Goal: Task Accomplishment & Management: Use online tool/utility

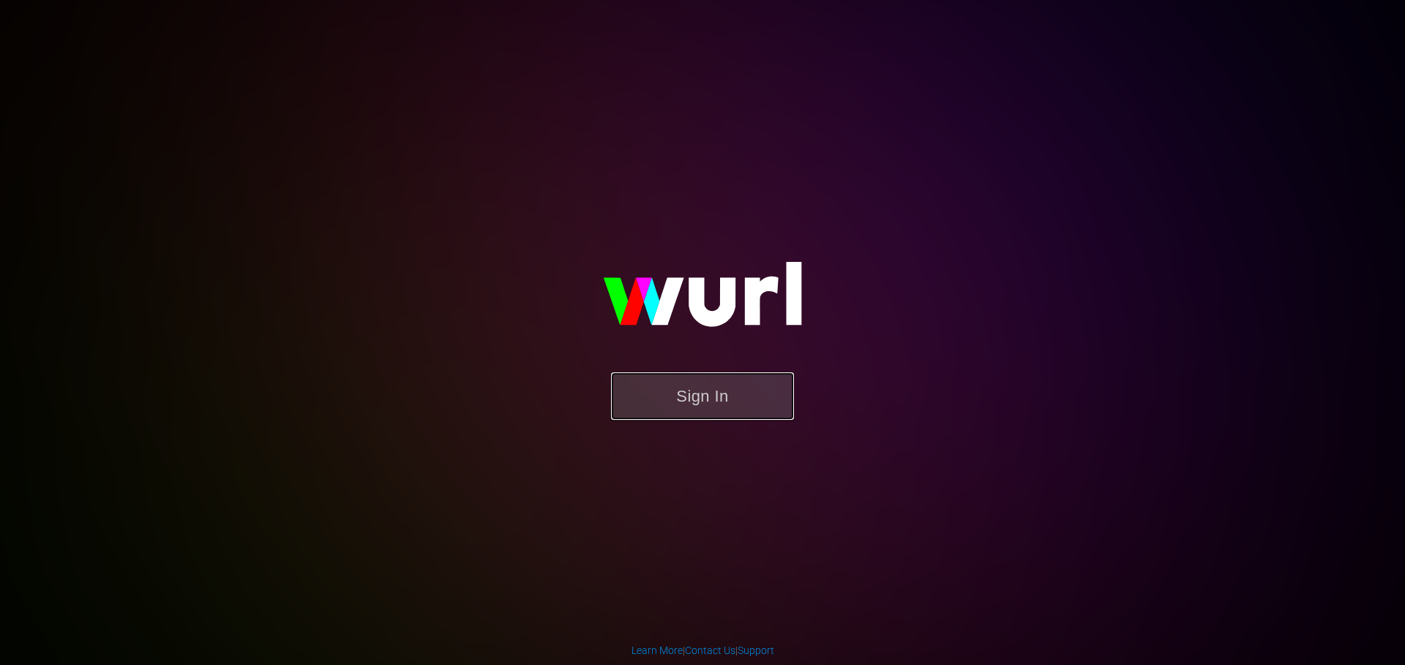
click at [680, 392] on button "Sign In" at bounding box center [702, 397] width 183 height 48
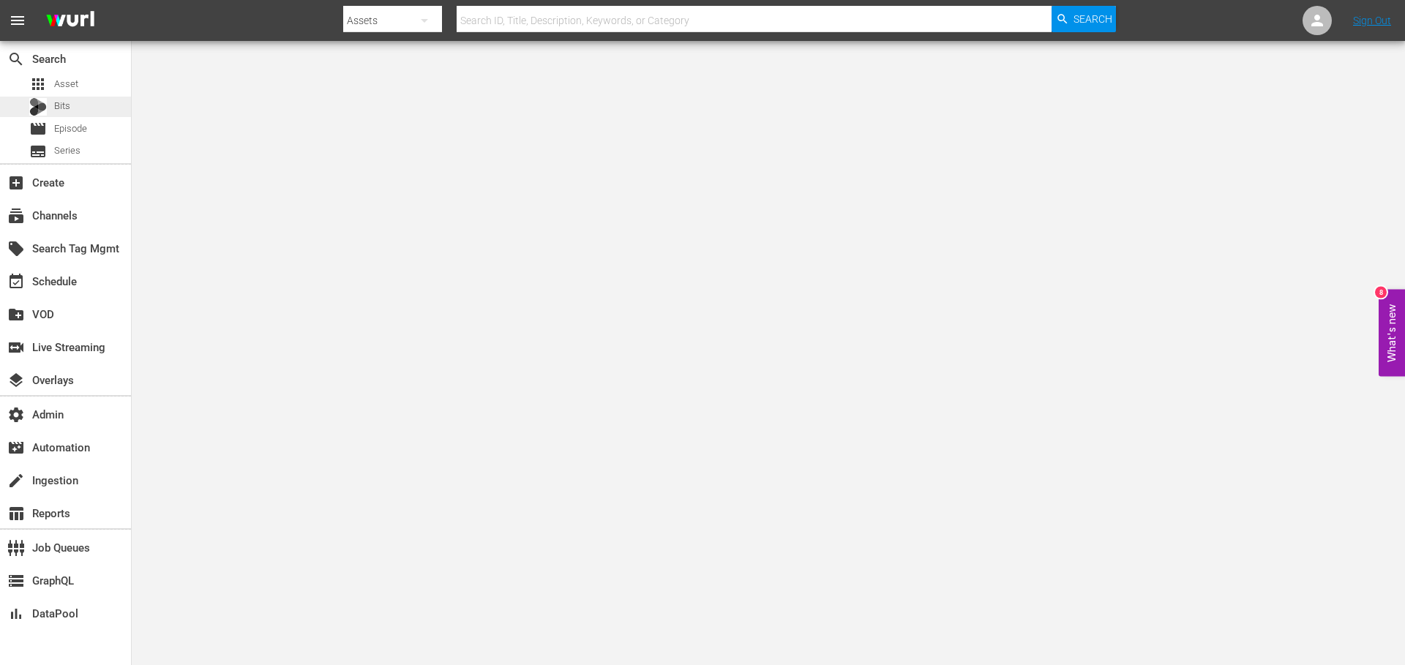
click at [71, 103] on div "Bits" at bounding box center [65, 107] width 131 height 20
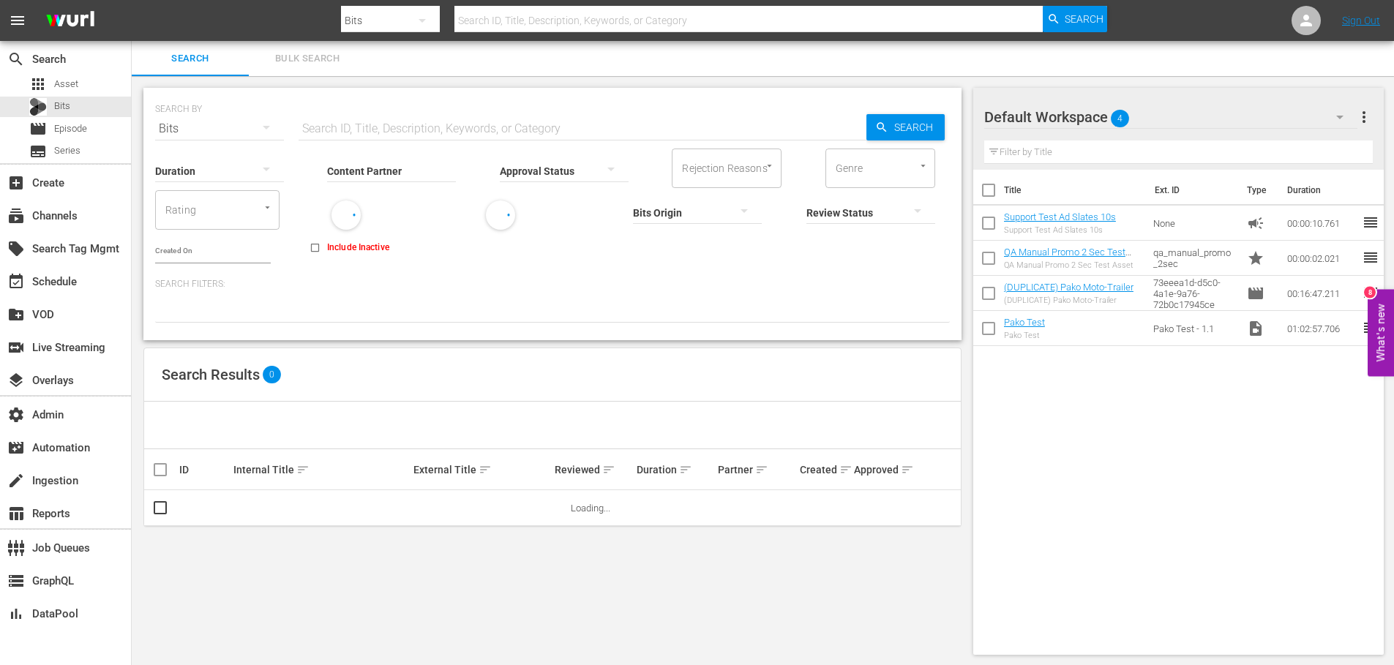
click at [362, 167] on input "Content Partner" at bounding box center [391, 172] width 129 height 53
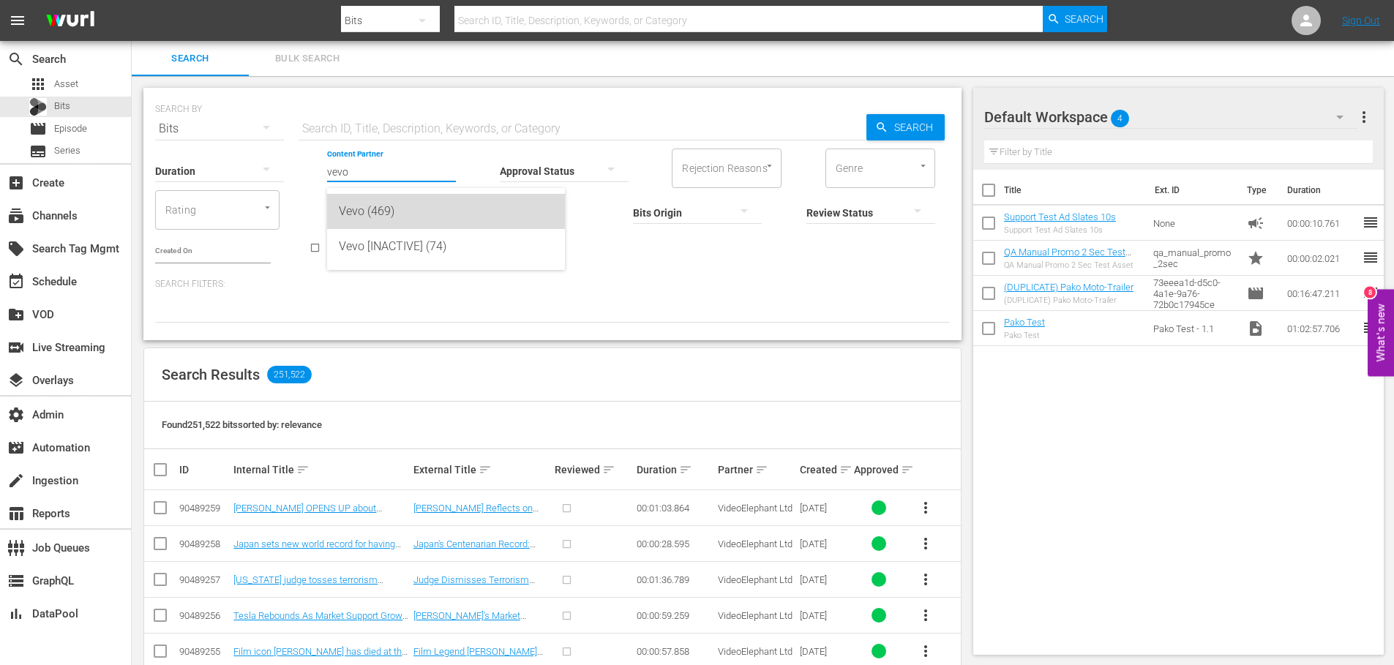
click at [371, 210] on div "Vevo (469)" at bounding box center [446, 211] width 214 height 35
type input "Vevo (469)"
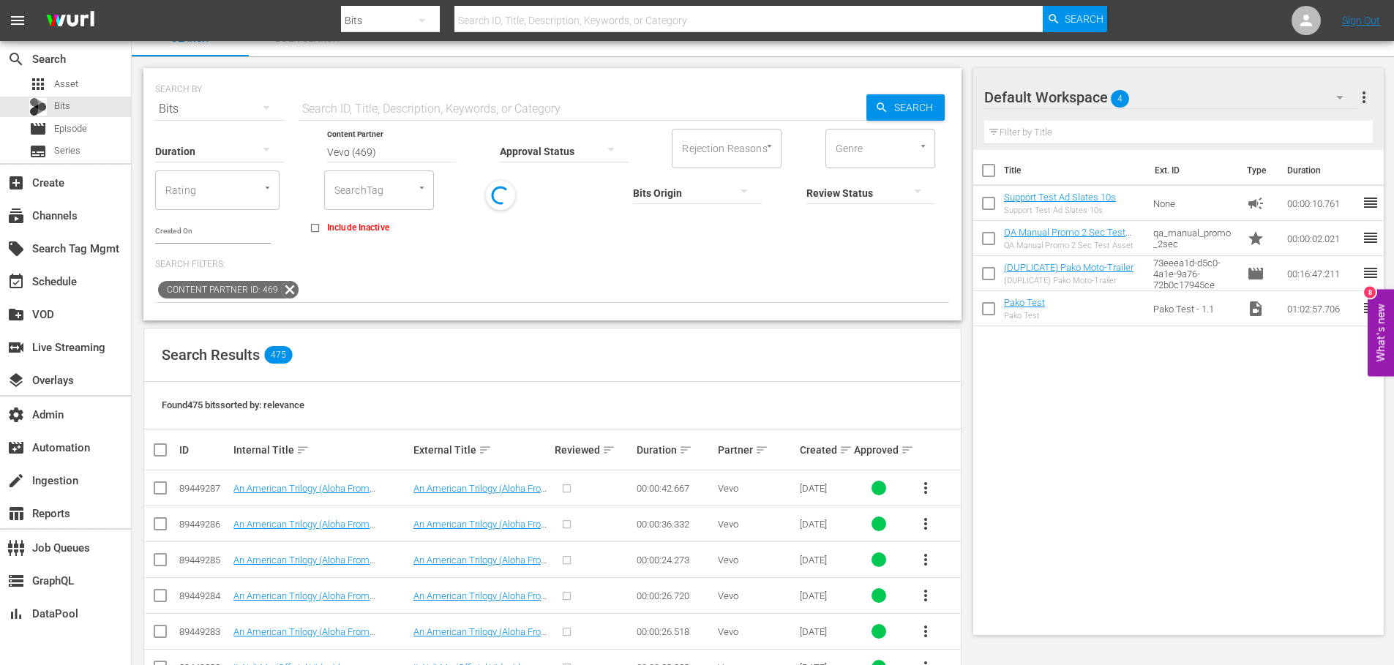
scroll to position [23, 0]
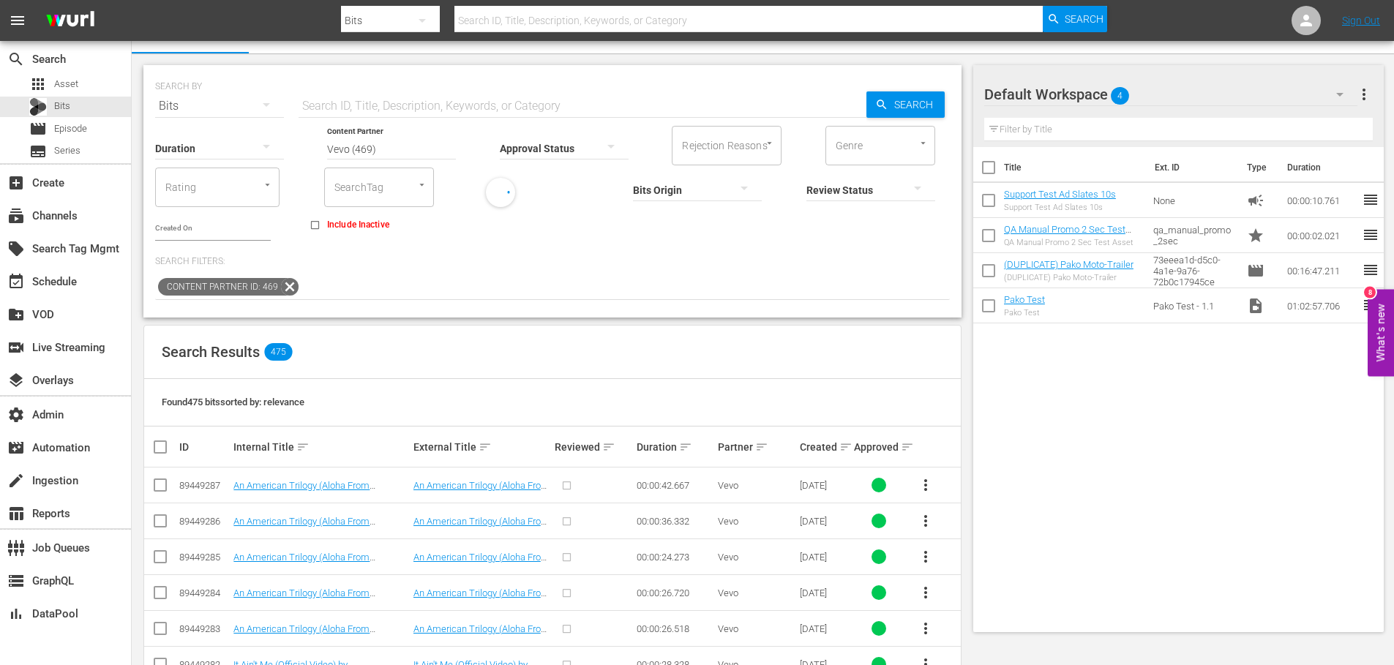
click at [217, 149] on div at bounding box center [219, 147] width 129 height 41
click at [216, 171] on div "15 to 60s" at bounding box center [219, 169] width 129 height 23
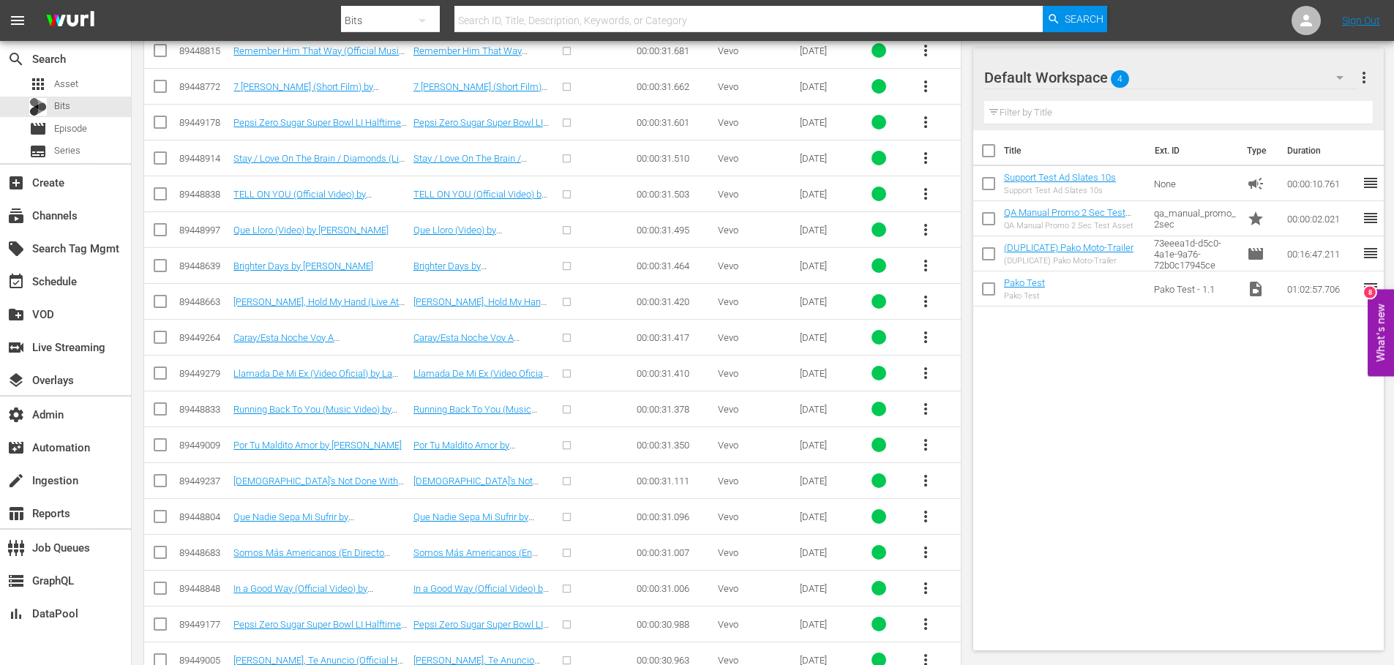
scroll to position [4225, 0]
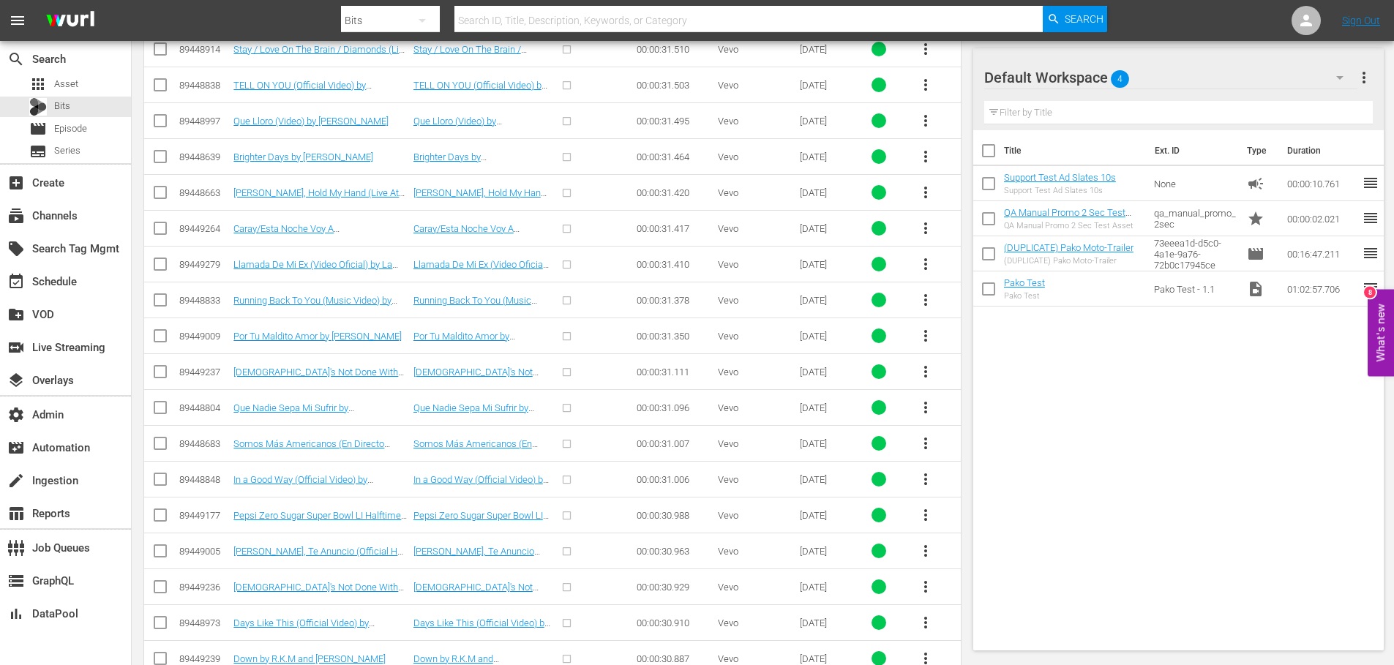
click at [167, 478] on input "checkbox" at bounding box center [161, 483] width 18 height 18
checkbox input "true"
drag, startPoint x: 162, startPoint y: 445, endPoint x: 161, endPoint y: 438, distance: 7.4
click at [162, 444] on input "checkbox" at bounding box center [161, 447] width 18 height 18
checkbox input "true"
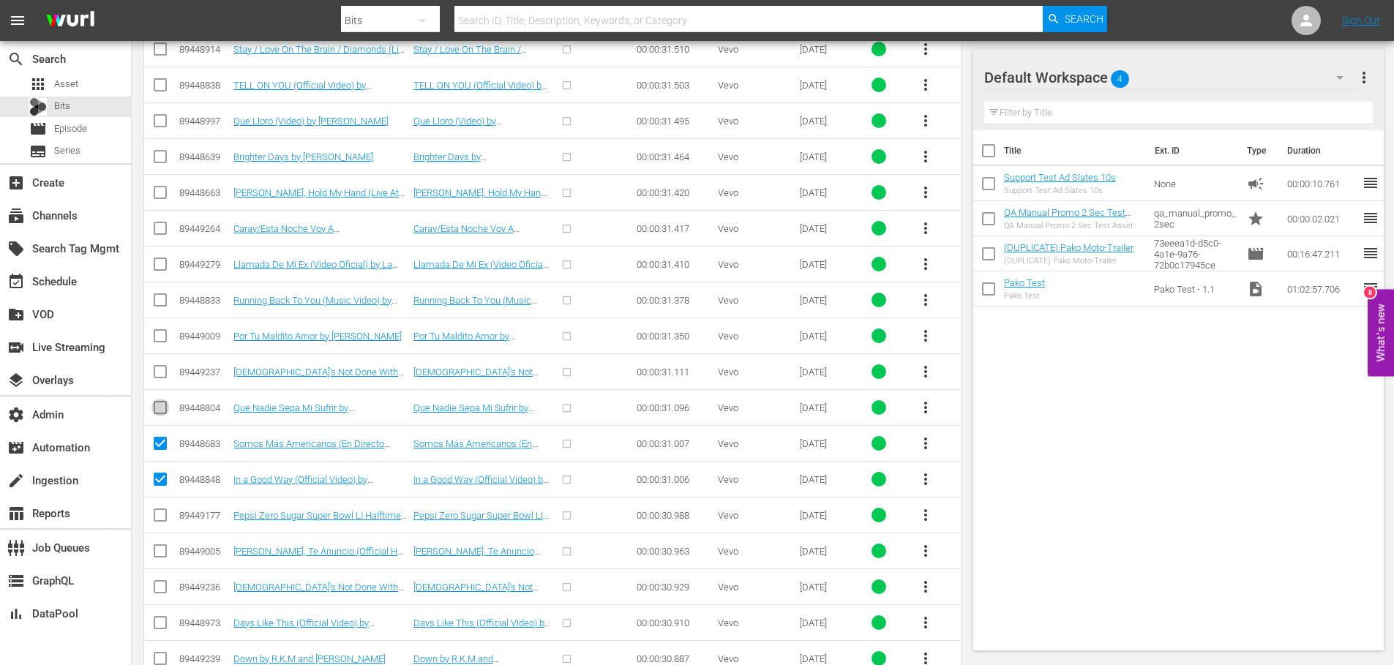
click at [160, 408] on input "checkbox" at bounding box center [161, 411] width 18 height 18
checkbox input "true"
click at [157, 372] on input "checkbox" at bounding box center [161, 375] width 18 height 18
checkbox input "true"
click at [155, 336] on input "checkbox" at bounding box center [161, 339] width 18 height 18
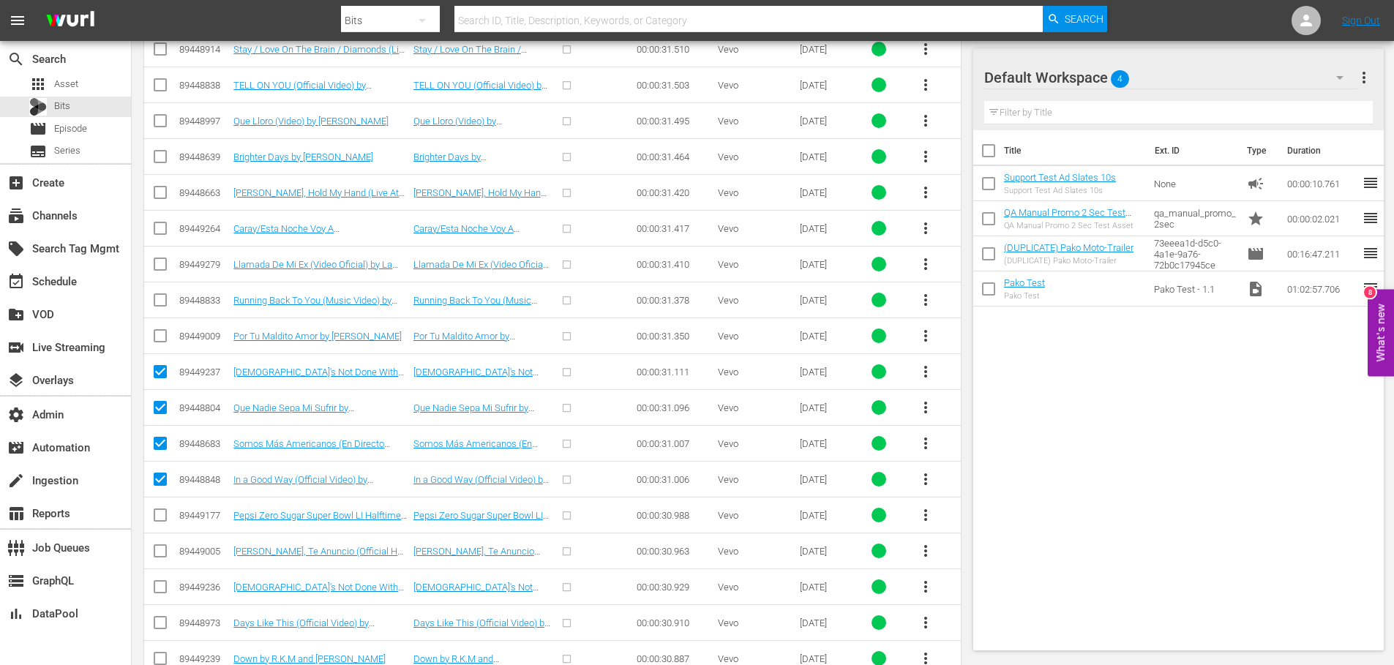
checkbox input "true"
click at [158, 301] on input "checkbox" at bounding box center [161, 303] width 18 height 18
checkbox input "true"
click at [159, 253] on td at bounding box center [160, 265] width 33 height 36
click at [160, 264] on input "checkbox" at bounding box center [161, 267] width 18 height 18
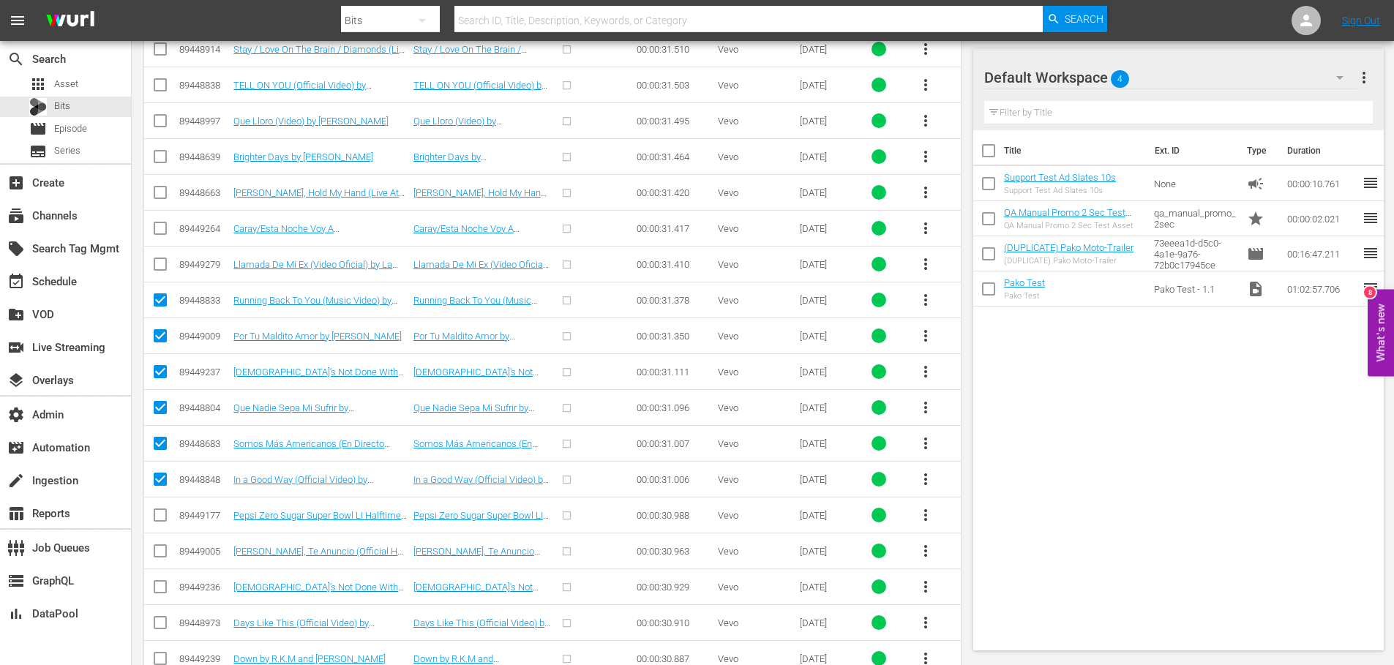
checkbox input "true"
click at [161, 227] on input "checkbox" at bounding box center [161, 232] width 18 height 18
checkbox input "true"
drag, startPoint x: 166, startPoint y: 194, endPoint x: 164, endPoint y: 167, distance: 27.2
click at [166, 193] on input "checkbox" at bounding box center [161, 196] width 18 height 18
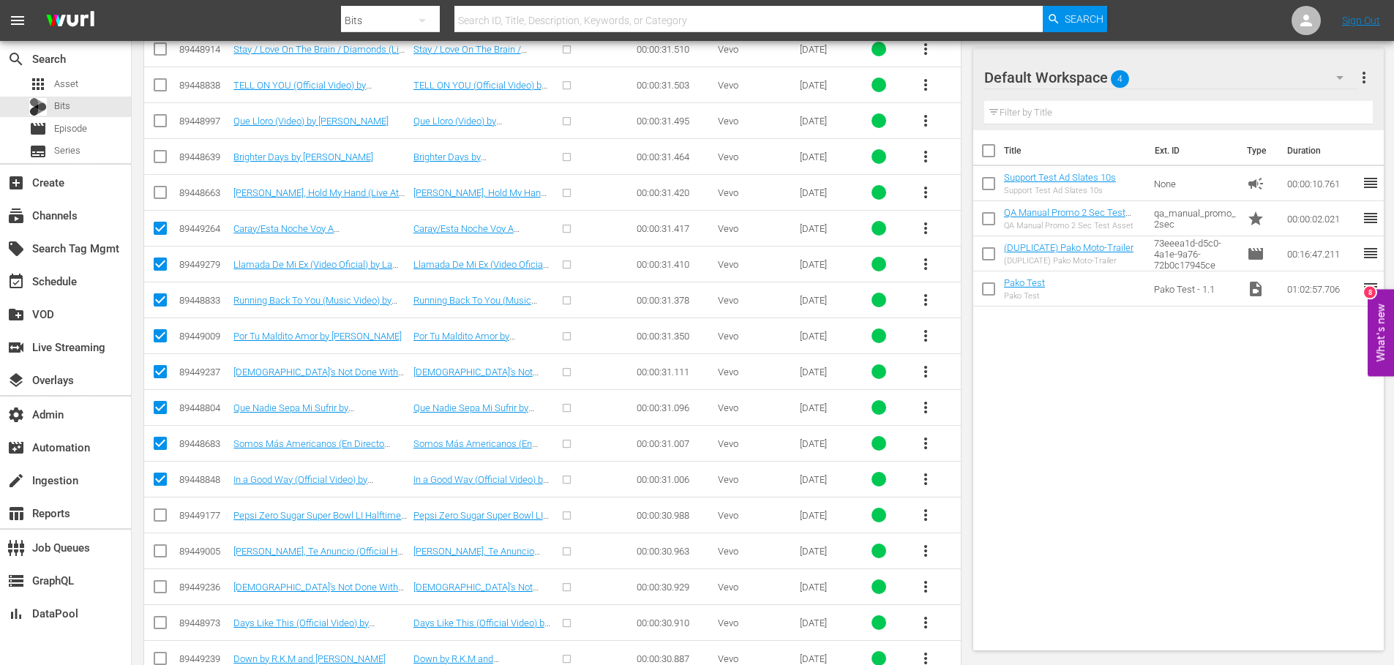
checkbox input "true"
click at [160, 155] on input "checkbox" at bounding box center [161, 160] width 18 height 18
checkbox input "true"
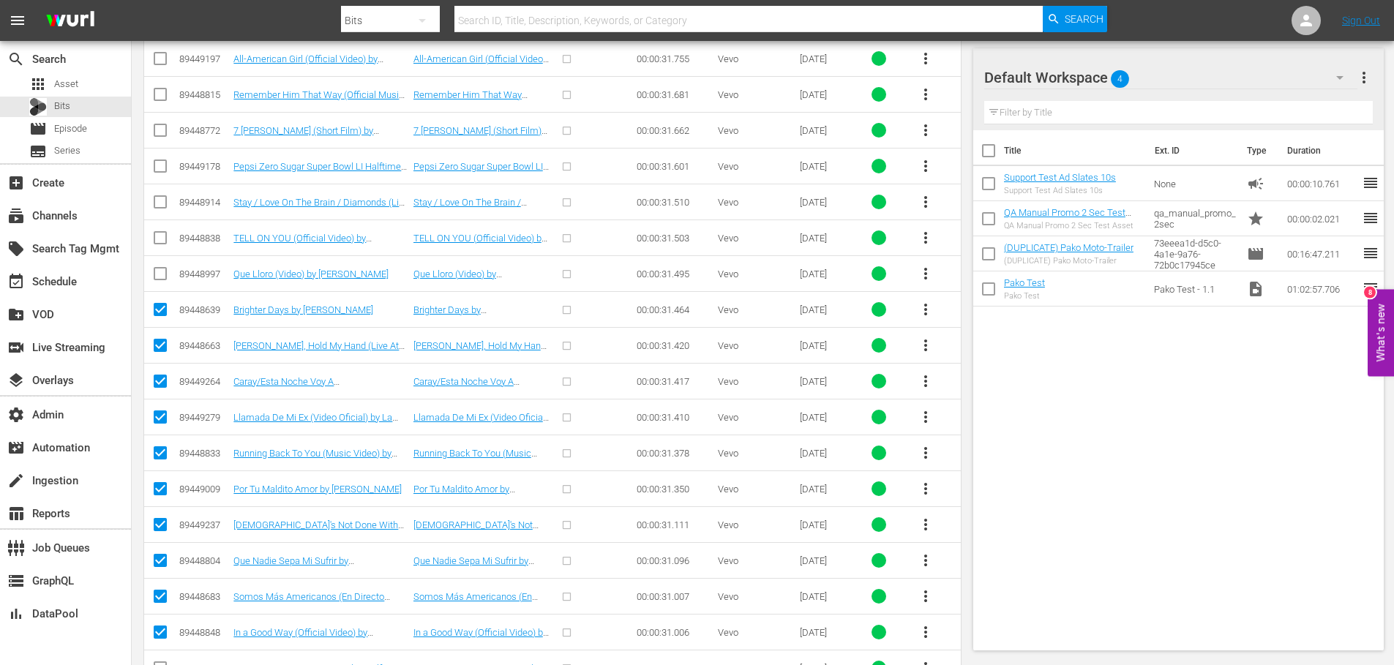
scroll to position [3802, 0]
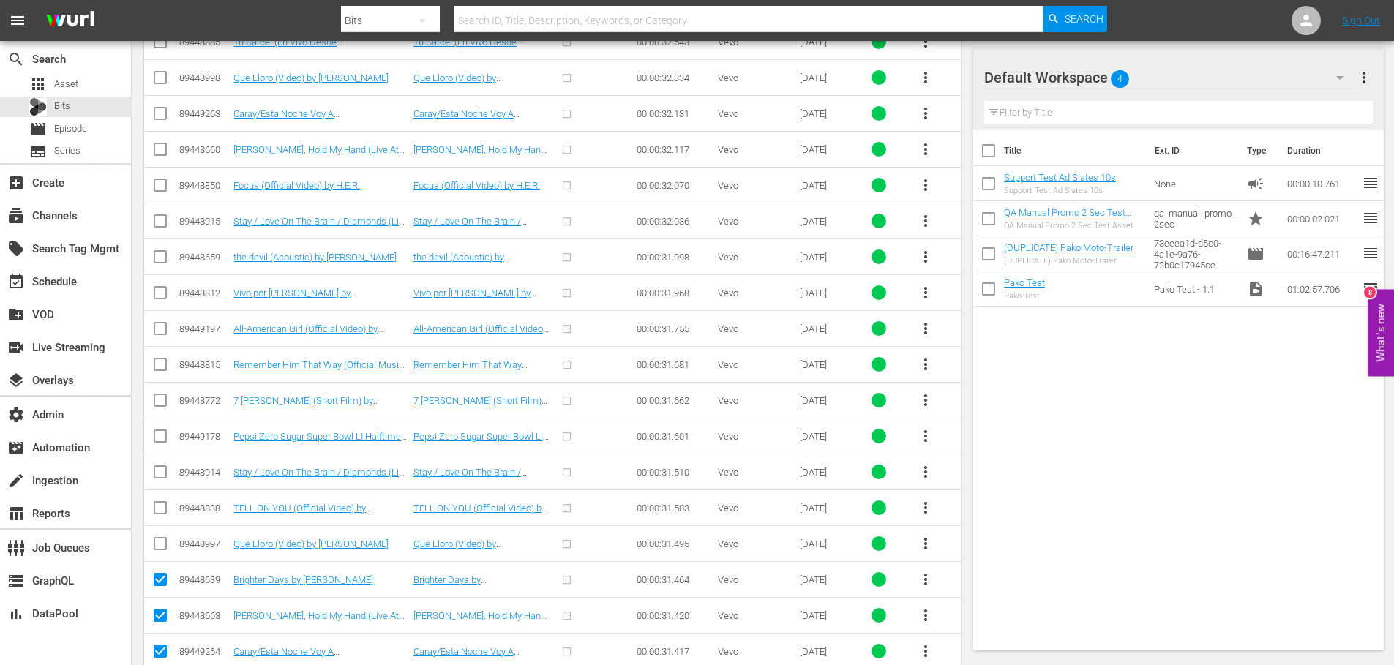
click at [158, 542] on input "checkbox" at bounding box center [161, 547] width 18 height 18
checkbox input "true"
drag, startPoint x: 161, startPoint y: 512, endPoint x: 161, endPoint y: 504, distance: 8.8
click at [161, 512] on input "checkbox" at bounding box center [161, 511] width 18 height 18
checkbox input "true"
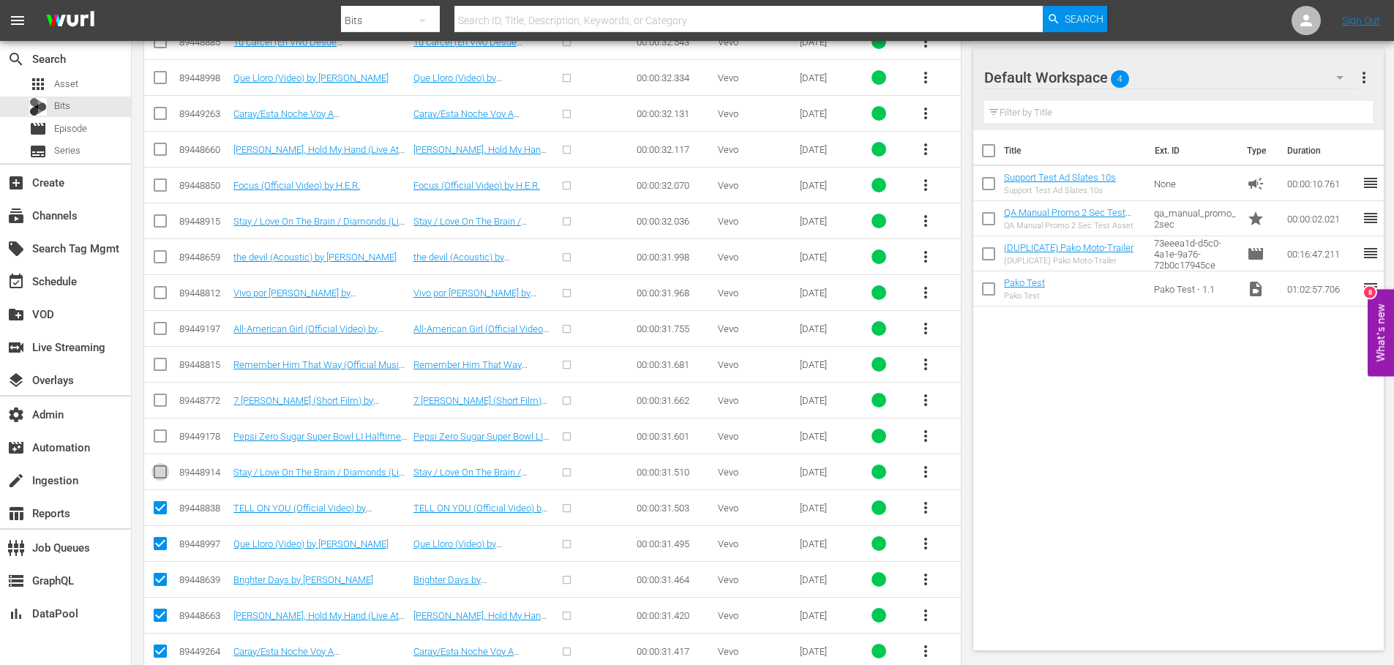
click at [162, 470] on input "checkbox" at bounding box center [161, 475] width 18 height 18
checkbox input "true"
drag, startPoint x: 160, startPoint y: 436, endPoint x: 160, endPoint y: 419, distance: 16.1
click at [160, 436] on input "checkbox" at bounding box center [161, 439] width 18 height 18
checkbox input "true"
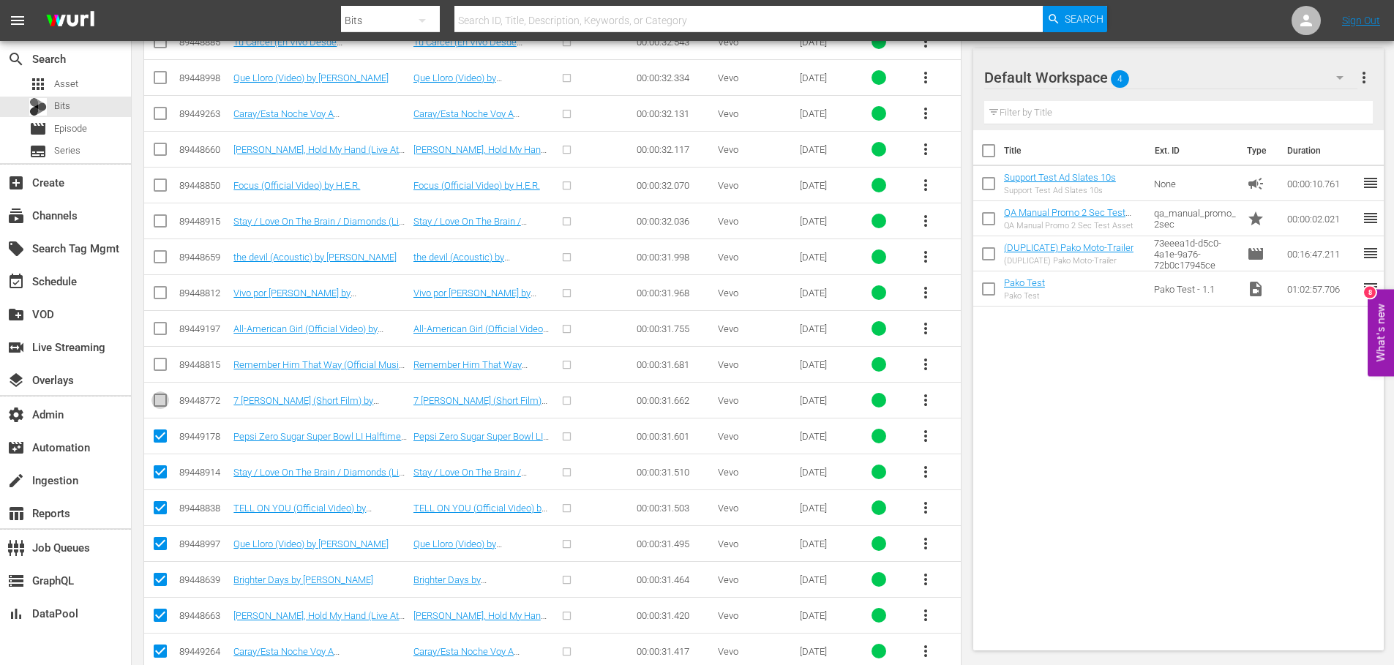
click at [160, 399] on input "checkbox" at bounding box center [161, 404] width 18 height 18
checkbox input "true"
click at [159, 366] on input "checkbox" at bounding box center [161, 368] width 18 height 18
checkbox input "true"
drag, startPoint x: 158, startPoint y: 332, endPoint x: 161, endPoint y: 316, distance: 16.4
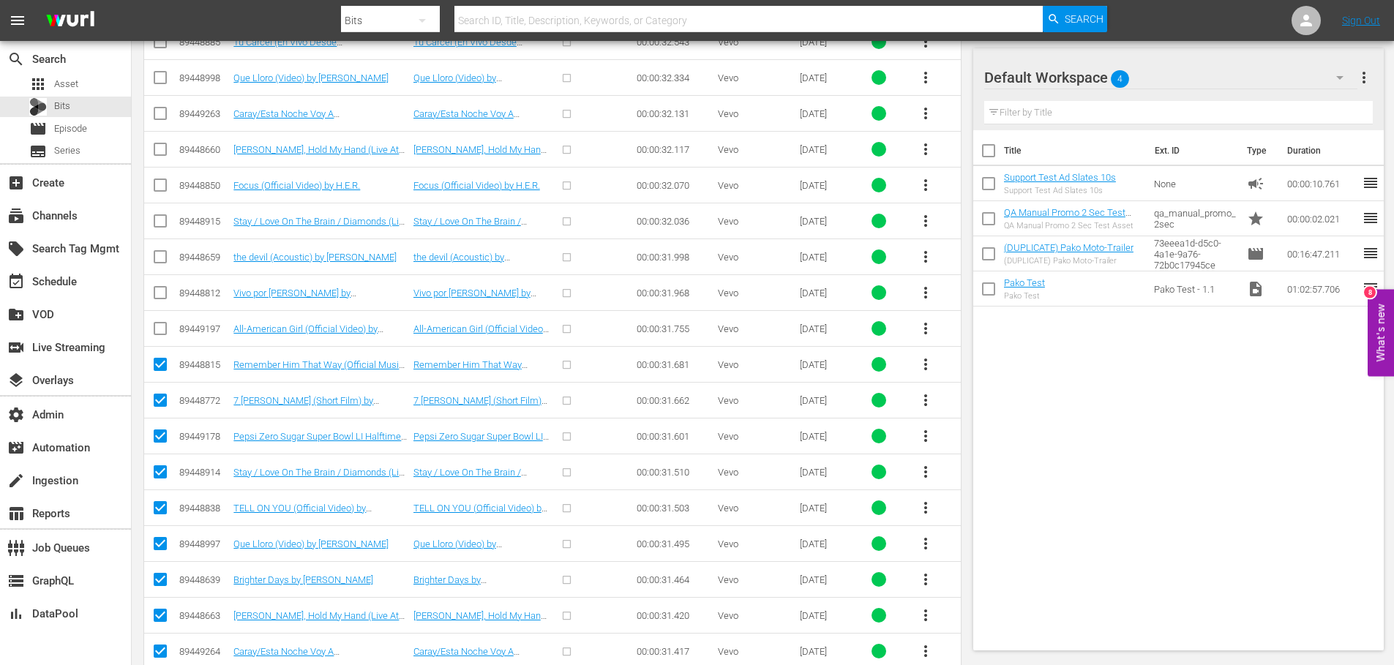
click at [158, 332] on input "checkbox" at bounding box center [161, 332] width 18 height 18
checkbox input "true"
click at [161, 296] on input "checkbox" at bounding box center [161, 296] width 18 height 18
checkbox input "true"
click at [161, 256] on input "checkbox" at bounding box center [161, 260] width 18 height 18
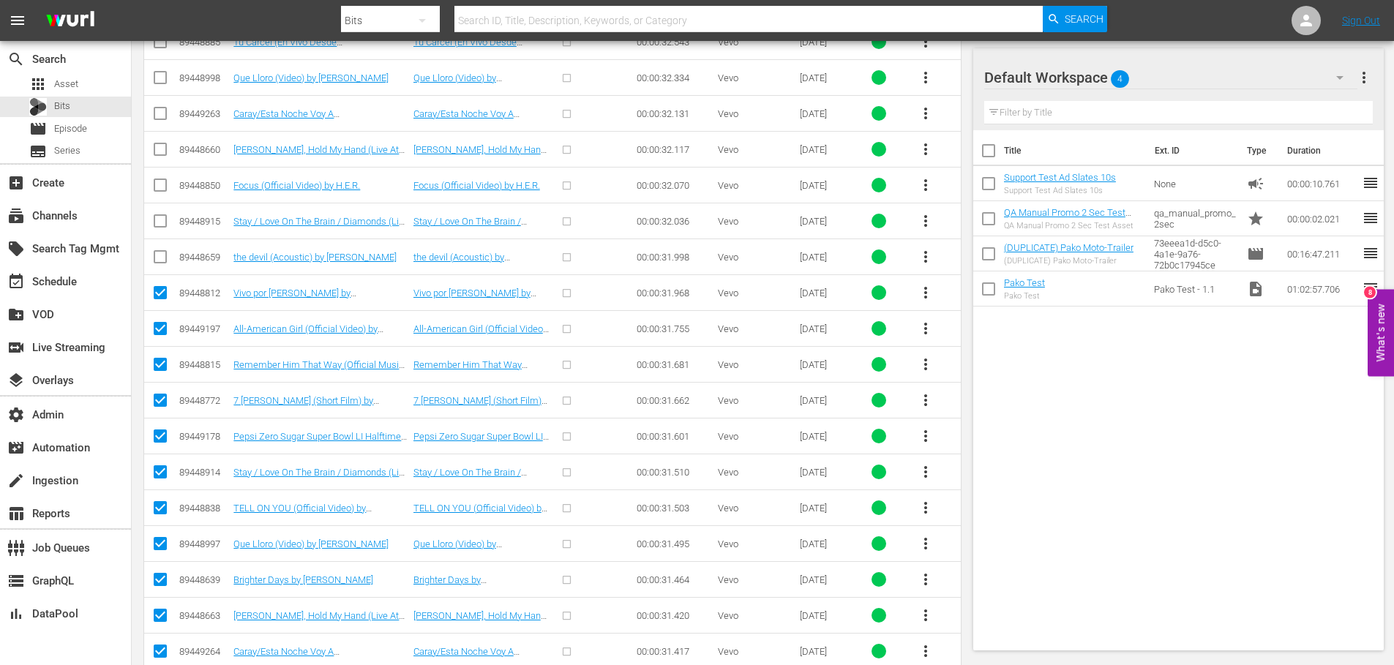
checkbox input "true"
click at [156, 224] on input "checkbox" at bounding box center [161, 224] width 18 height 18
checkbox input "true"
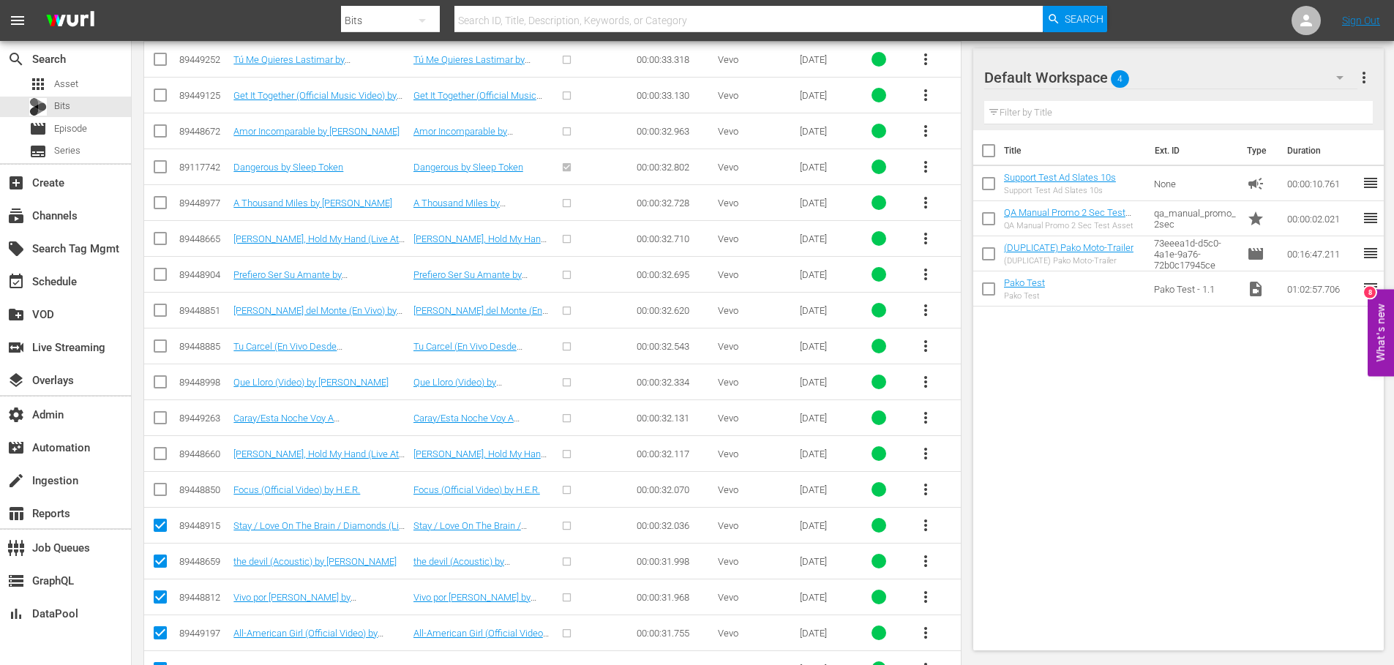
click at [156, 487] on input "checkbox" at bounding box center [161, 493] width 18 height 18
checkbox input "true"
drag, startPoint x: 157, startPoint y: 457, endPoint x: 158, endPoint y: 434, distance: 23.4
click at [157, 457] on input "checkbox" at bounding box center [161, 457] width 18 height 18
checkbox input "true"
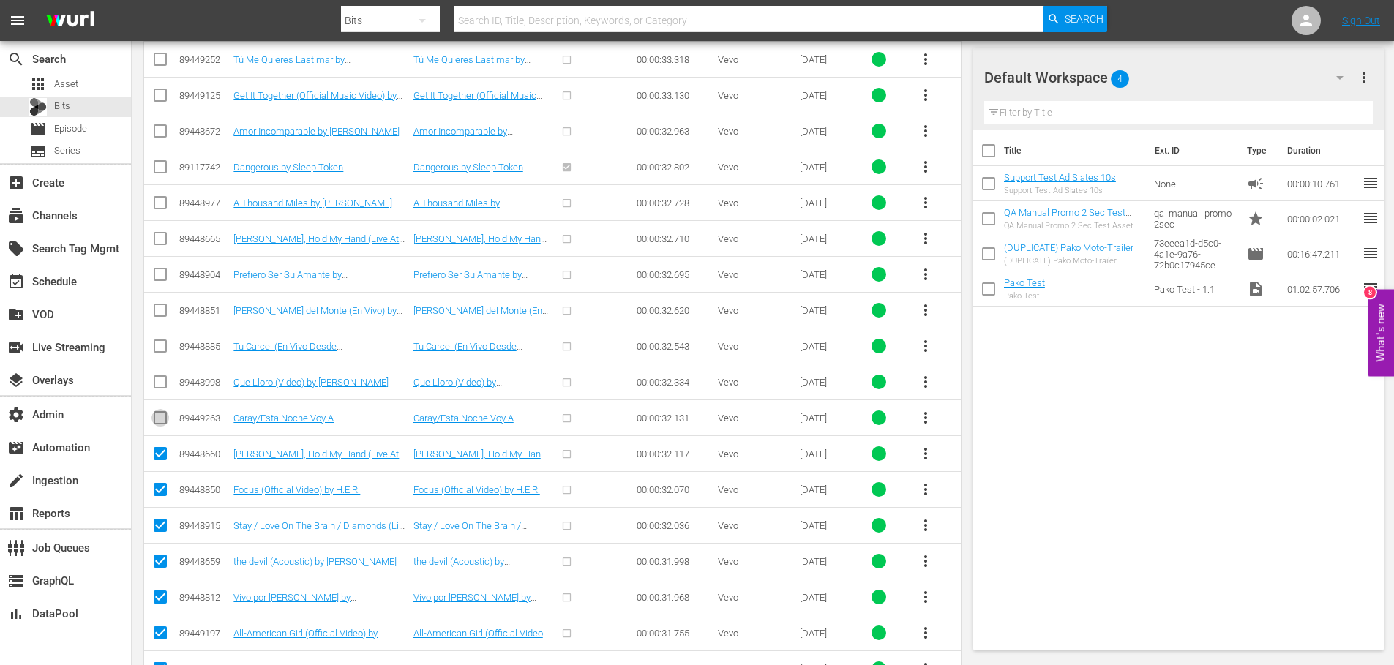
click at [159, 409] on icon at bounding box center [161, 418] width 18 height 18
click at [158, 417] on input "checkbox" at bounding box center [161, 421] width 18 height 18
checkbox input "true"
click at [159, 386] on input "checkbox" at bounding box center [161, 385] width 18 height 18
checkbox input "true"
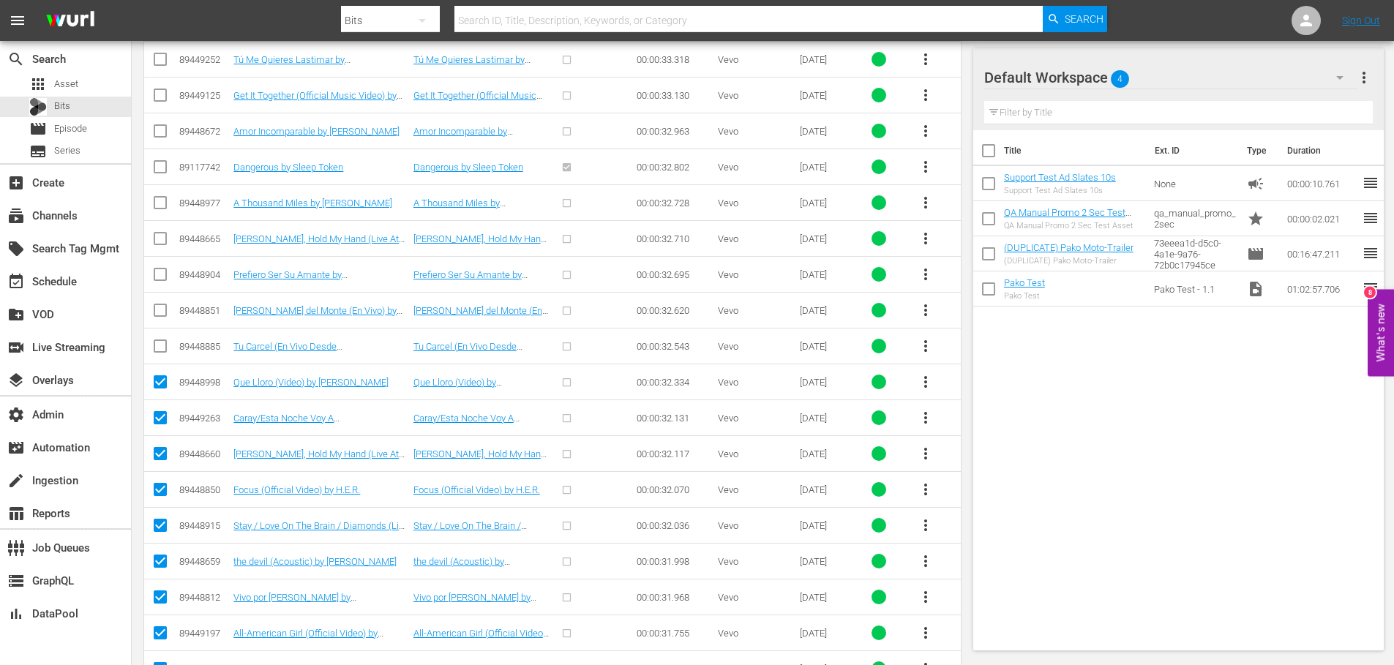
drag, startPoint x: 160, startPoint y: 345, endPoint x: 159, endPoint y: 329, distance: 15.4
click at [159, 343] on input "checkbox" at bounding box center [161, 349] width 18 height 18
checkbox input "true"
click at [159, 308] on input "checkbox" at bounding box center [161, 313] width 18 height 18
checkbox input "true"
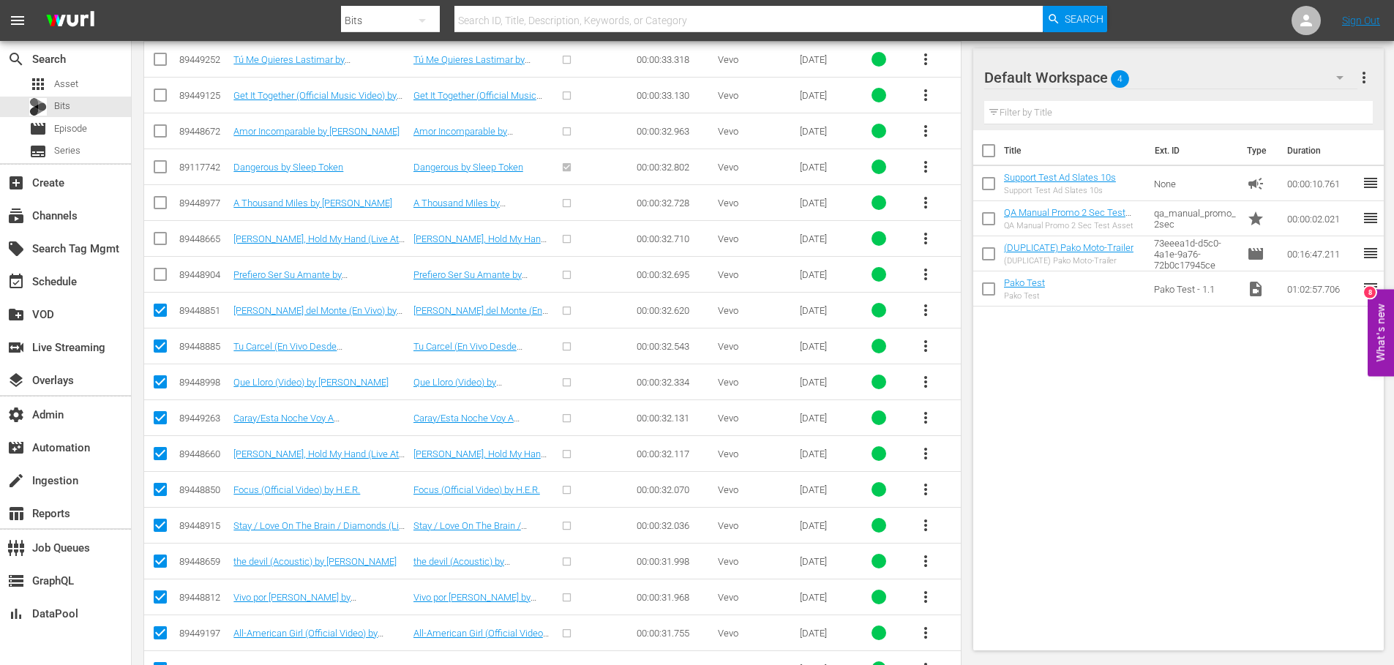
drag, startPoint x: 158, startPoint y: 279, endPoint x: 162, endPoint y: 261, distance: 18.8
click at [158, 278] on input "checkbox" at bounding box center [161, 278] width 18 height 18
checkbox input "true"
click at [161, 242] on input "checkbox" at bounding box center [161, 242] width 18 height 18
checkbox input "true"
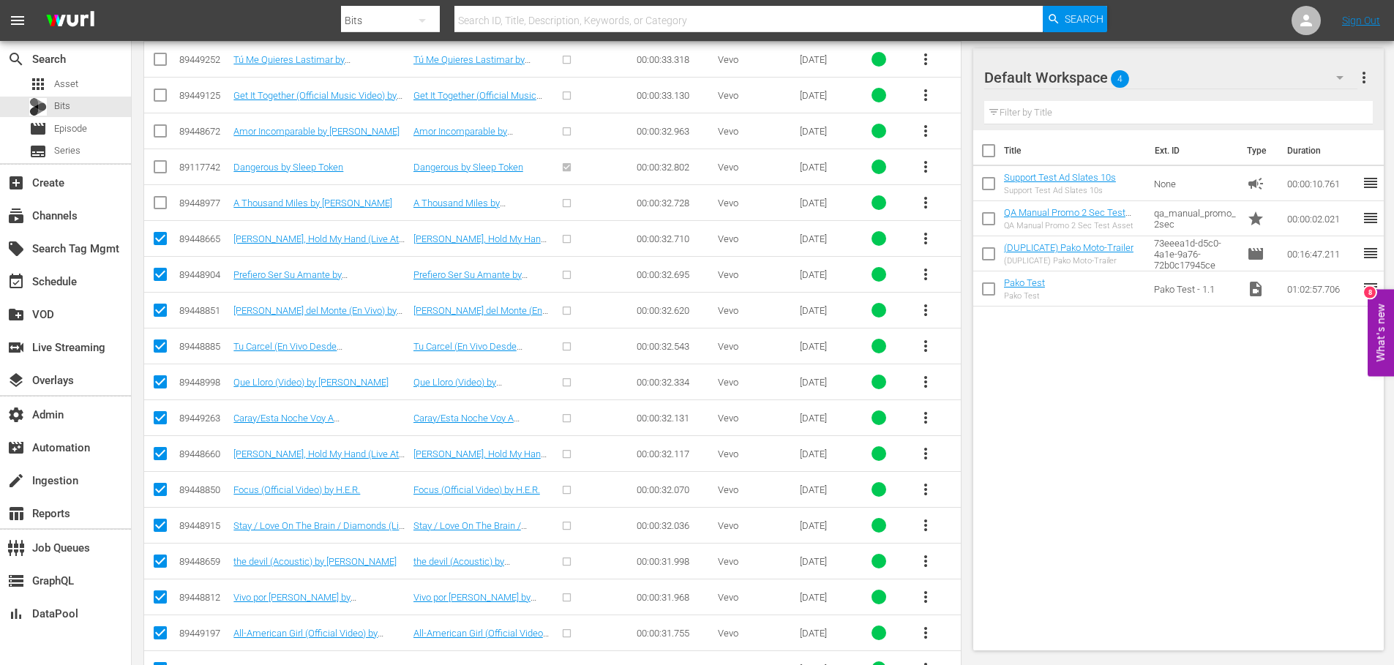
scroll to position [3144, 0]
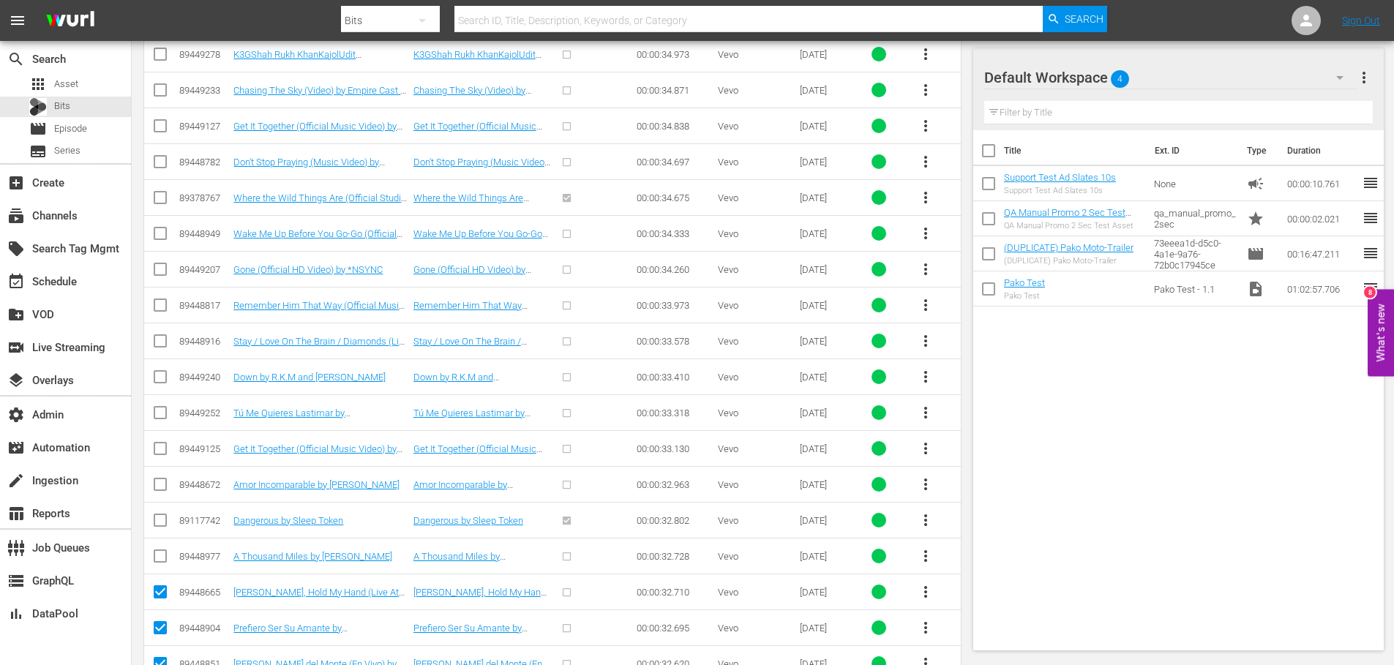
click at [165, 556] on input "checkbox" at bounding box center [161, 559] width 18 height 18
checkbox input "true"
drag, startPoint x: 158, startPoint y: 518, endPoint x: 158, endPoint y: 505, distance: 13.2
click at [158, 517] on input "checkbox" at bounding box center [161, 524] width 18 height 18
checkbox input "true"
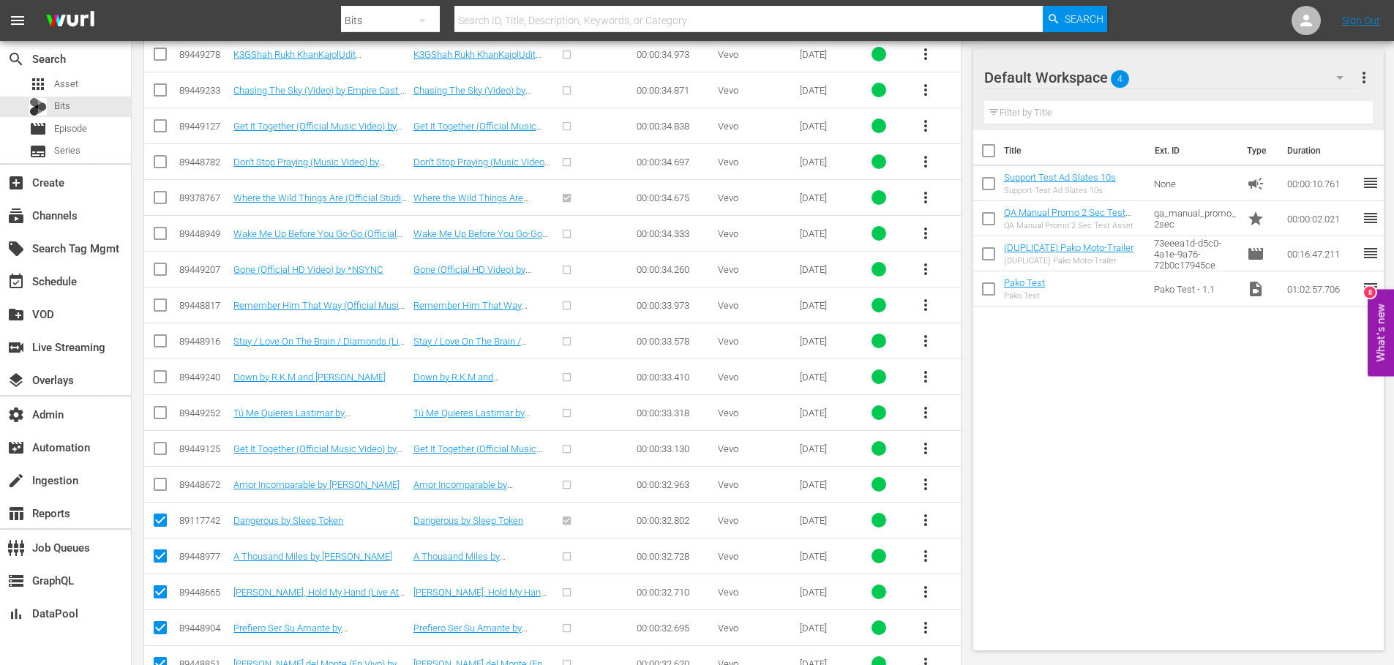
click at [157, 478] on span at bounding box center [161, 485] width 18 height 18
drag, startPoint x: 158, startPoint y: 449, endPoint x: 160, endPoint y: 433, distance: 16.2
click at [158, 449] on input "checkbox" at bounding box center [161, 452] width 18 height 18
checkbox input "true"
drag, startPoint x: 159, startPoint y: 411, endPoint x: 158, endPoint y: 441, distance: 30.0
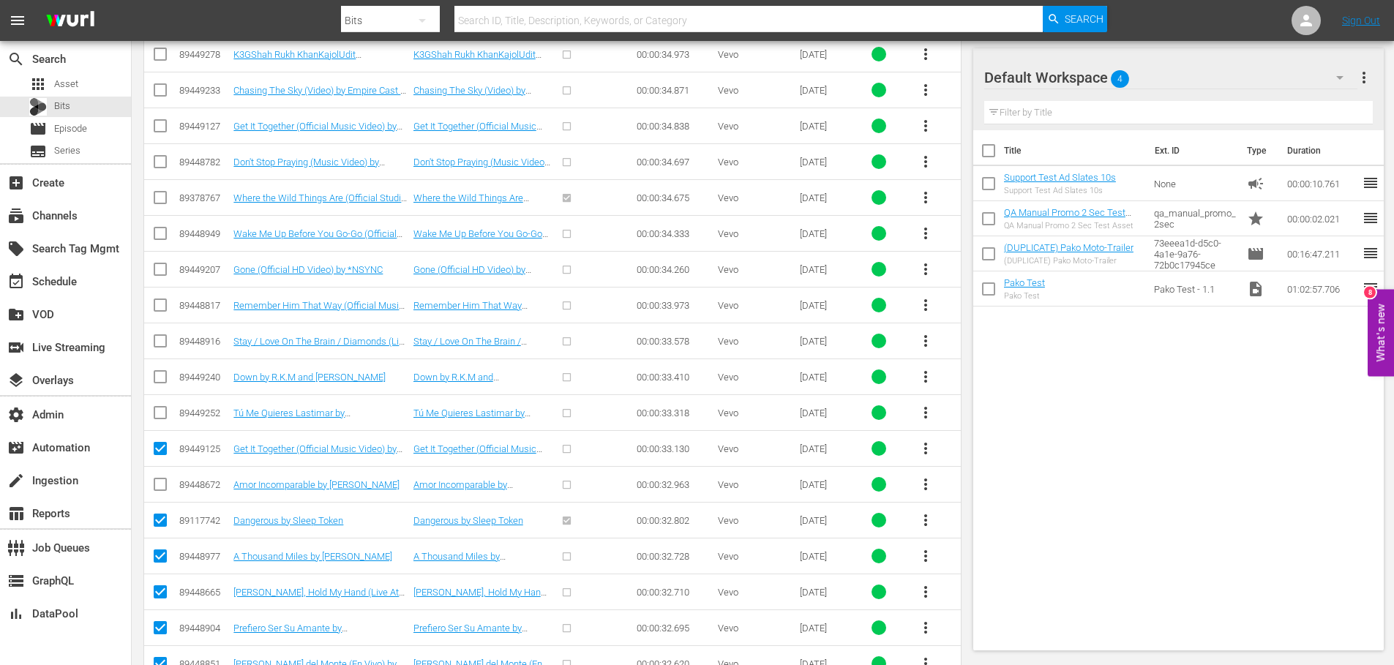
click at [159, 411] on input "checkbox" at bounding box center [161, 416] width 18 height 18
checkbox input "true"
drag, startPoint x: 159, startPoint y: 487, endPoint x: 152, endPoint y: 414, distance: 73.6
click at [159, 486] on input "checkbox" at bounding box center [161, 488] width 18 height 18
checkbox input "true"
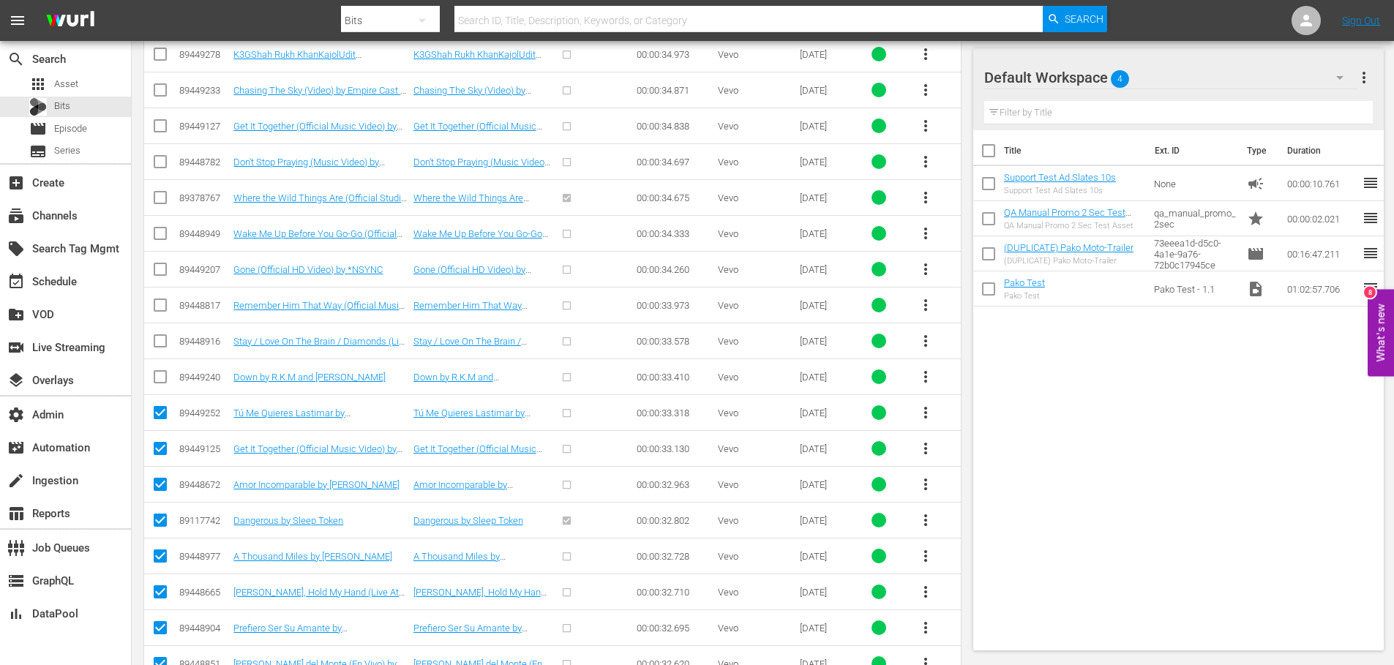
click at [159, 378] on input "checkbox" at bounding box center [161, 380] width 18 height 18
checkbox input "true"
click at [162, 340] on input "checkbox" at bounding box center [161, 344] width 18 height 18
checkbox input "true"
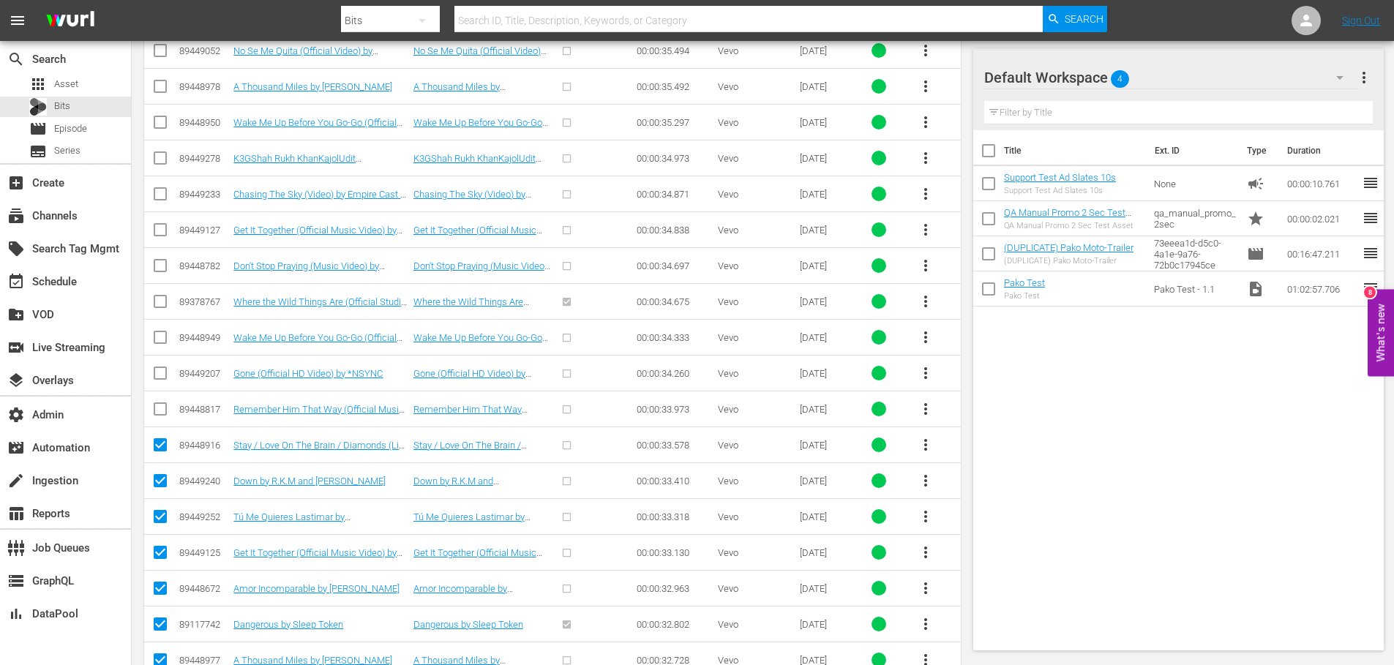
scroll to position [3036, 0]
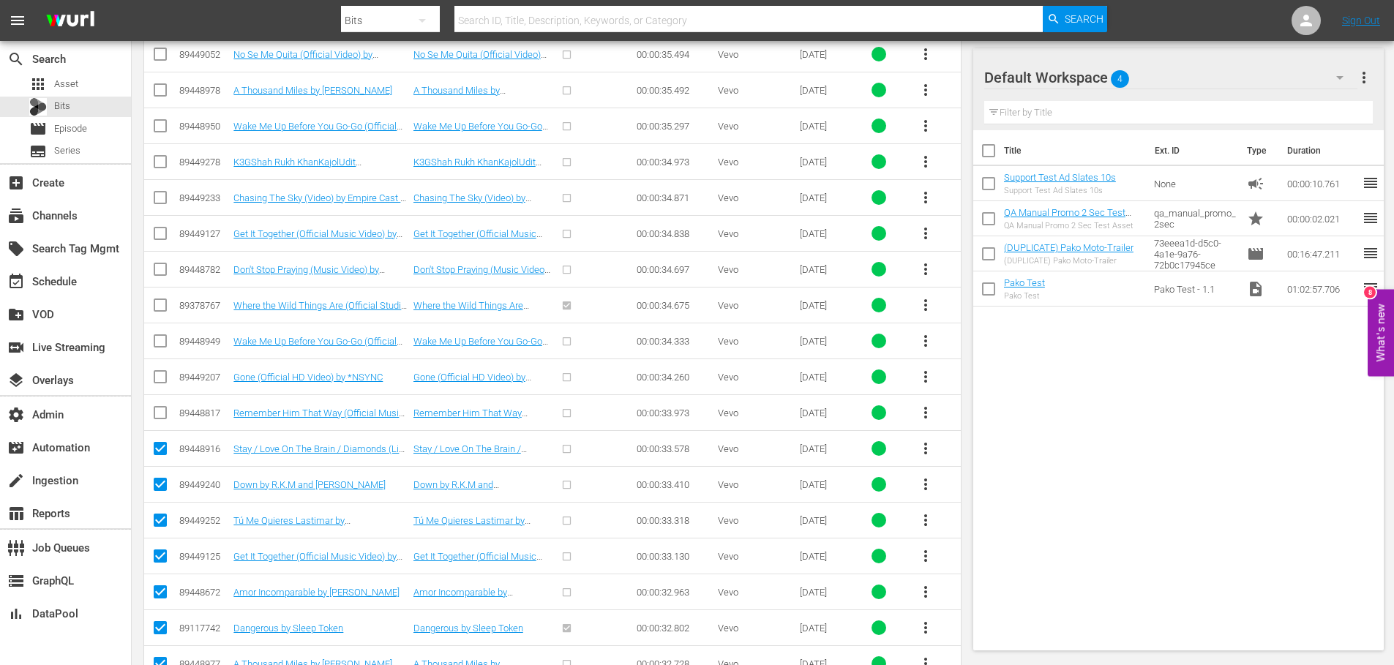
click at [160, 414] on input "checkbox" at bounding box center [161, 416] width 18 height 18
checkbox input "true"
drag, startPoint x: 160, startPoint y: 378, endPoint x: 160, endPoint y: 355, distance: 23.4
click at [160, 378] on input "checkbox" at bounding box center [161, 380] width 18 height 18
checkbox input "true"
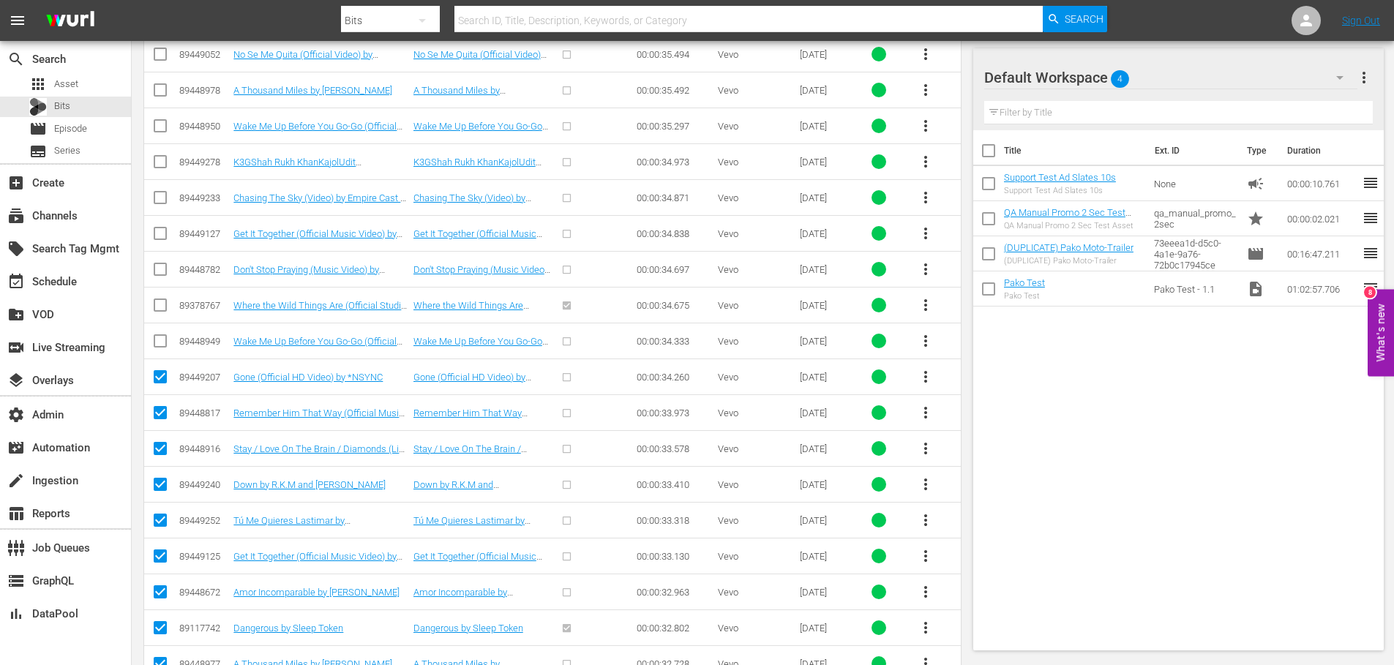
click at [160, 346] on input "checkbox" at bounding box center [161, 344] width 18 height 18
checkbox input "true"
drag, startPoint x: 160, startPoint y: 302, endPoint x: 161, endPoint y: 291, distance: 10.3
click at [160, 302] on input "checkbox" at bounding box center [161, 308] width 18 height 18
checkbox input "true"
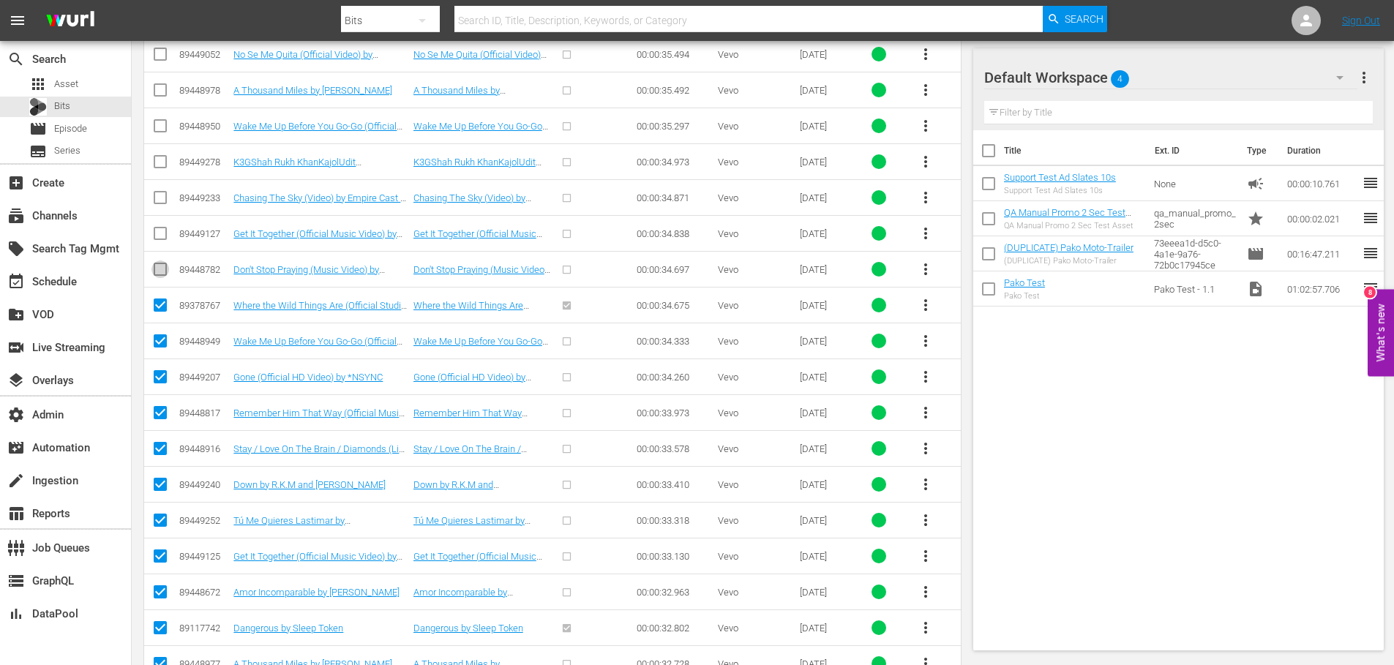
click at [162, 269] on input "checkbox" at bounding box center [161, 273] width 18 height 18
checkbox input "true"
click at [166, 233] on input "checkbox" at bounding box center [161, 237] width 18 height 18
checkbox input "true"
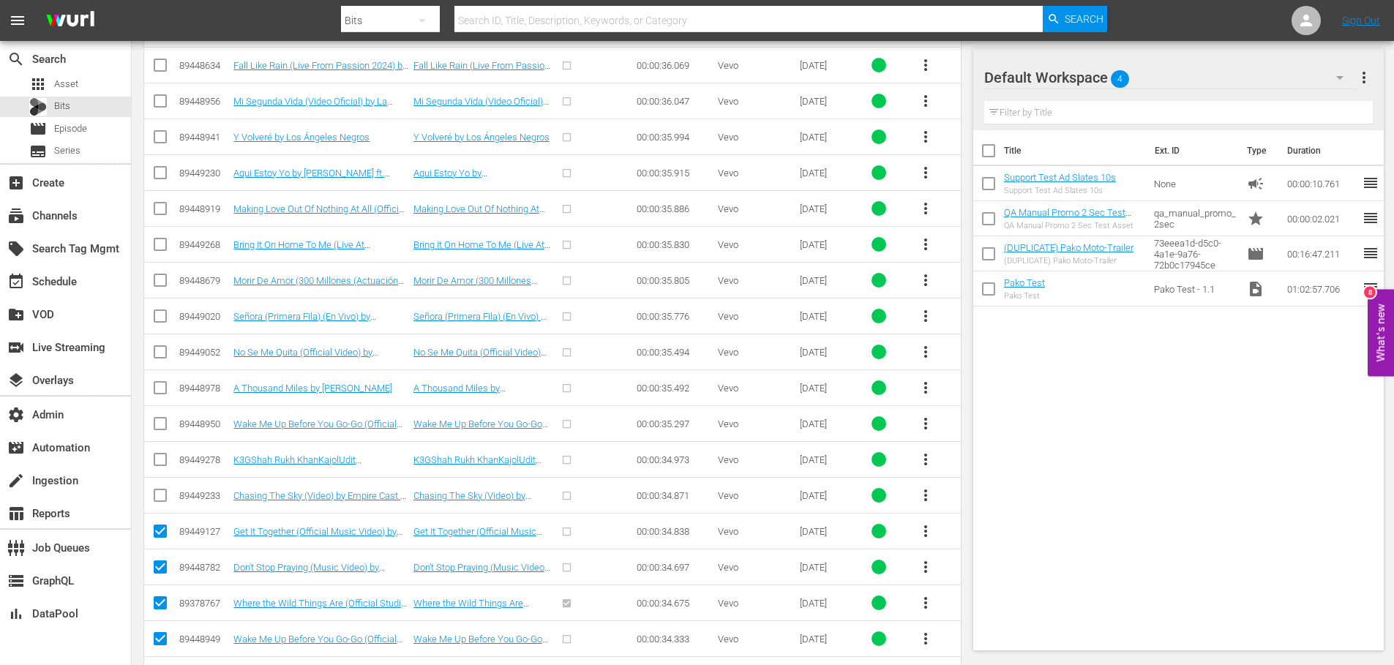
click at [162, 492] on input "checkbox" at bounding box center [161, 499] width 18 height 18
checkbox input "true"
drag, startPoint x: 161, startPoint y: 463, endPoint x: 164, endPoint y: 435, distance: 28.0
click at [161, 462] on input "checkbox" at bounding box center [161, 463] width 18 height 18
checkbox input "true"
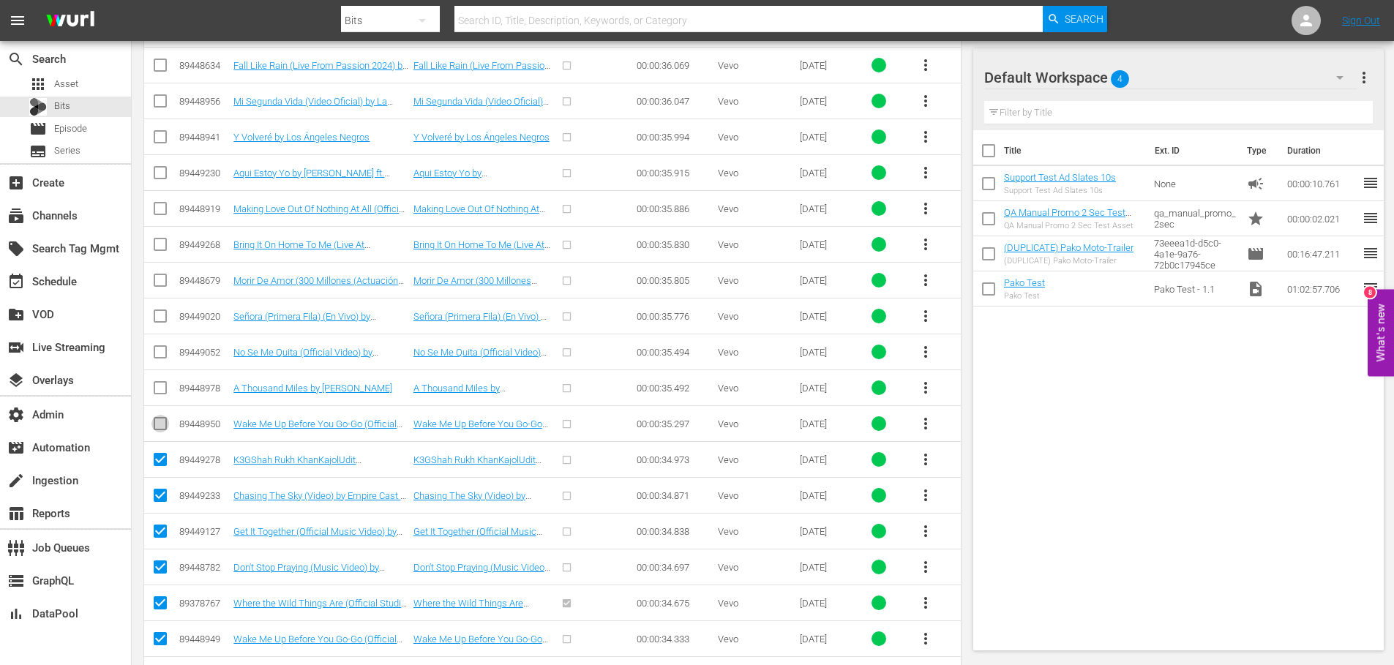
click at [165, 424] on input "checkbox" at bounding box center [161, 427] width 18 height 18
checkbox input "true"
click at [161, 388] on input "checkbox" at bounding box center [161, 391] width 18 height 18
checkbox input "true"
click at [159, 348] on input "checkbox" at bounding box center [161, 355] width 18 height 18
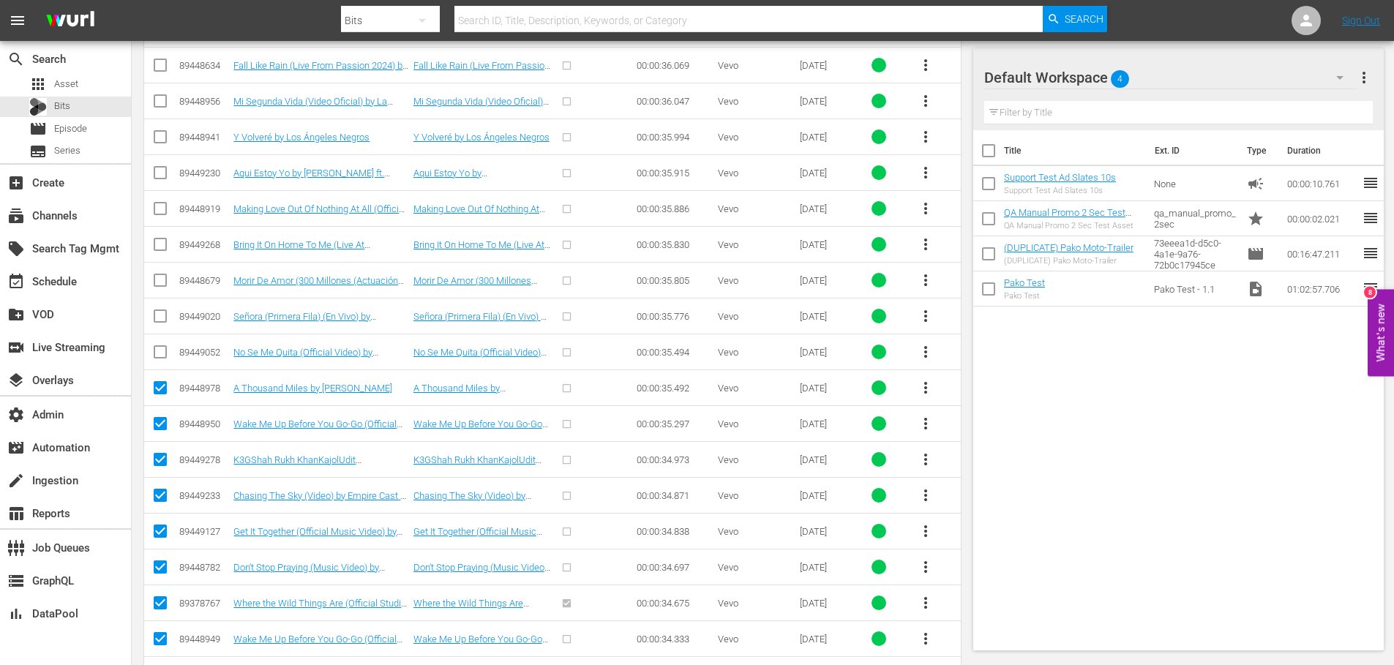
checkbox input "true"
click at [157, 315] on input "checkbox" at bounding box center [161, 319] width 18 height 18
checkbox input "true"
click at [163, 285] on input "checkbox" at bounding box center [161, 283] width 18 height 18
checkbox input "true"
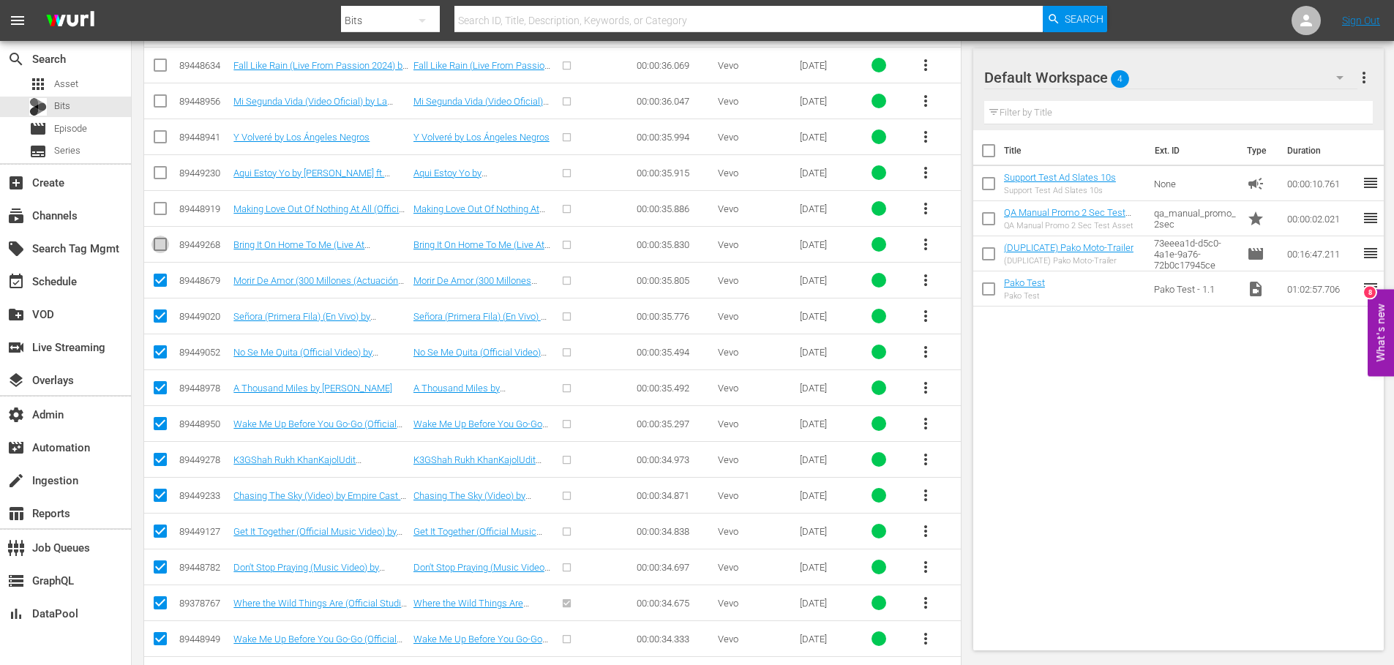
click at [162, 247] on input "checkbox" at bounding box center [161, 248] width 18 height 18
checkbox input "true"
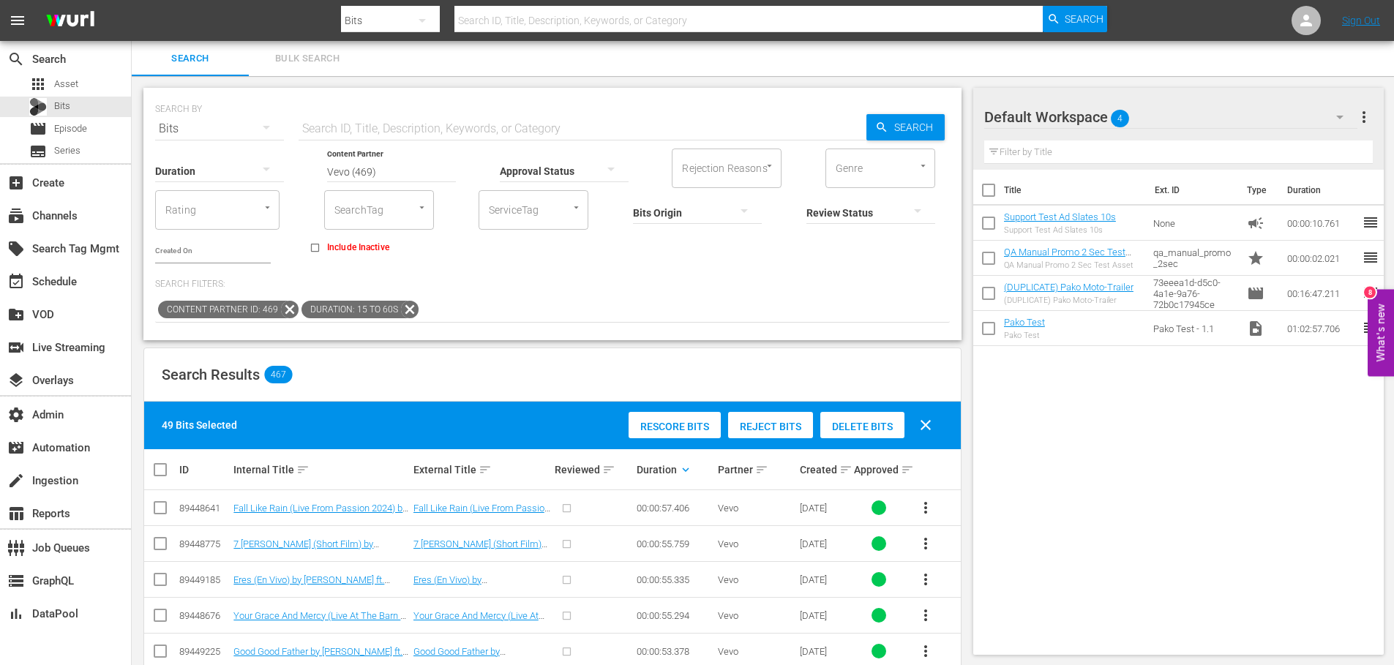
scroll to position [134, 0]
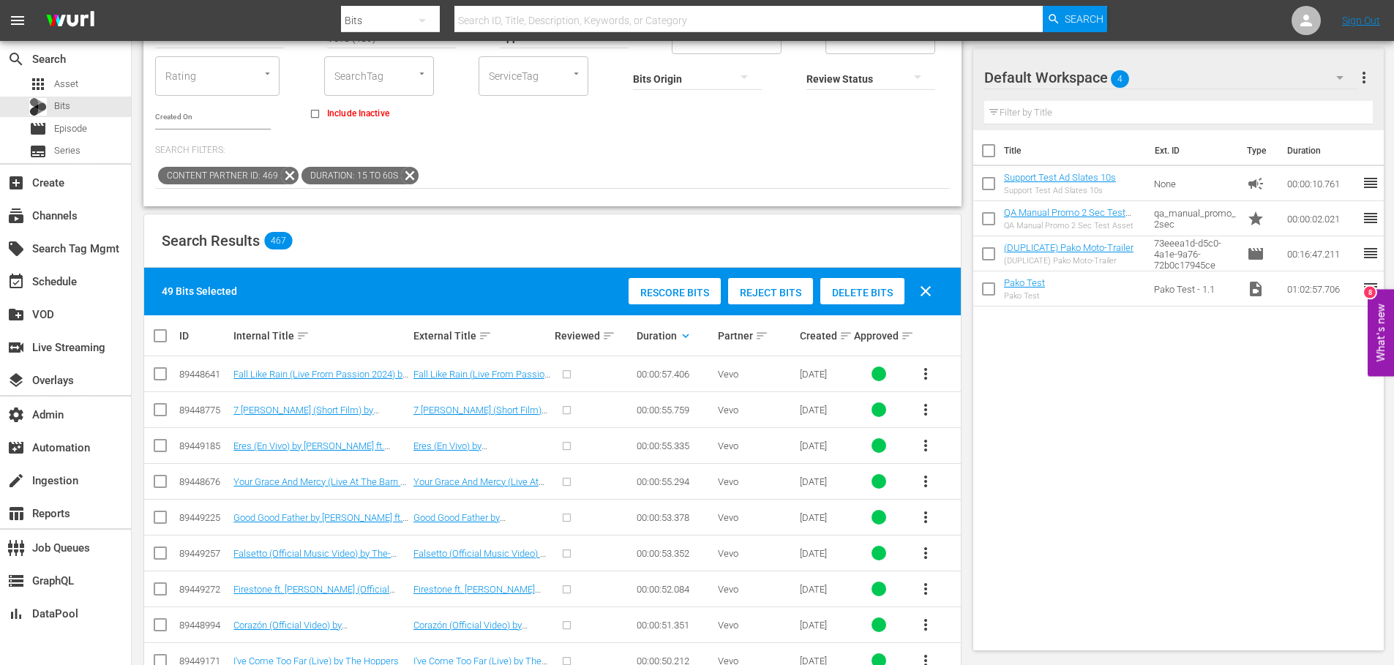
click at [161, 339] on input "checkbox" at bounding box center [166, 336] width 29 height 18
checkbox input "true"
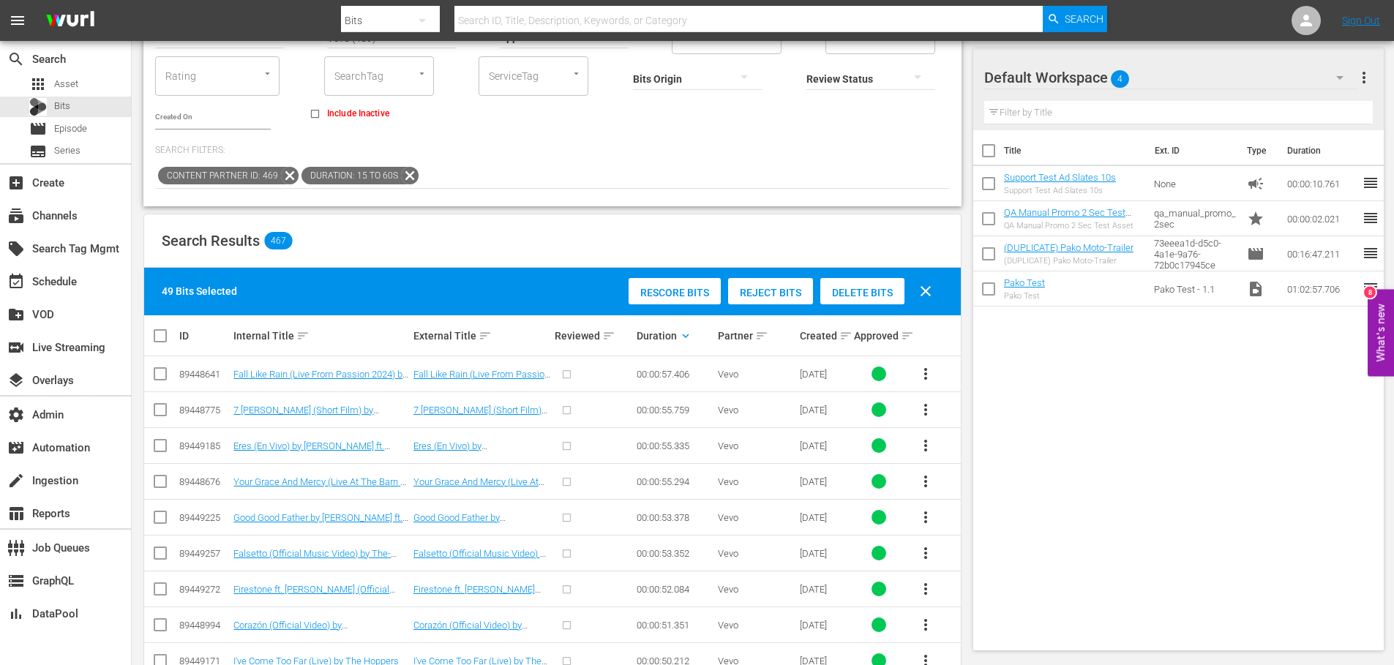
checkbox input "true"
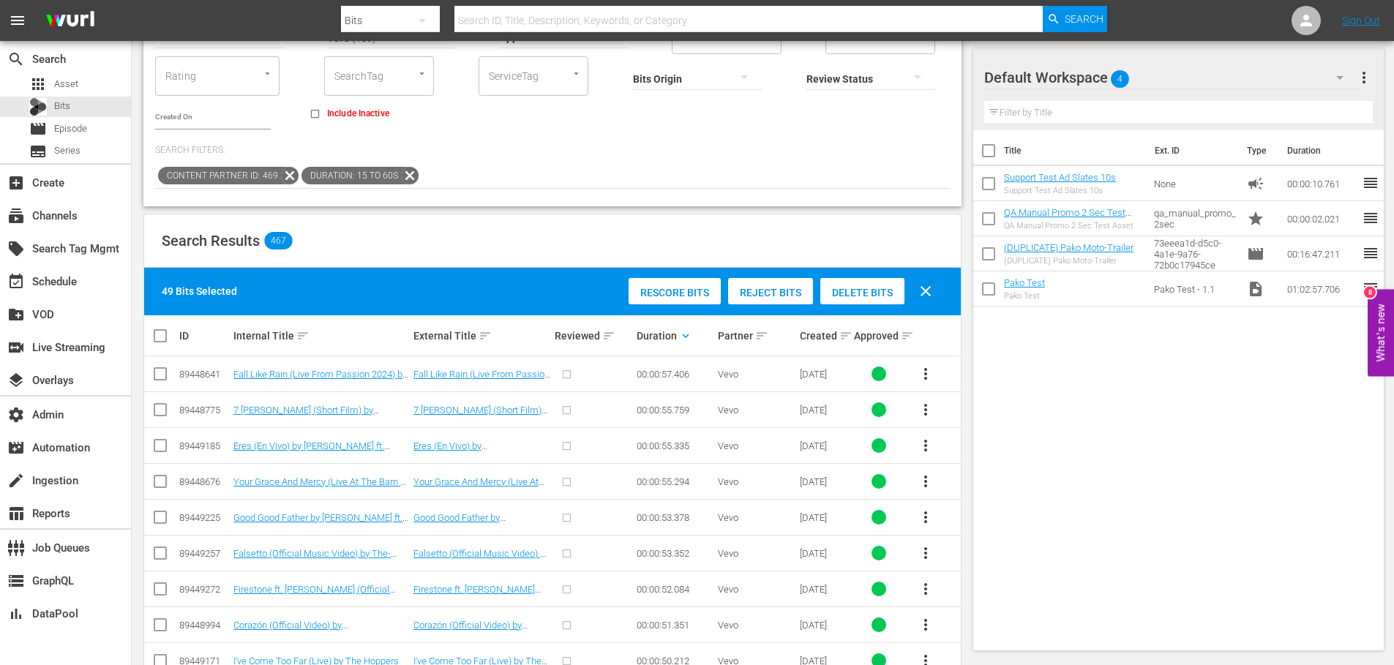
checkbox input "true"
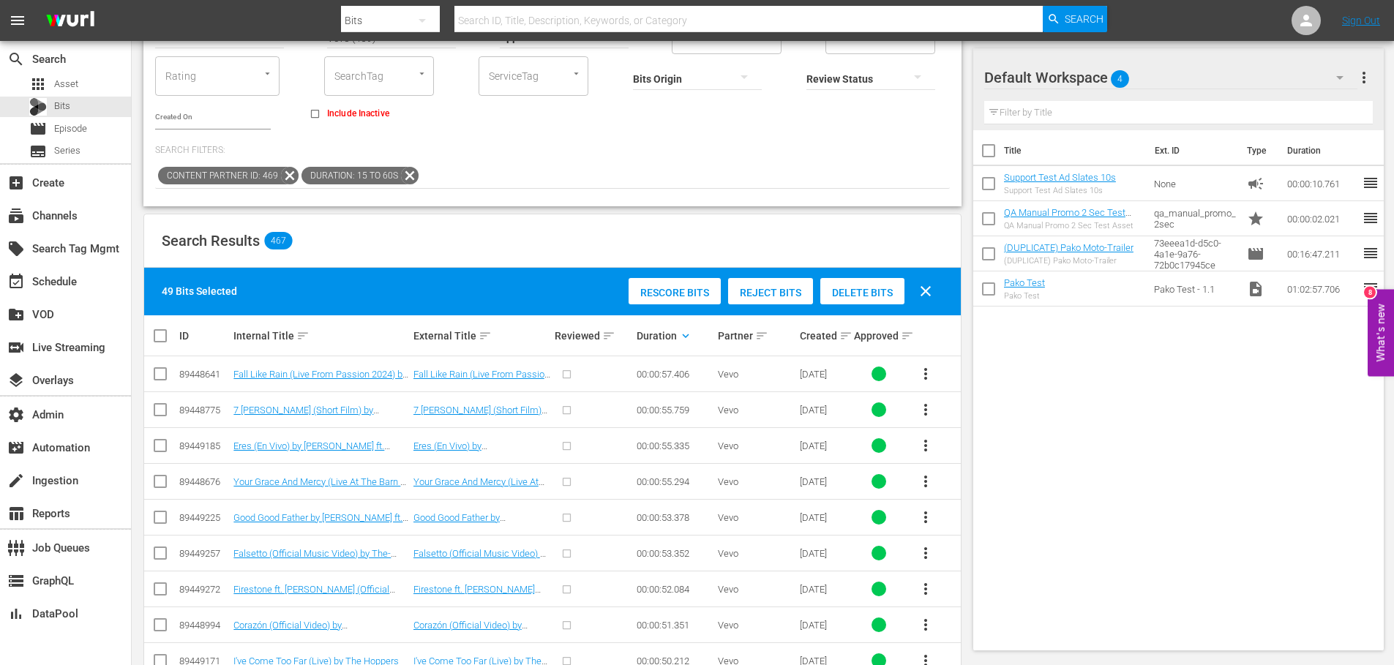
checkbox input "true"
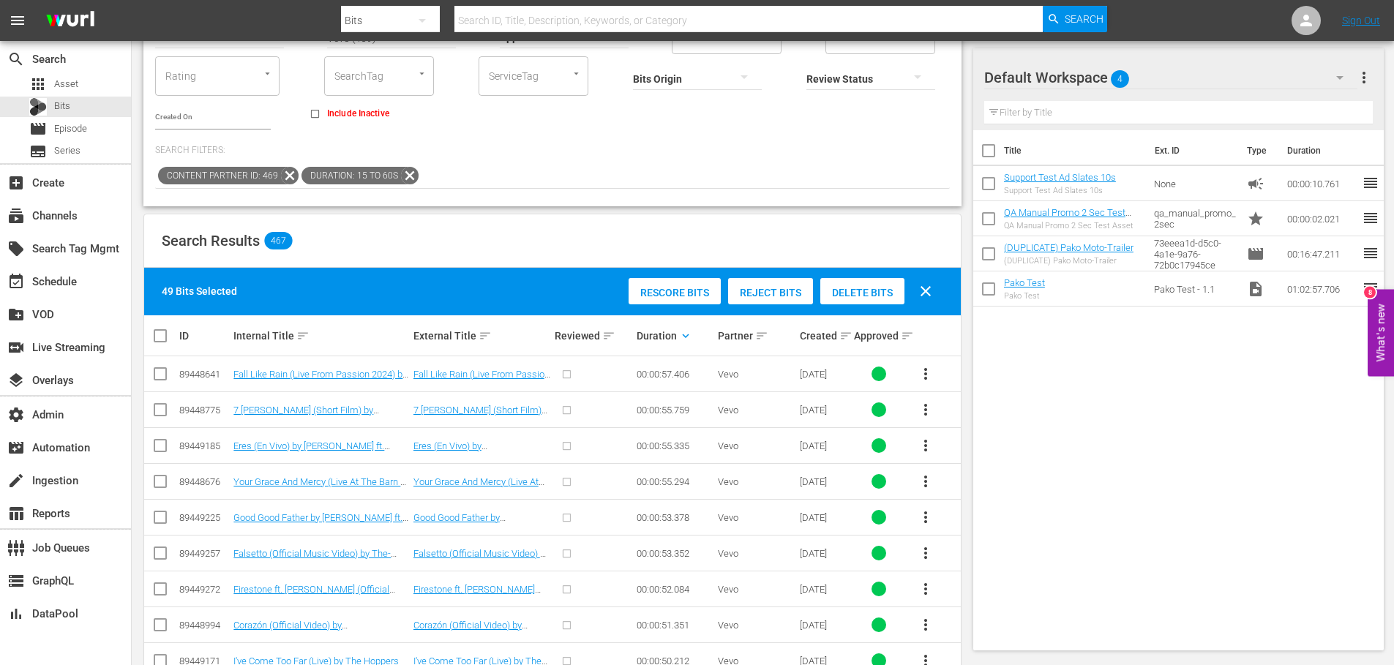
checkbox input "true"
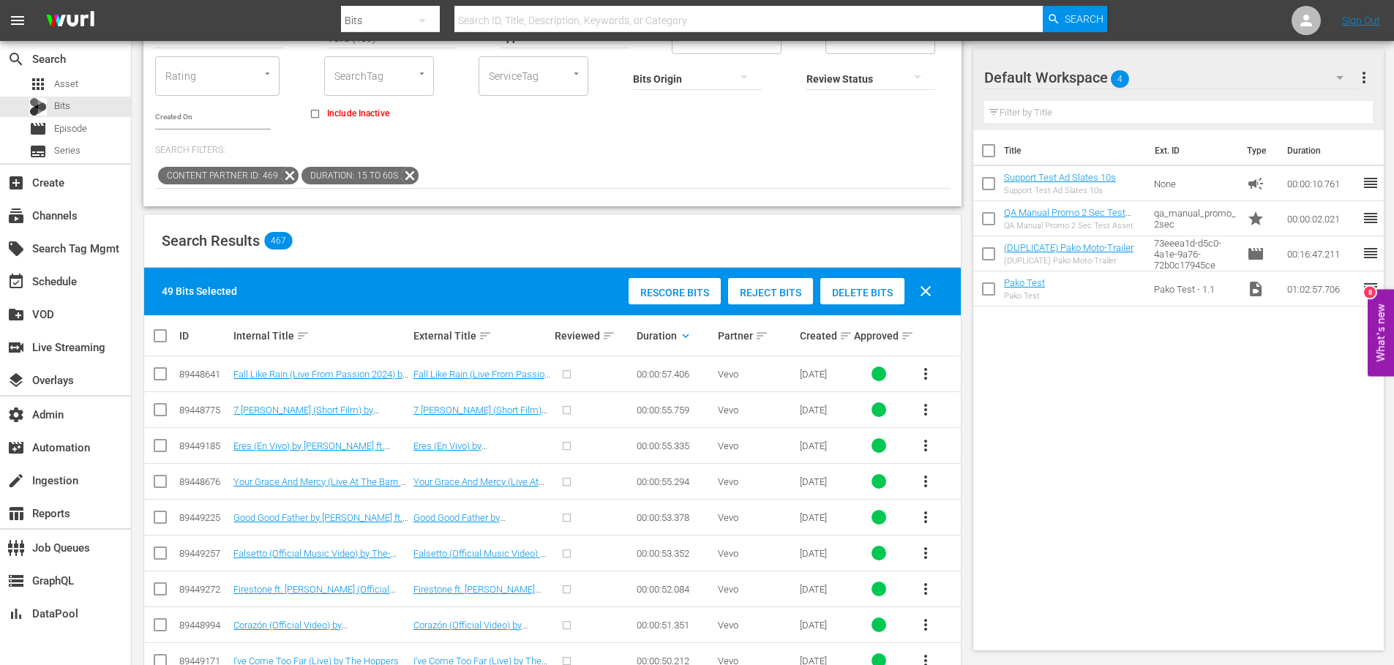
checkbox input "true"
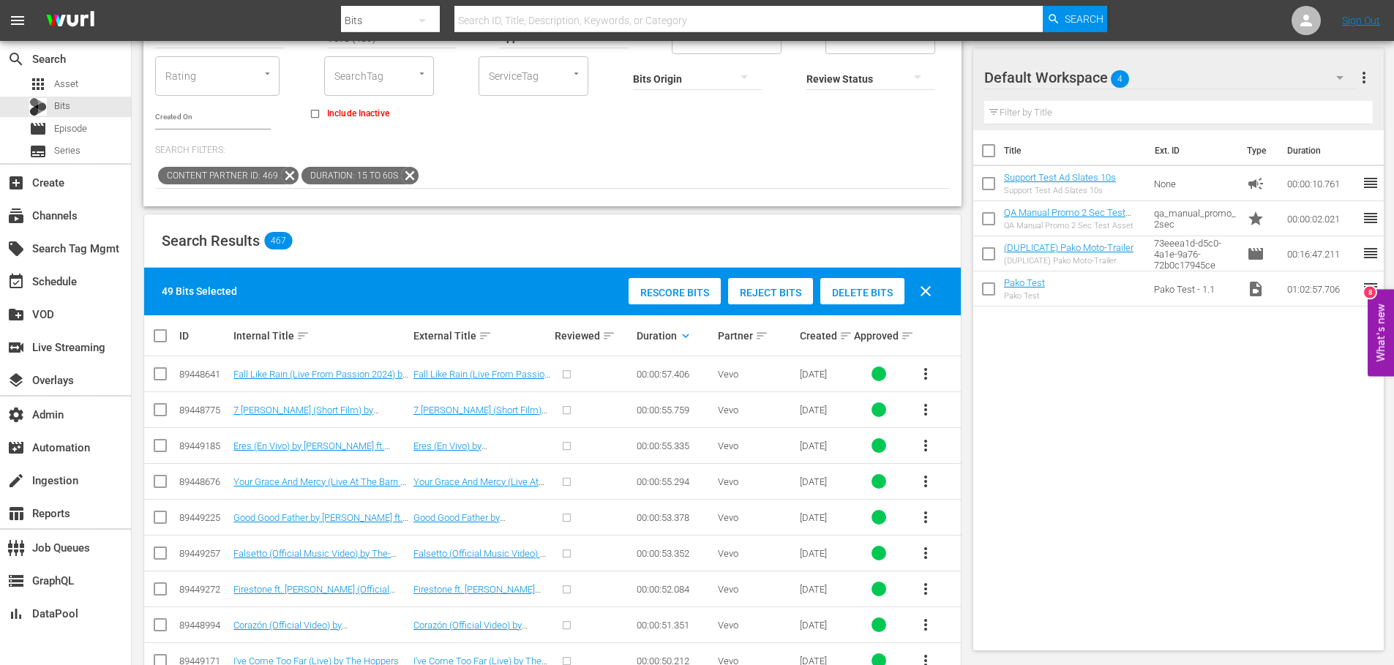
checkbox input "true"
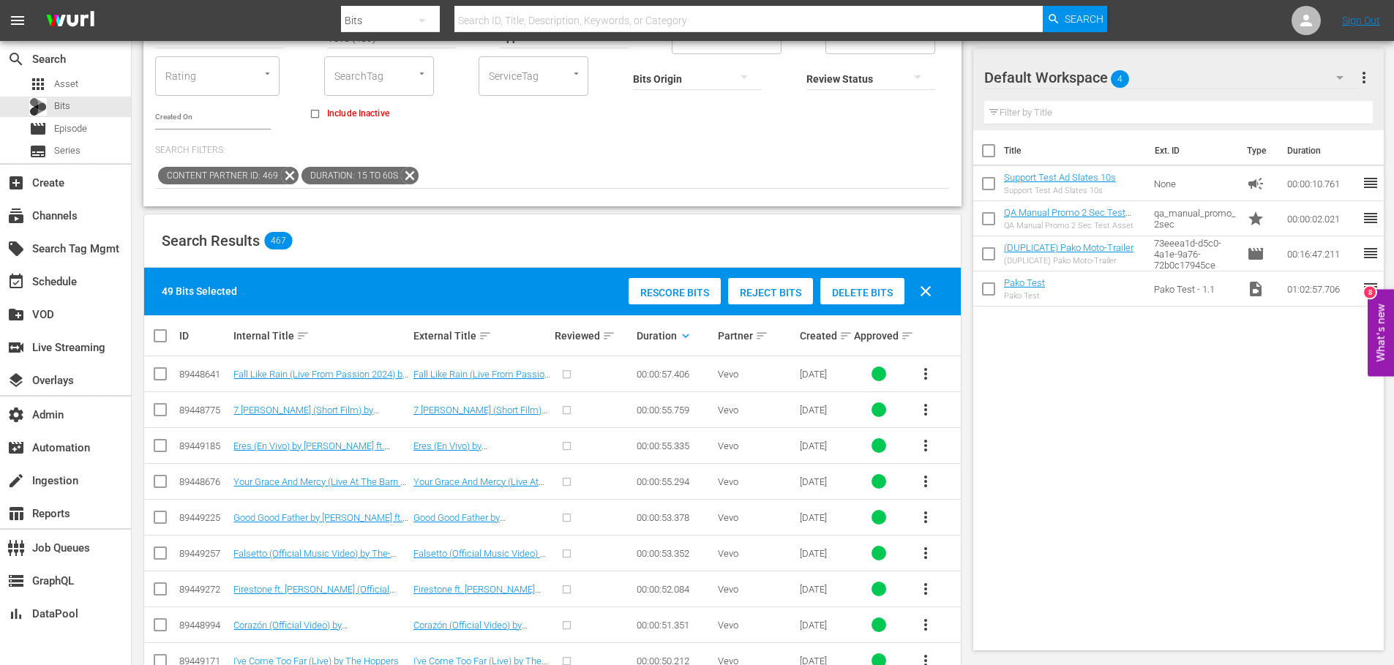
checkbox input "true"
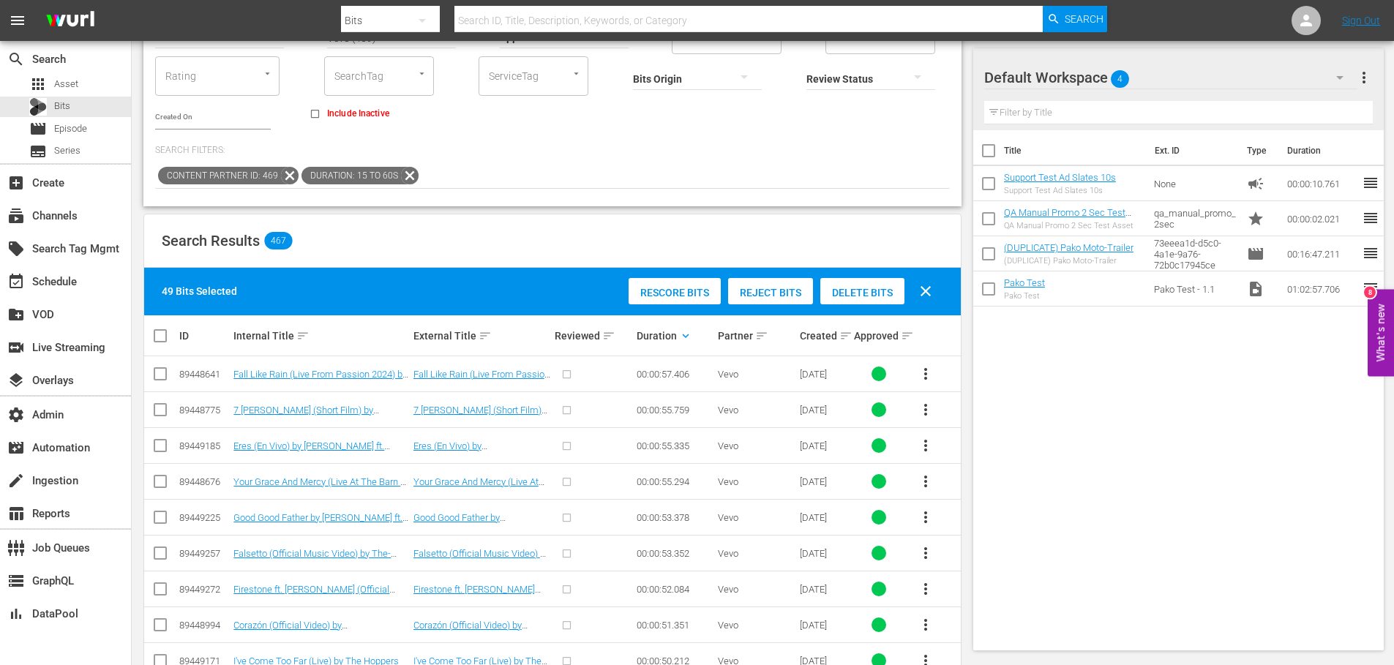
checkbox input "true"
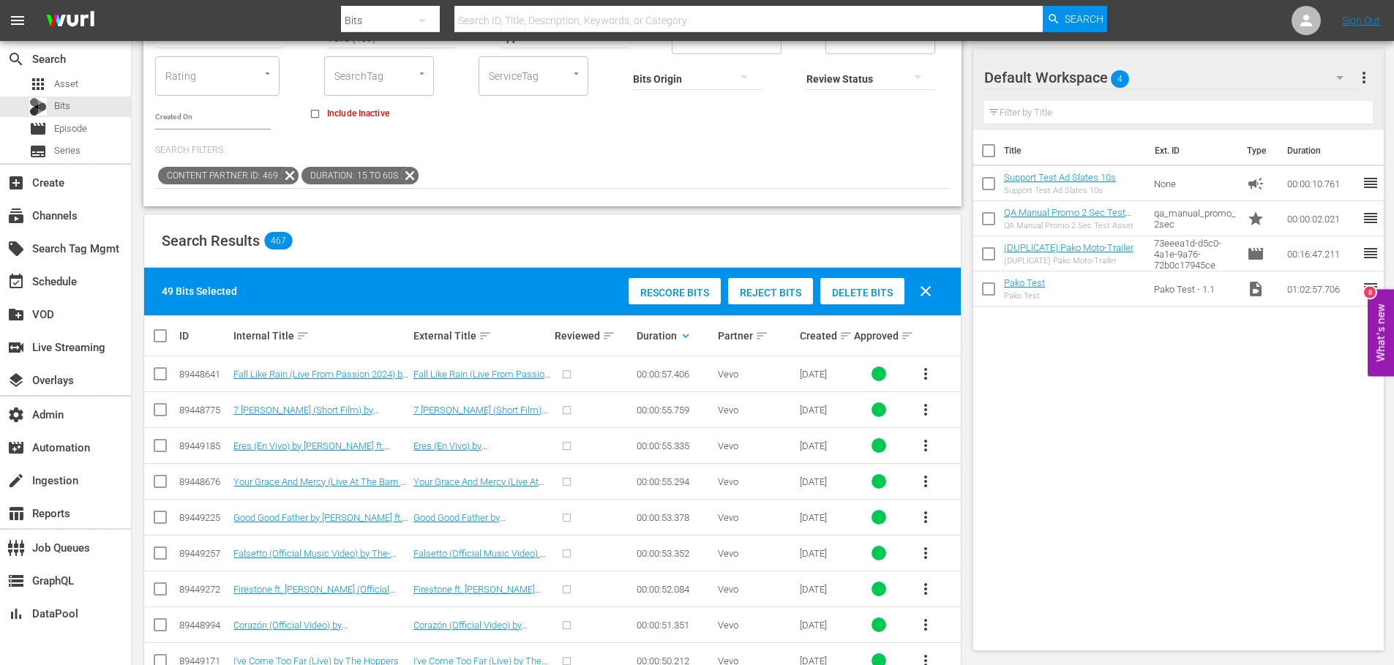
checkbox input "true"
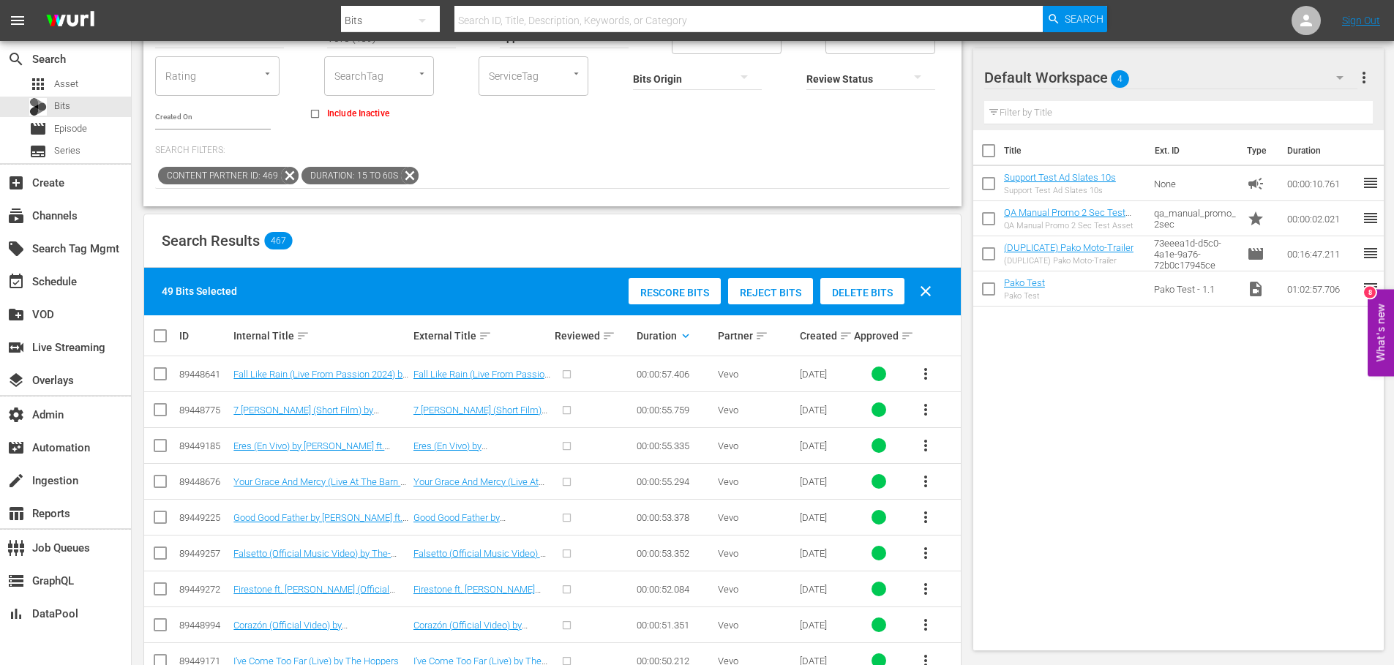
checkbox input "true"
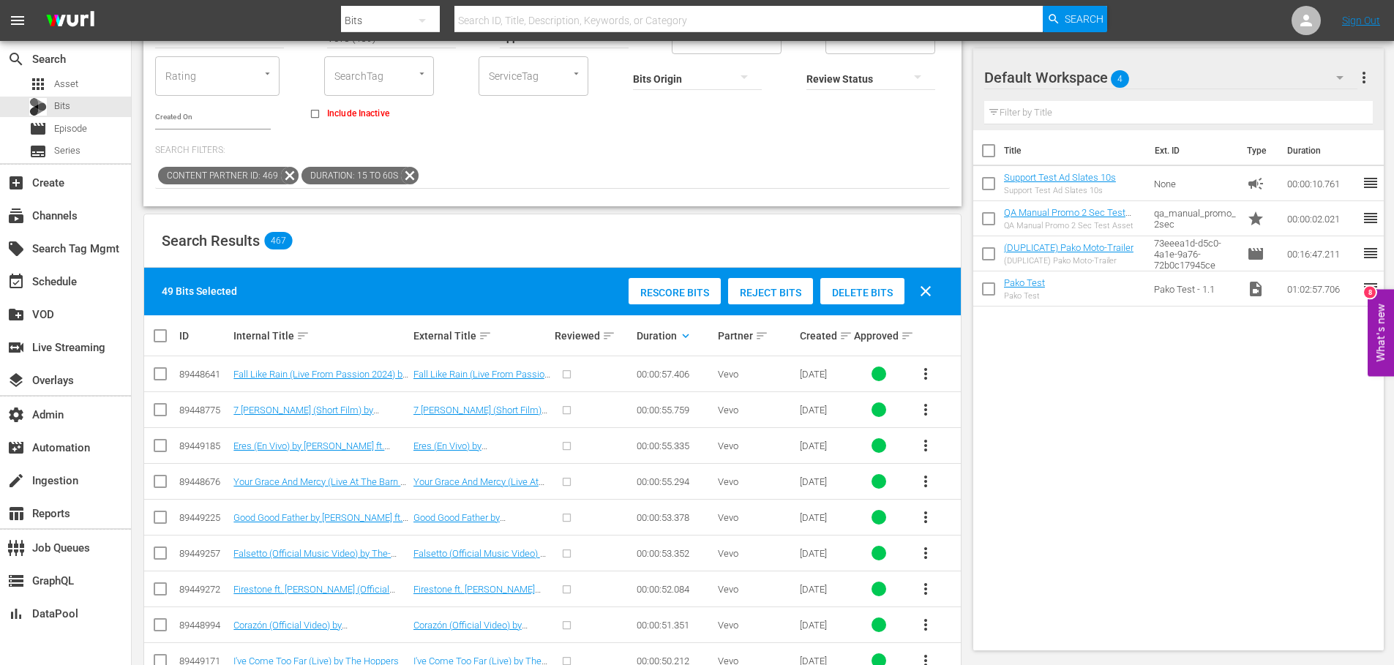
checkbox input "true"
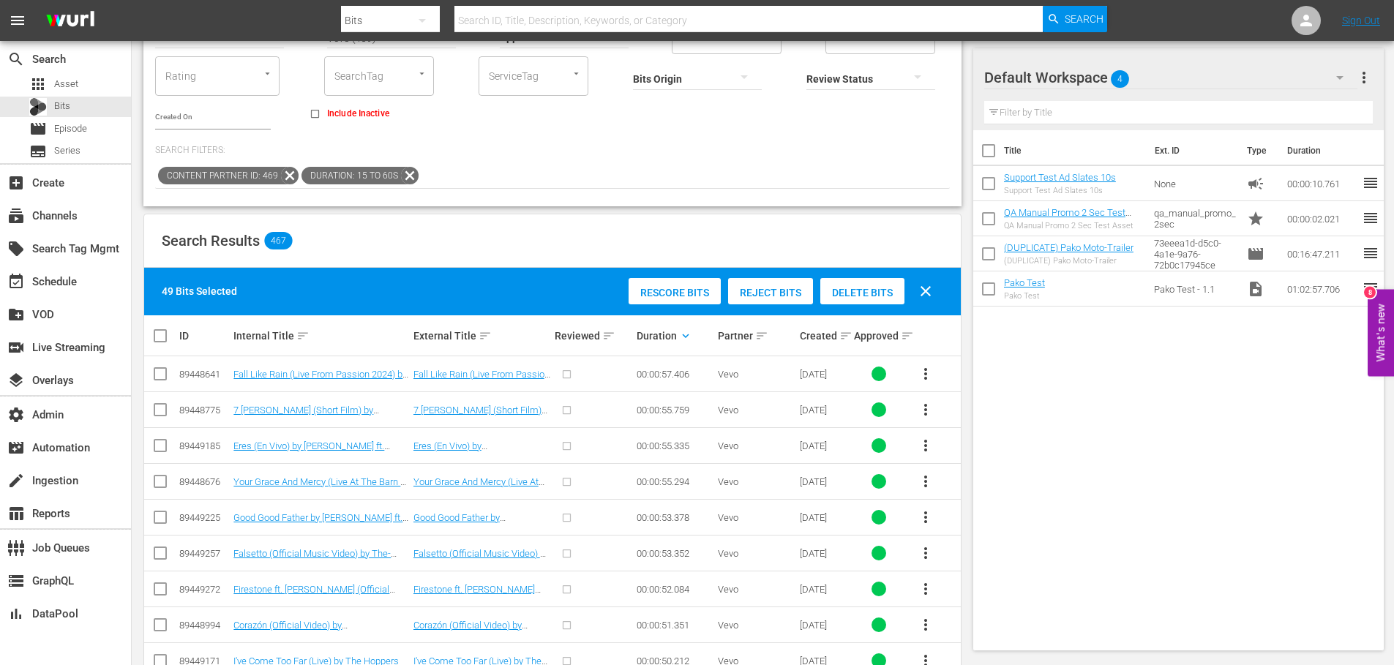
checkbox input "true"
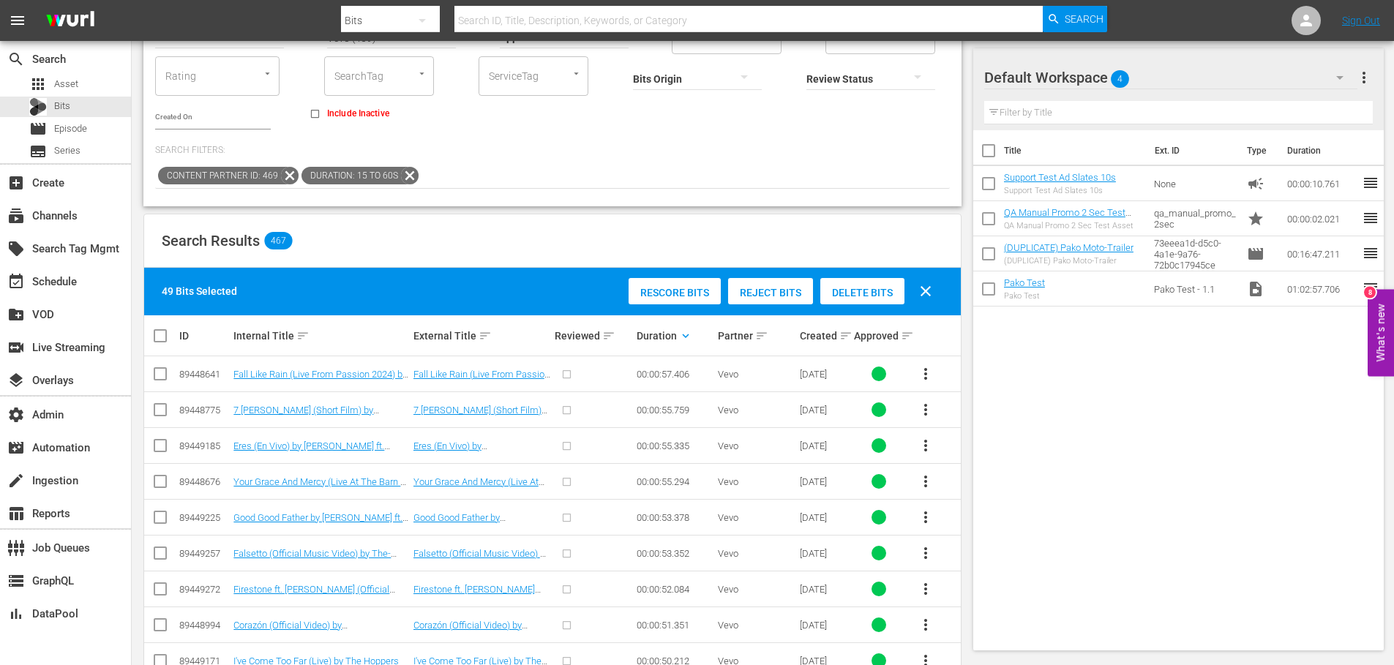
checkbox input "true"
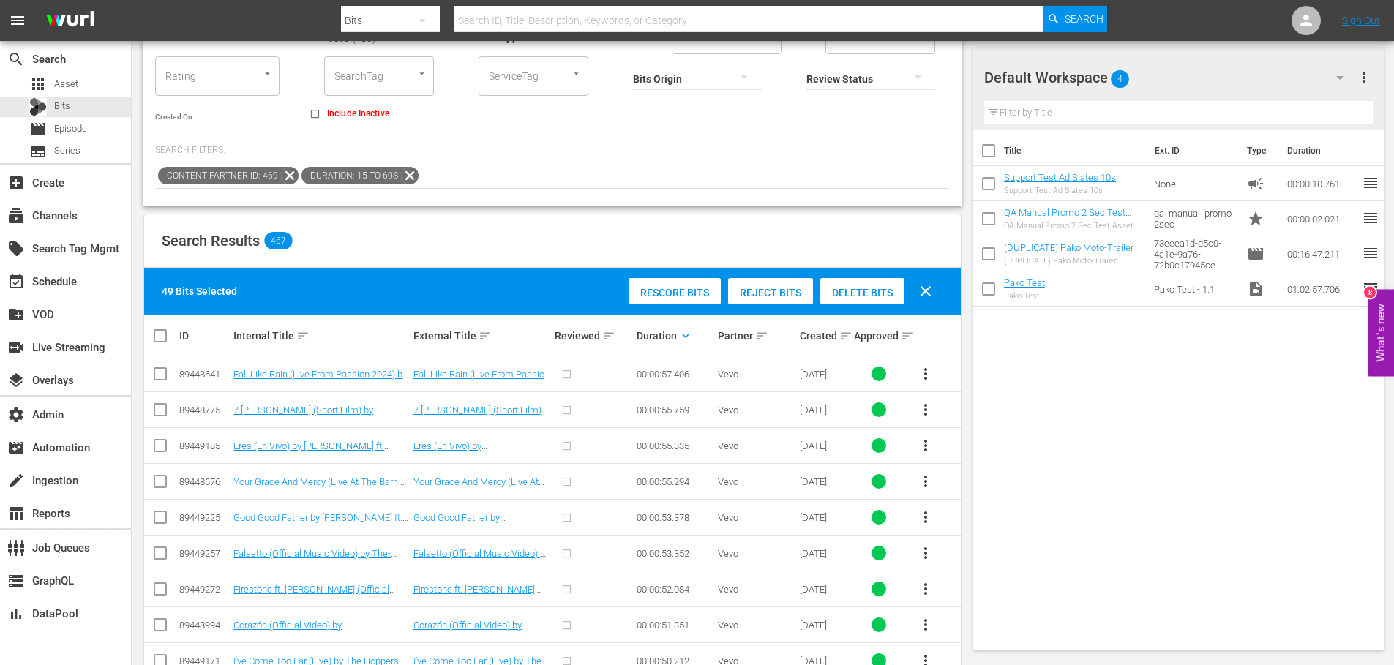
checkbox input "true"
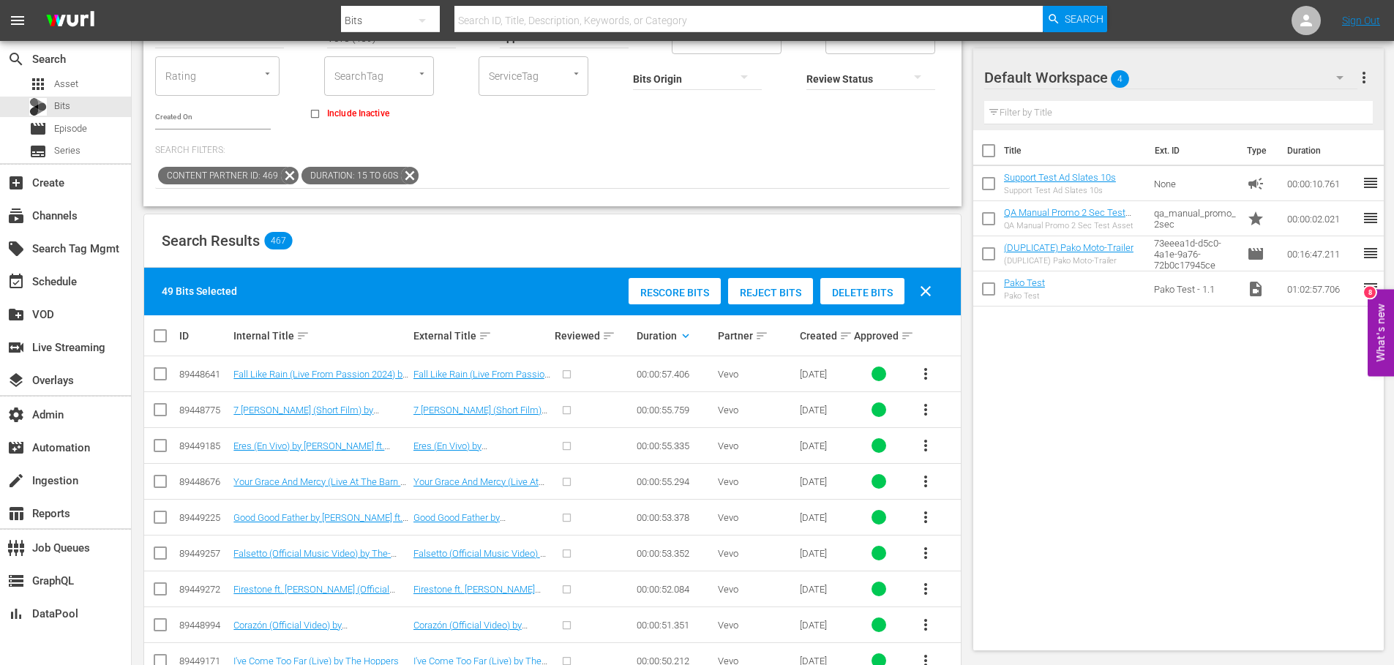
checkbox input "true"
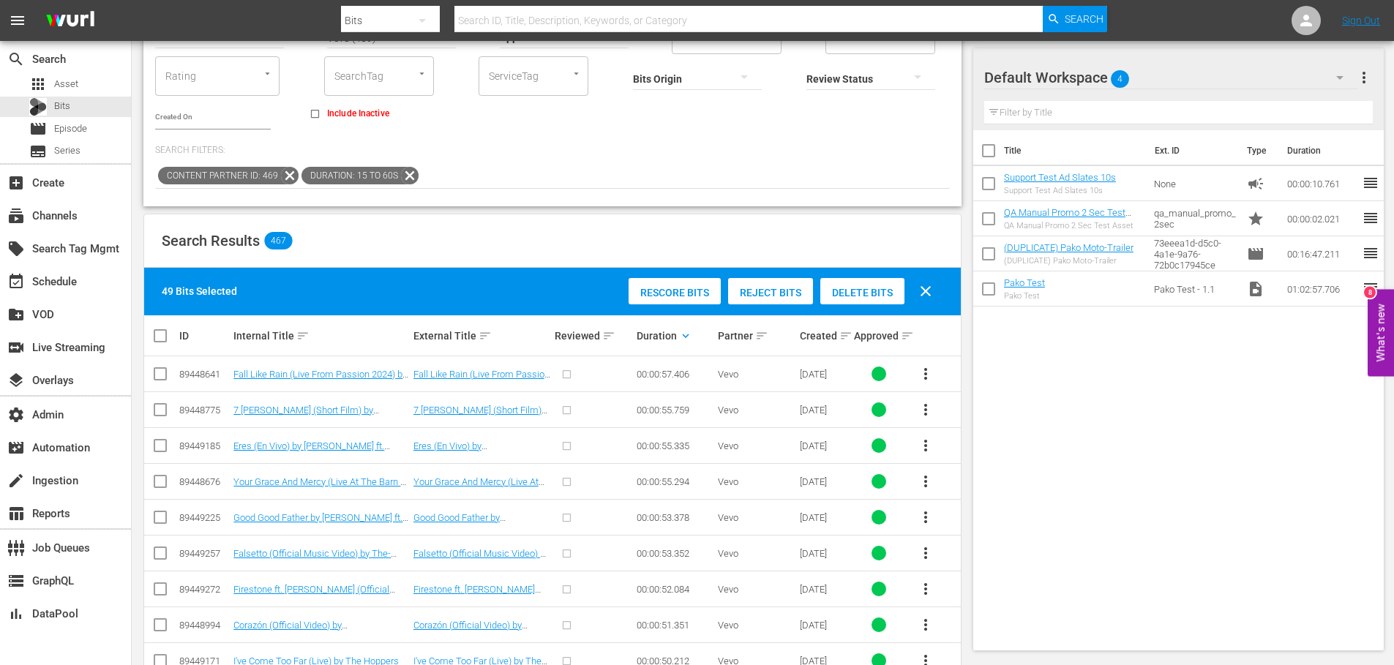
checkbox input "true"
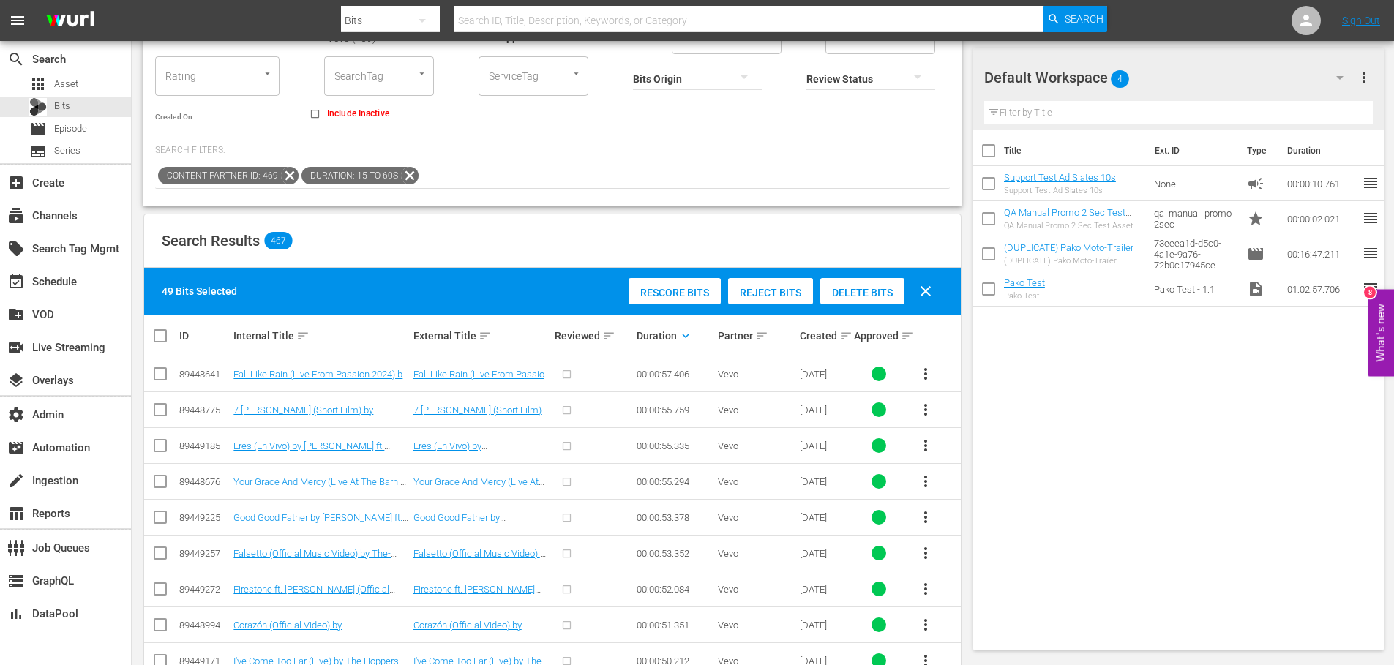
checkbox input "true"
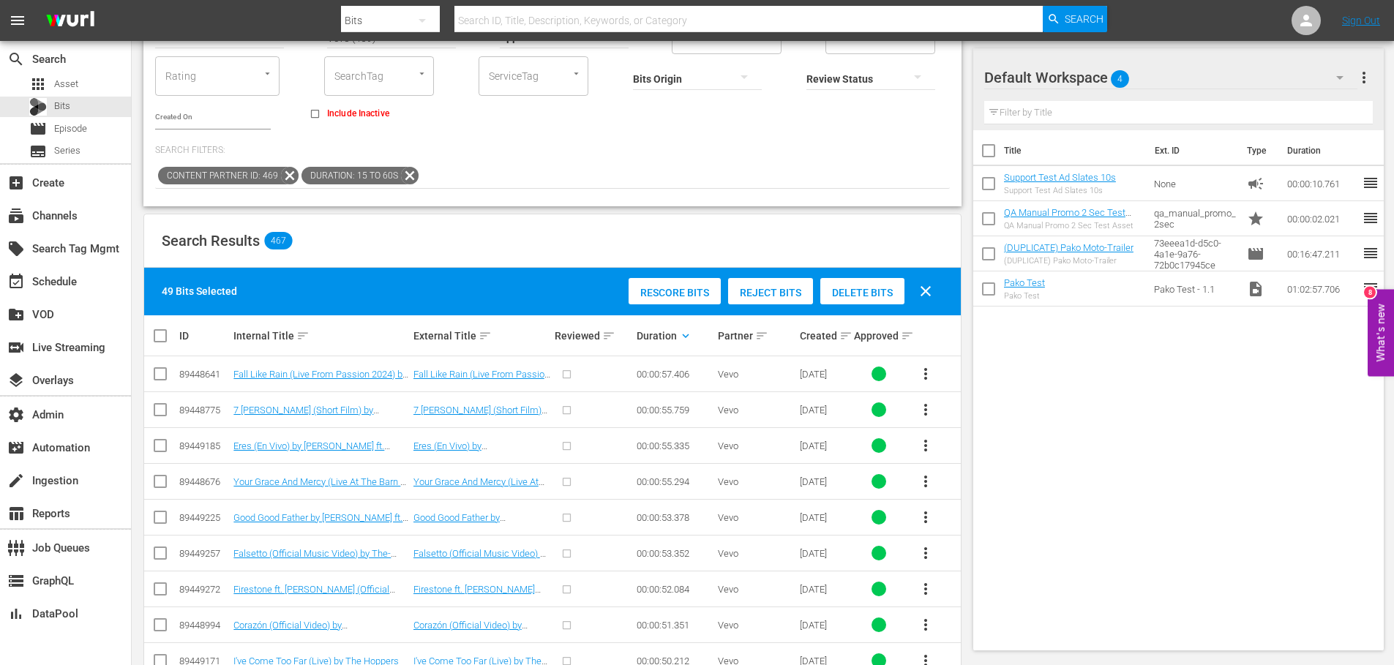
checkbox input "true"
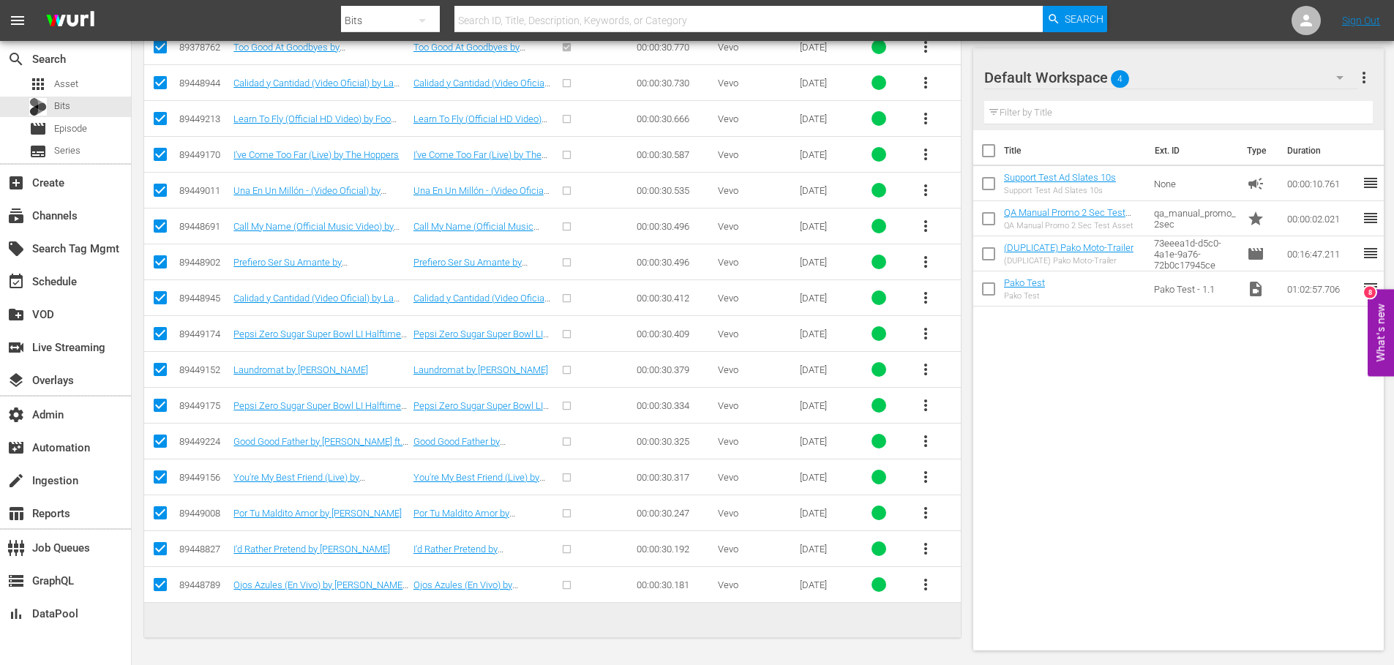
checkbox input "false"
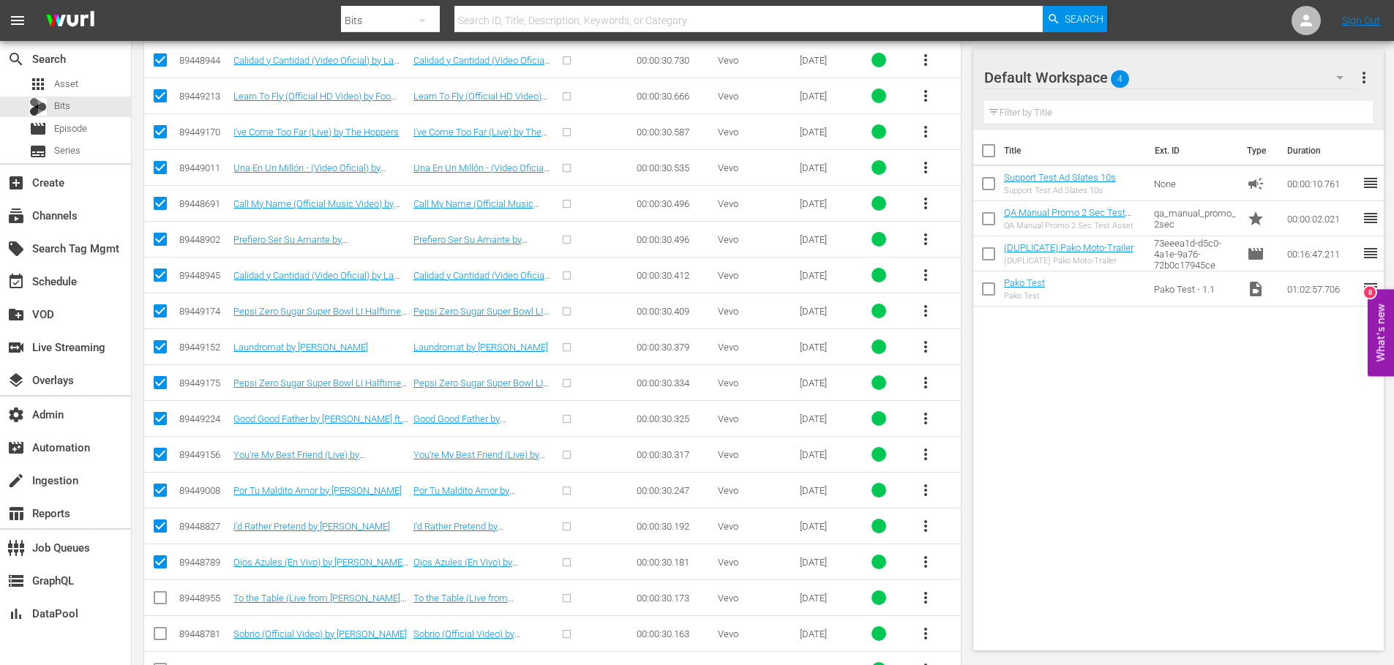
scroll to position [4952, 0]
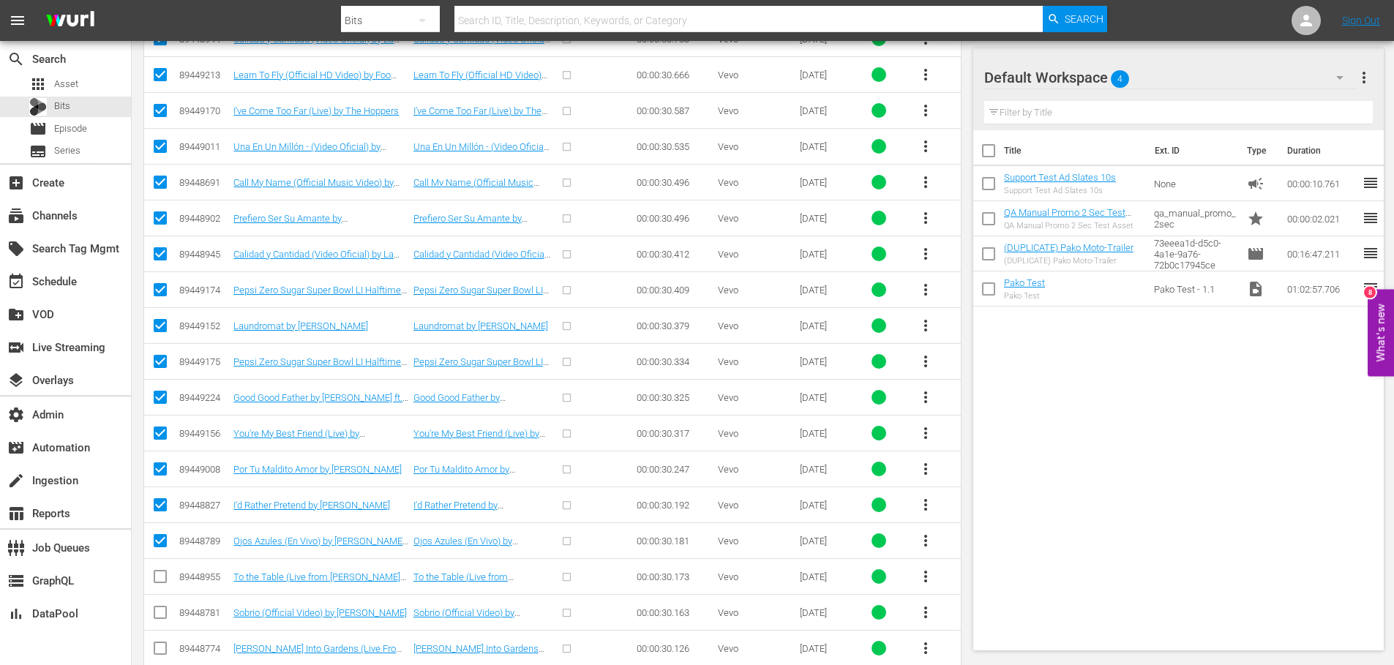
click at [160, 539] on input "checkbox" at bounding box center [161, 544] width 18 height 18
checkbox input "false"
click at [162, 506] on input "checkbox" at bounding box center [161, 508] width 18 height 18
checkbox input "false"
click at [156, 469] on input "checkbox" at bounding box center [161, 472] width 18 height 18
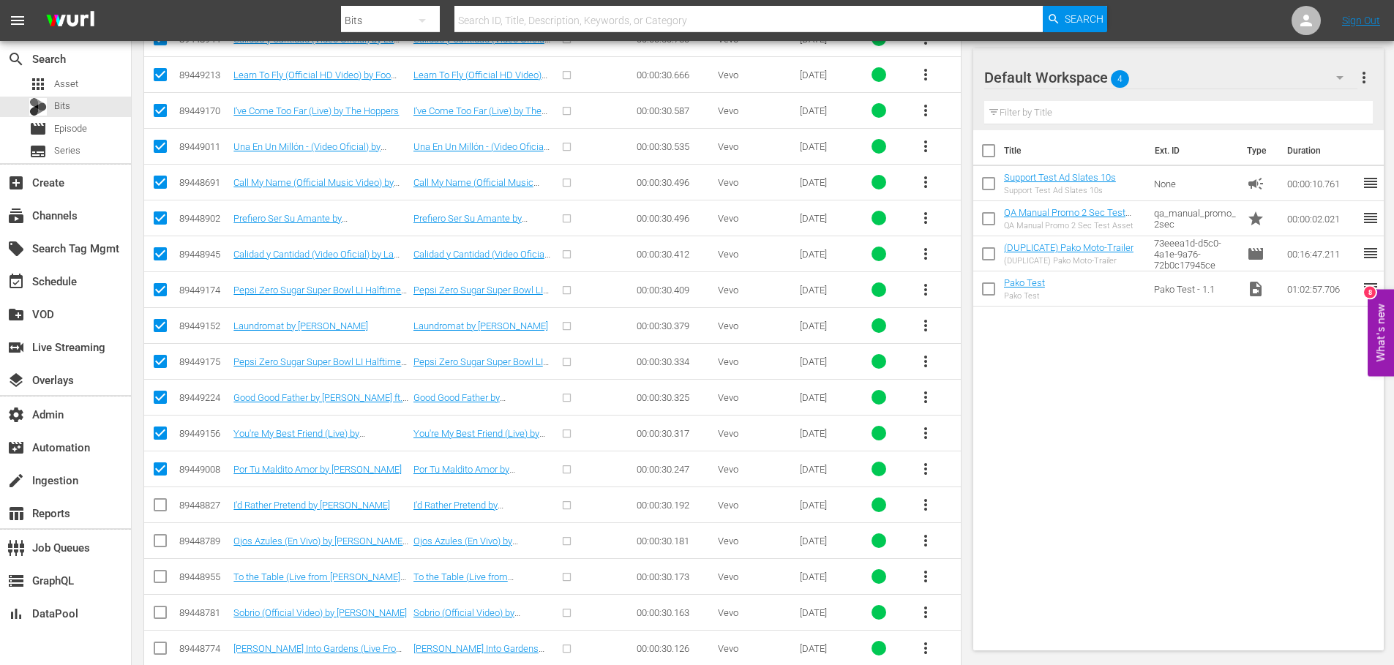
checkbox input "false"
click at [160, 429] on input "checkbox" at bounding box center [161, 436] width 18 height 18
checkbox input "false"
click at [157, 396] on input "checkbox" at bounding box center [161, 401] width 18 height 18
checkbox input "false"
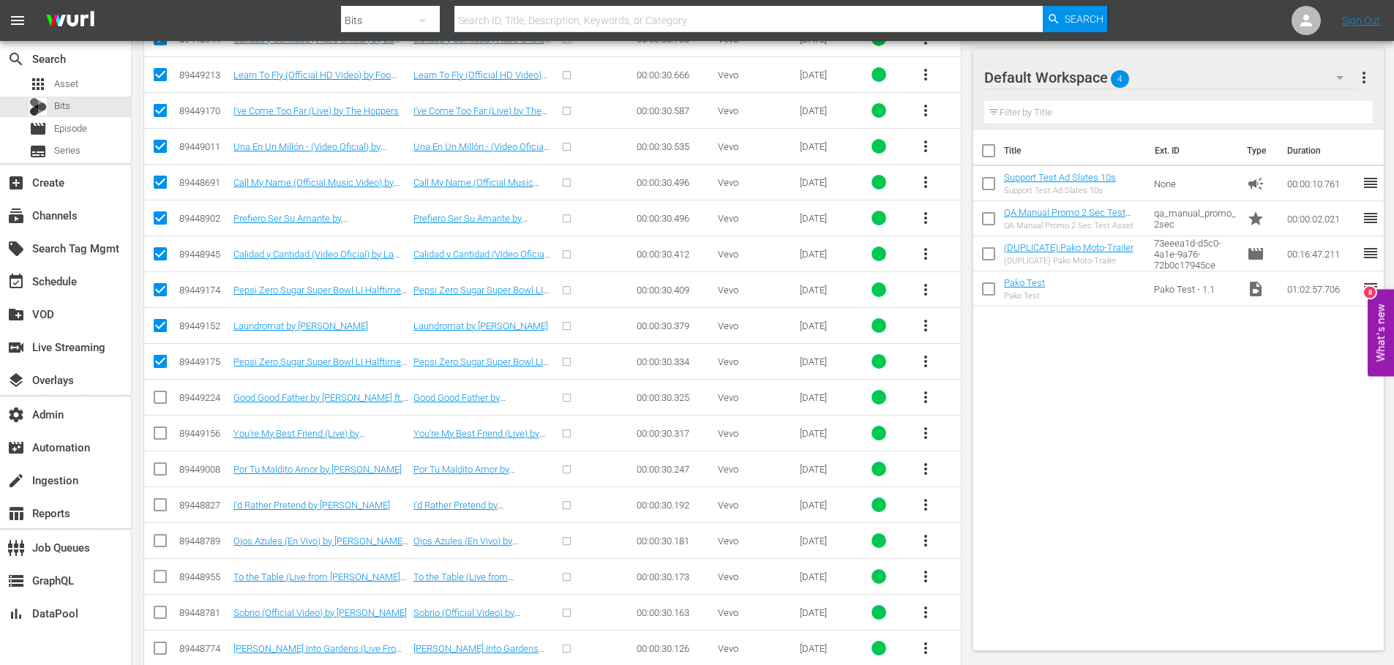
click at [162, 362] on input "checkbox" at bounding box center [161, 365] width 18 height 18
checkbox input "false"
click at [162, 327] on input "checkbox" at bounding box center [161, 329] width 18 height 18
checkbox input "false"
click at [159, 288] on input "checkbox" at bounding box center [161, 293] width 18 height 18
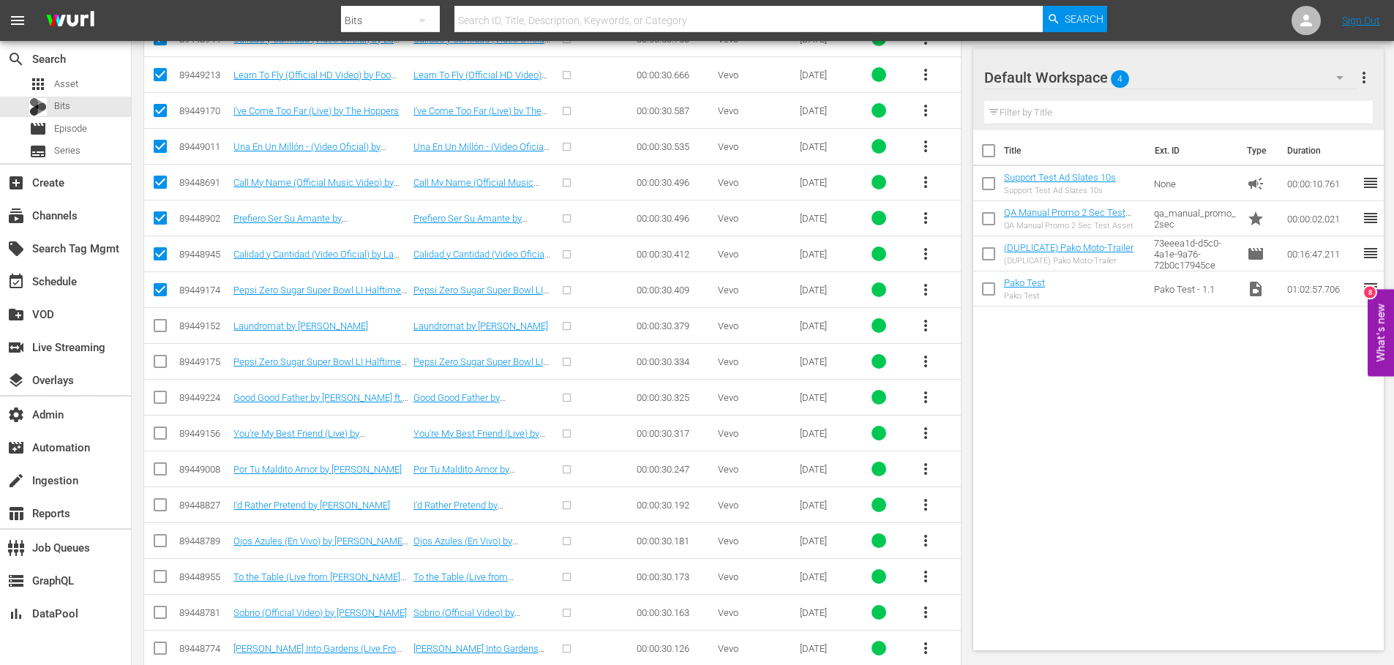
checkbox input "false"
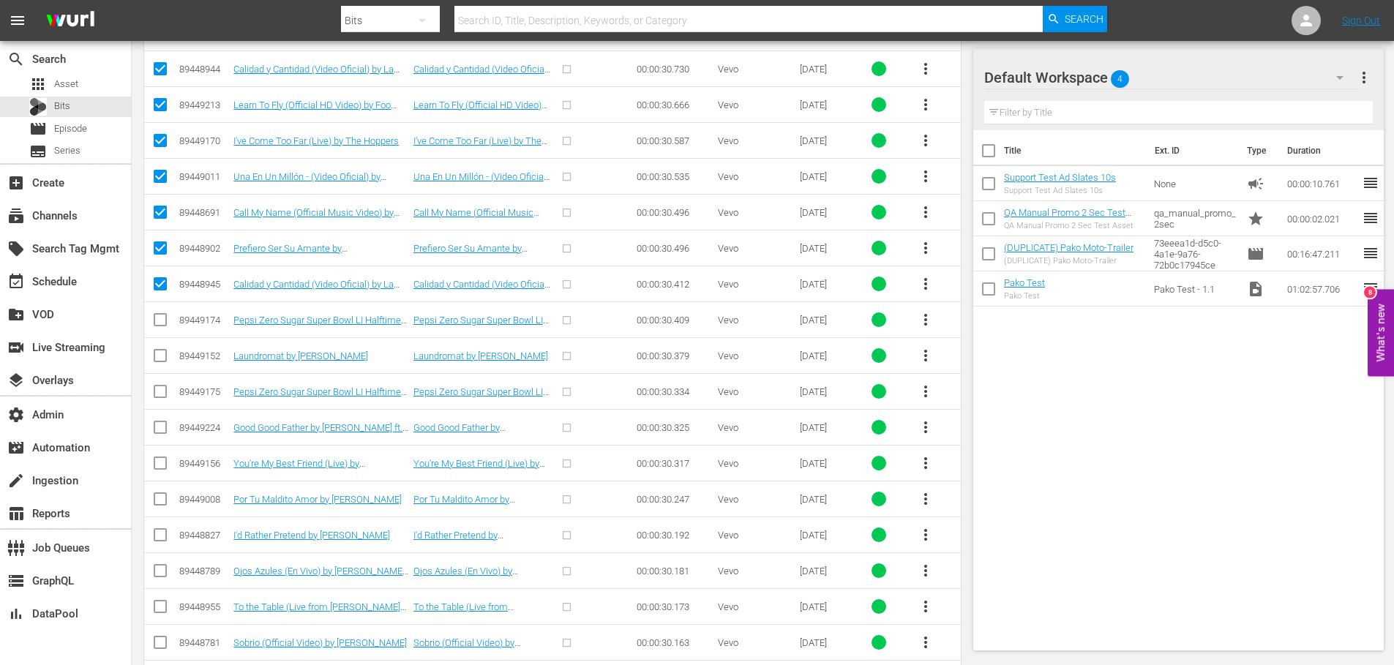
scroll to position [4783, 0]
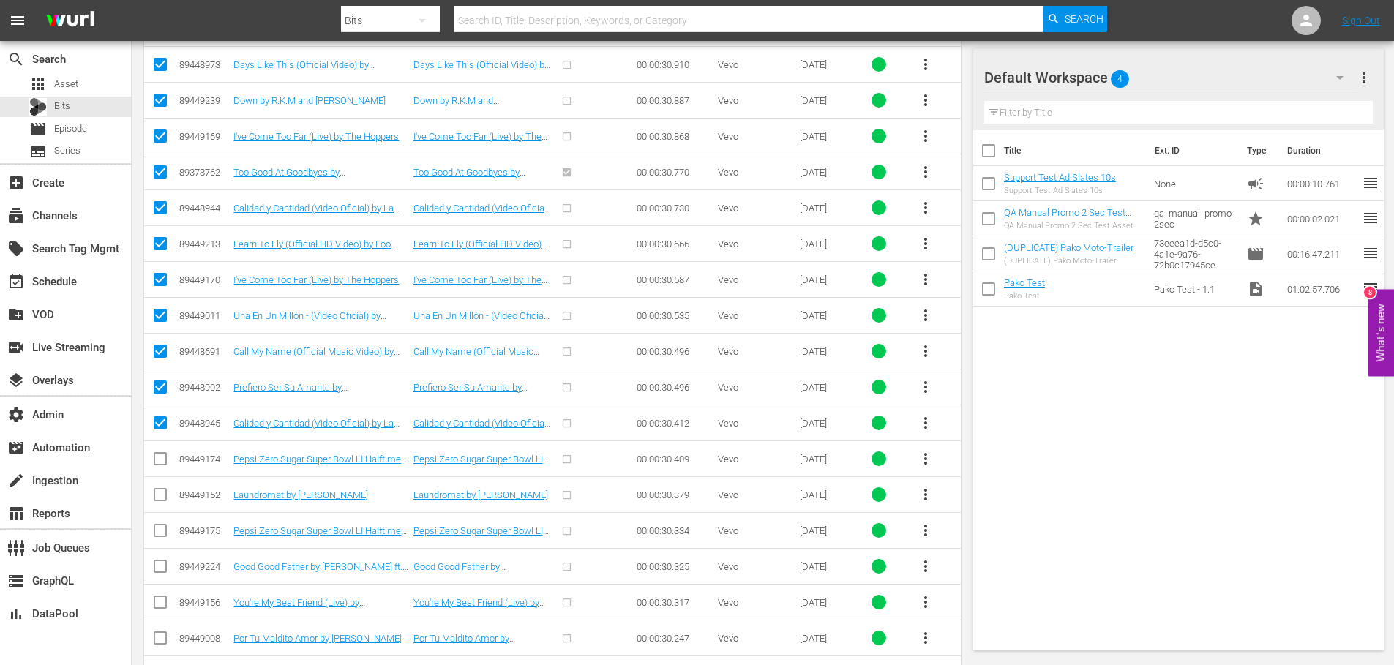
click at [164, 424] on input "checkbox" at bounding box center [161, 426] width 18 height 18
checkbox input "false"
click at [162, 386] on input "checkbox" at bounding box center [161, 390] width 18 height 18
checkbox input "false"
drag, startPoint x: 163, startPoint y: 352, endPoint x: 162, endPoint y: 334, distance: 18.3
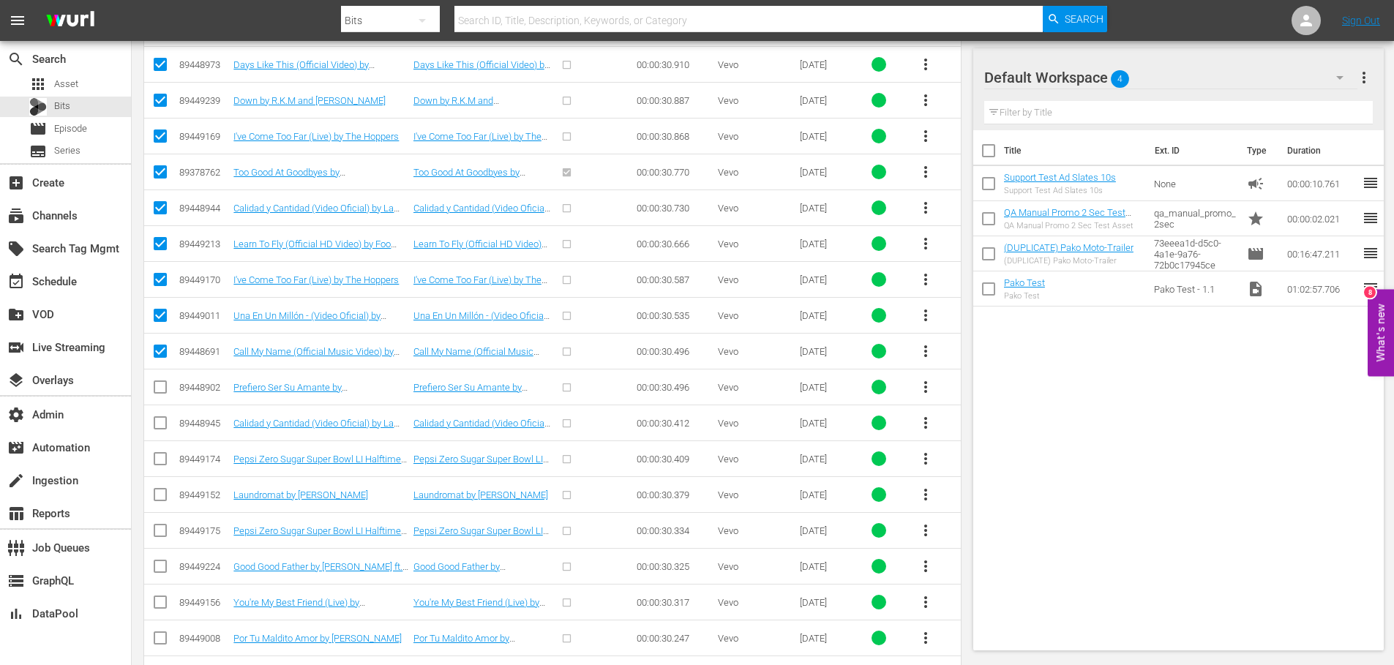
click at [163, 351] on input "checkbox" at bounding box center [161, 354] width 18 height 18
checkbox input "false"
click at [162, 313] on input "checkbox" at bounding box center [161, 319] width 18 height 18
checkbox input "false"
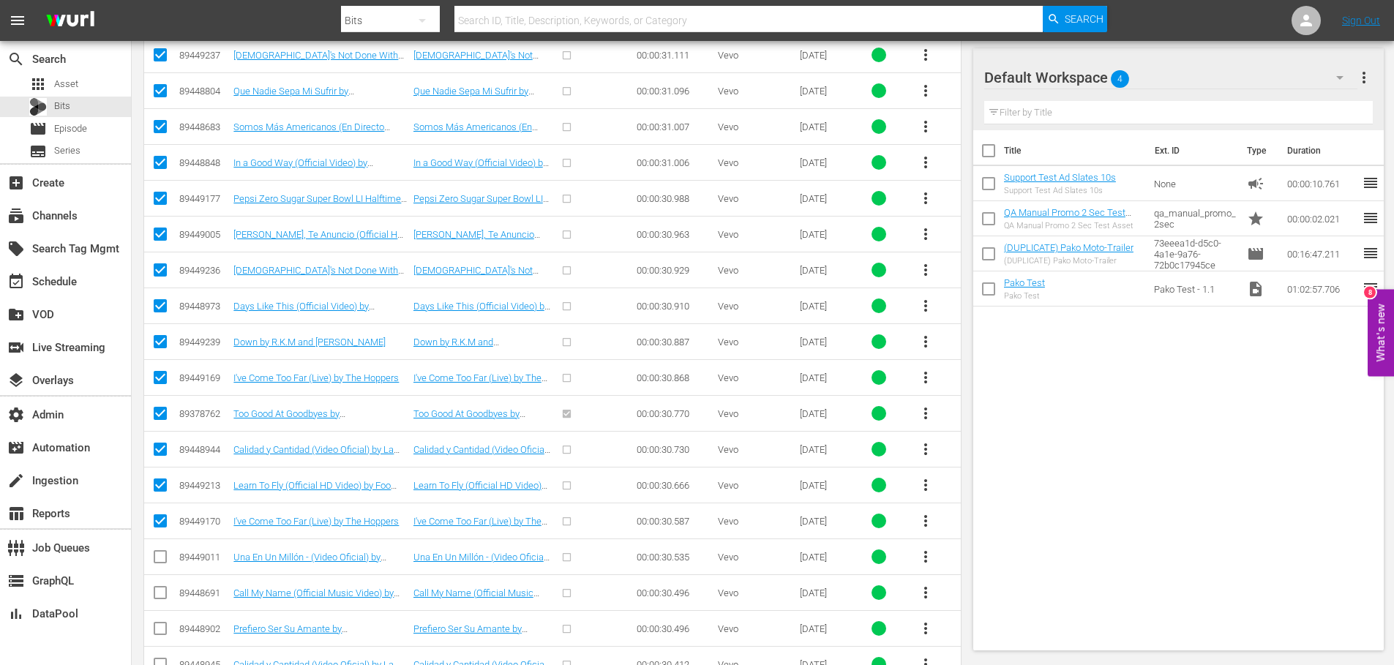
click at [160, 528] on input "checkbox" at bounding box center [161, 524] width 18 height 18
checkbox input "false"
click at [157, 484] on input "checkbox" at bounding box center [161, 488] width 18 height 18
checkbox input "false"
drag, startPoint x: 159, startPoint y: 441, endPoint x: 161, endPoint y: 421, distance: 20.6
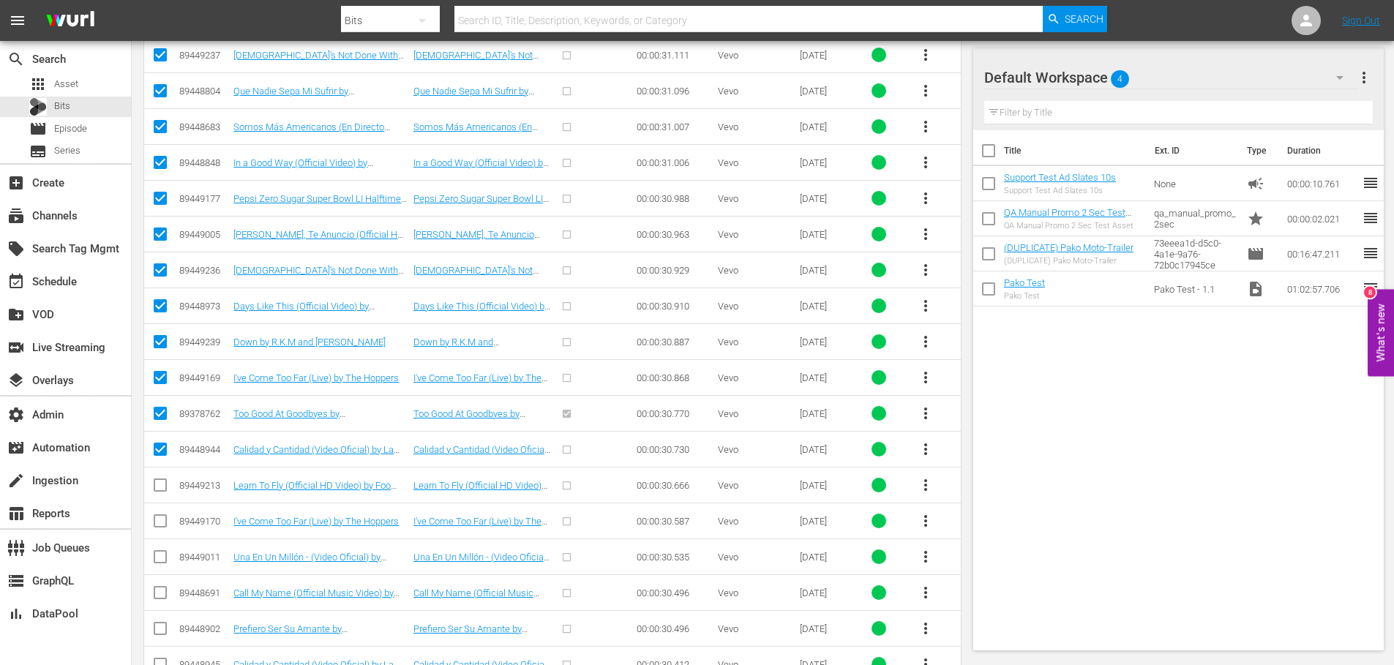
click at [159, 441] on icon at bounding box center [161, 450] width 18 height 18
drag, startPoint x: 161, startPoint y: 411, endPoint x: 160, endPoint y: 399, distance: 11.7
click at [161, 408] on input "checkbox" at bounding box center [161, 417] width 18 height 18
checkbox input "false"
drag, startPoint x: 160, startPoint y: 373, endPoint x: 159, endPoint y: 357, distance: 15.4
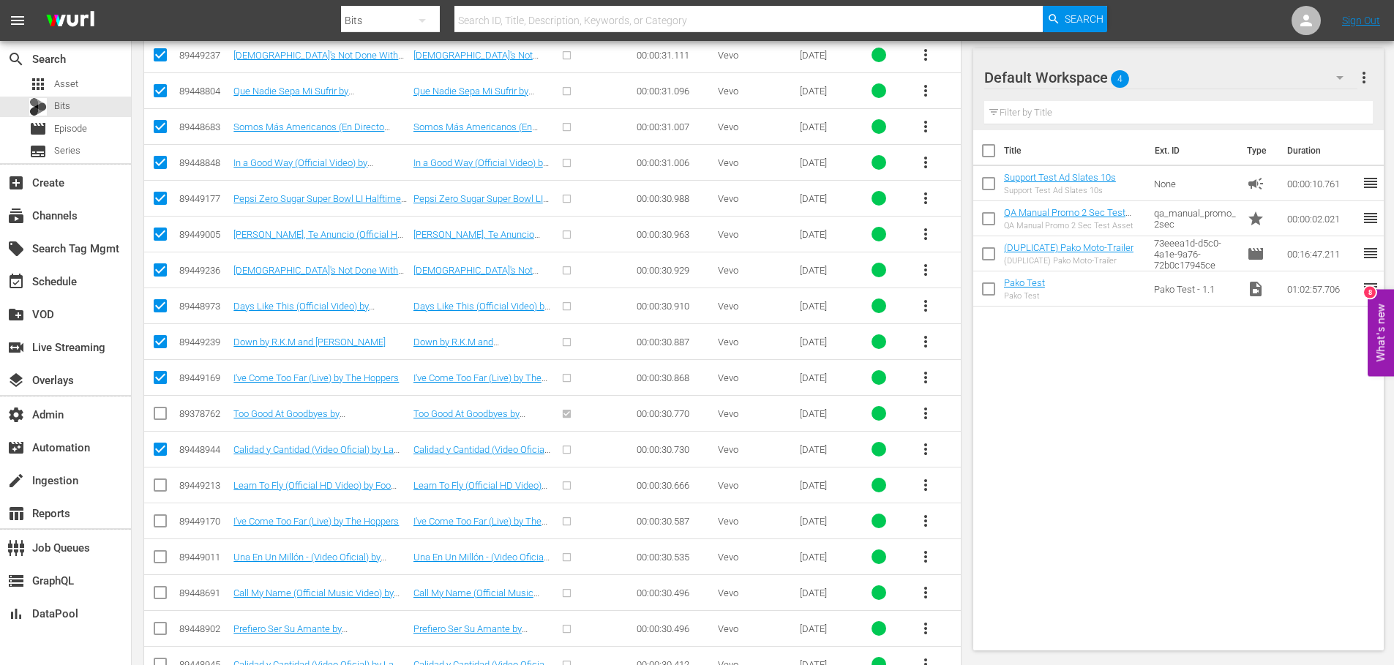
click at [159, 372] on input "checkbox" at bounding box center [161, 381] width 18 height 18
checkbox input "false"
click at [158, 336] on input "checkbox" at bounding box center [161, 345] width 18 height 18
checkbox input "false"
click at [160, 451] on input "checkbox" at bounding box center [161, 453] width 18 height 18
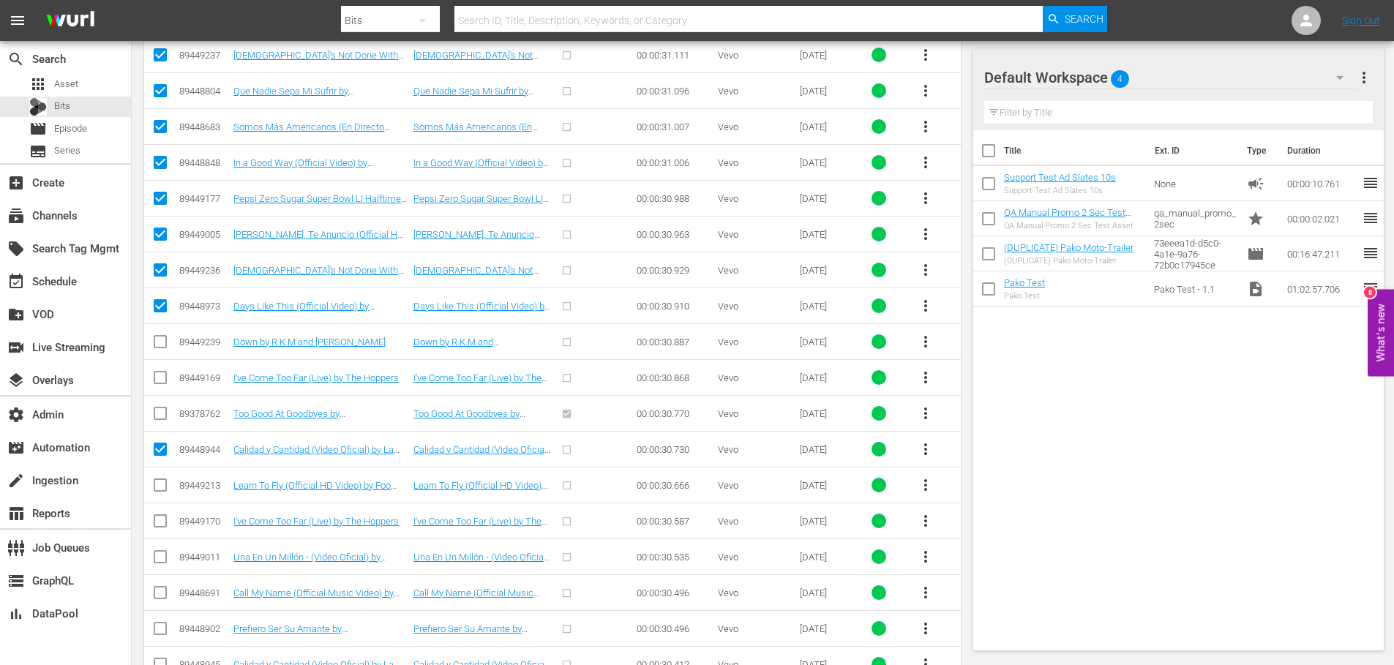
checkbox input "false"
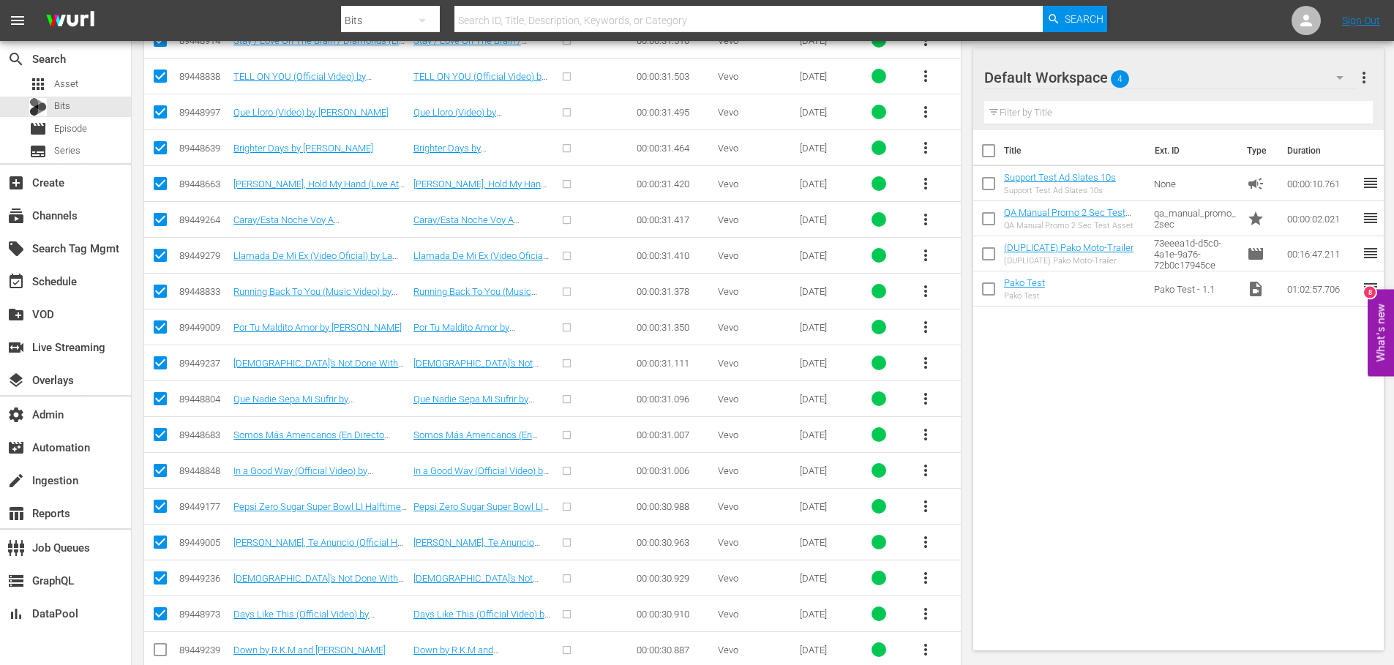
scroll to position [4227, 0]
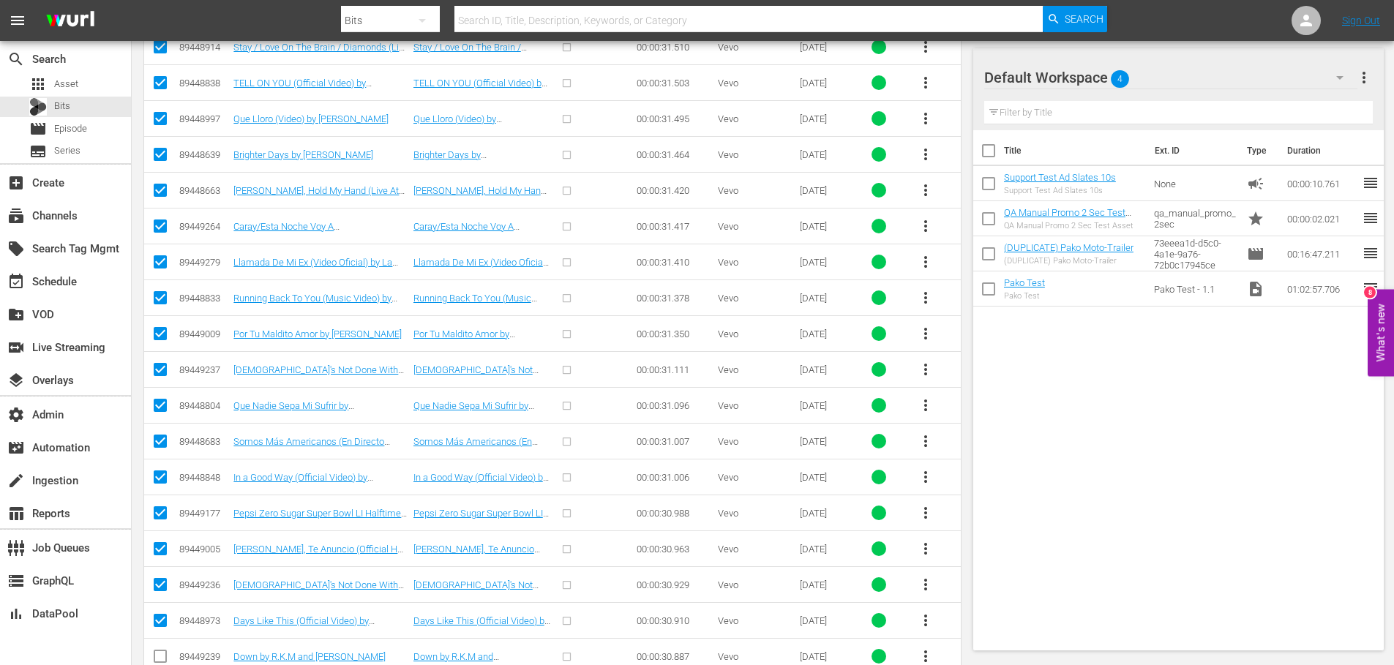
drag, startPoint x: 156, startPoint y: 621, endPoint x: 160, endPoint y: 605, distance: 16.0
click at [156, 621] on input "checkbox" at bounding box center [161, 624] width 18 height 18
checkbox input "false"
click at [162, 586] on input "checkbox" at bounding box center [161, 588] width 18 height 18
checkbox input "false"
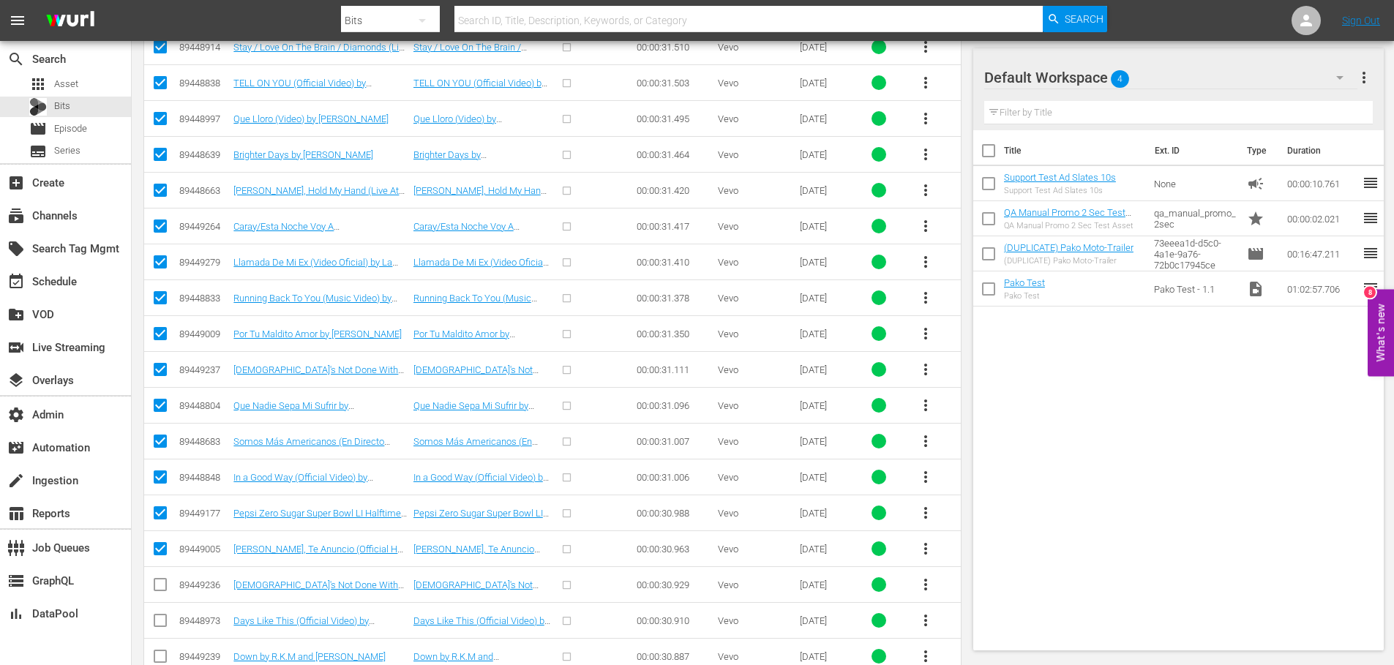
drag, startPoint x: 159, startPoint y: 547, endPoint x: 157, endPoint y: 530, distance: 16.9
click at [159, 546] on input "checkbox" at bounding box center [161, 552] width 18 height 18
checkbox input "false"
click at [157, 510] on input "checkbox" at bounding box center [161, 516] width 18 height 18
checkbox input "false"
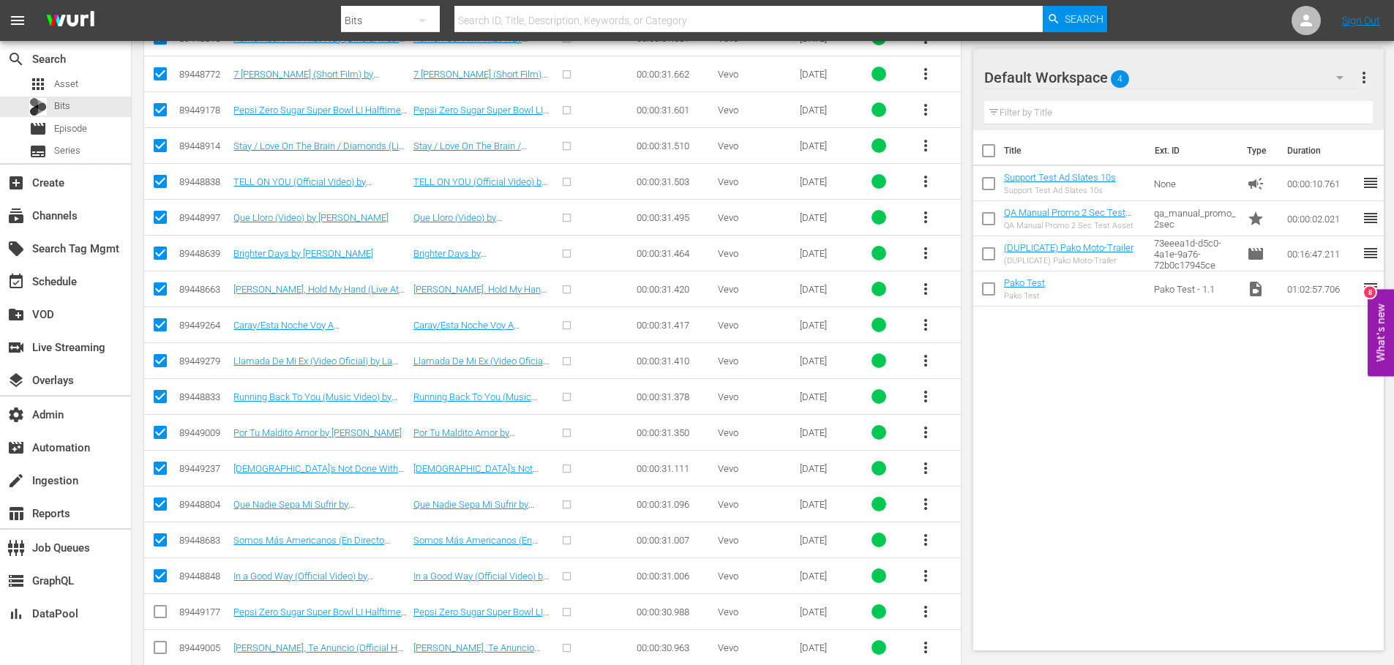
scroll to position [4131, 0]
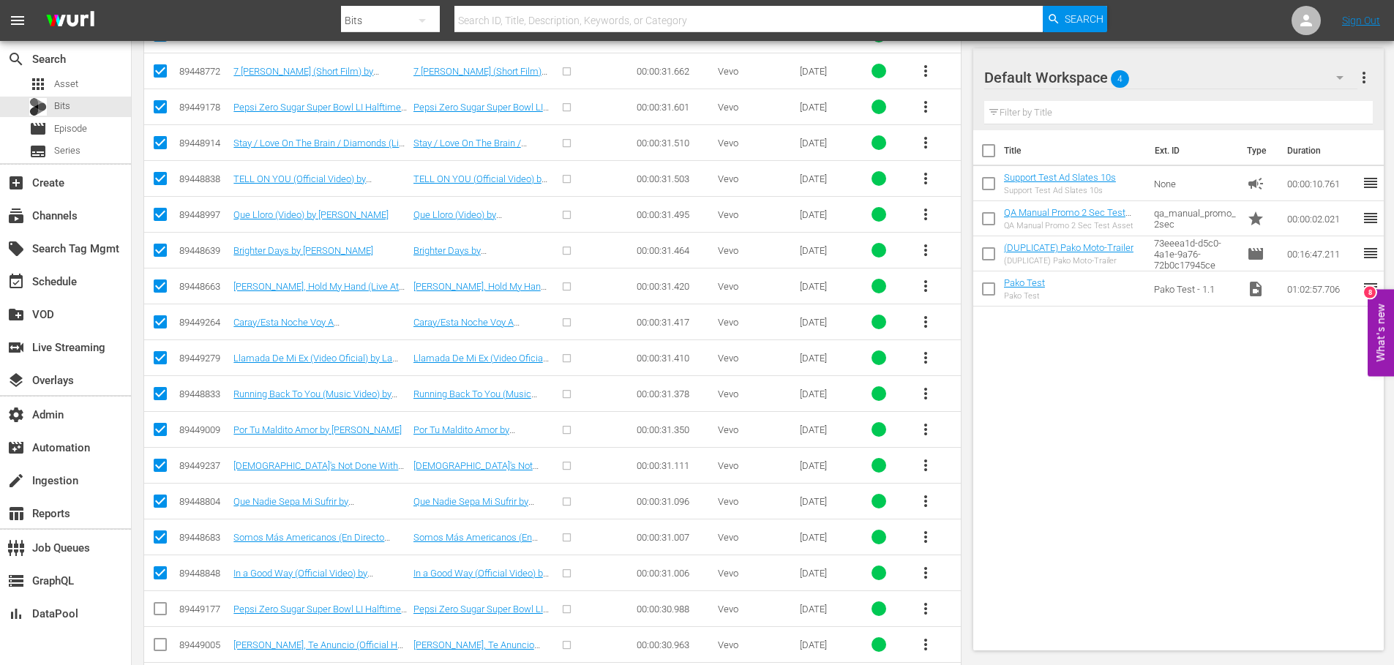
click at [154, 573] on input "checkbox" at bounding box center [161, 576] width 18 height 18
checkbox input "false"
click at [160, 536] on input "checkbox" at bounding box center [161, 540] width 18 height 18
checkbox input "false"
click at [160, 503] on input "checkbox" at bounding box center [161, 505] width 18 height 18
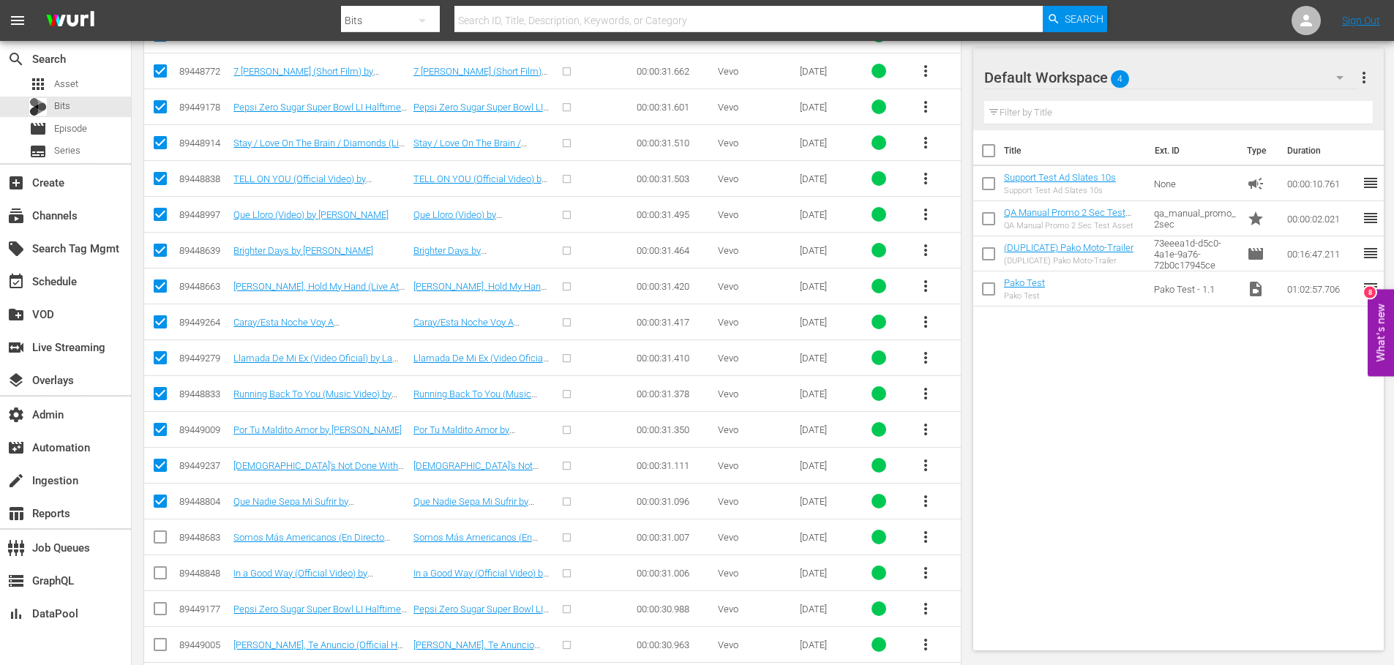
checkbox input "false"
drag, startPoint x: 157, startPoint y: 462, endPoint x: 157, endPoint y: 449, distance: 12.4
click at [157, 461] on input "checkbox" at bounding box center [161, 469] width 18 height 18
checkbox input "false"
click at [157, 433] on input "checkbox" at bounding box center [161, 433] width 18 height 18
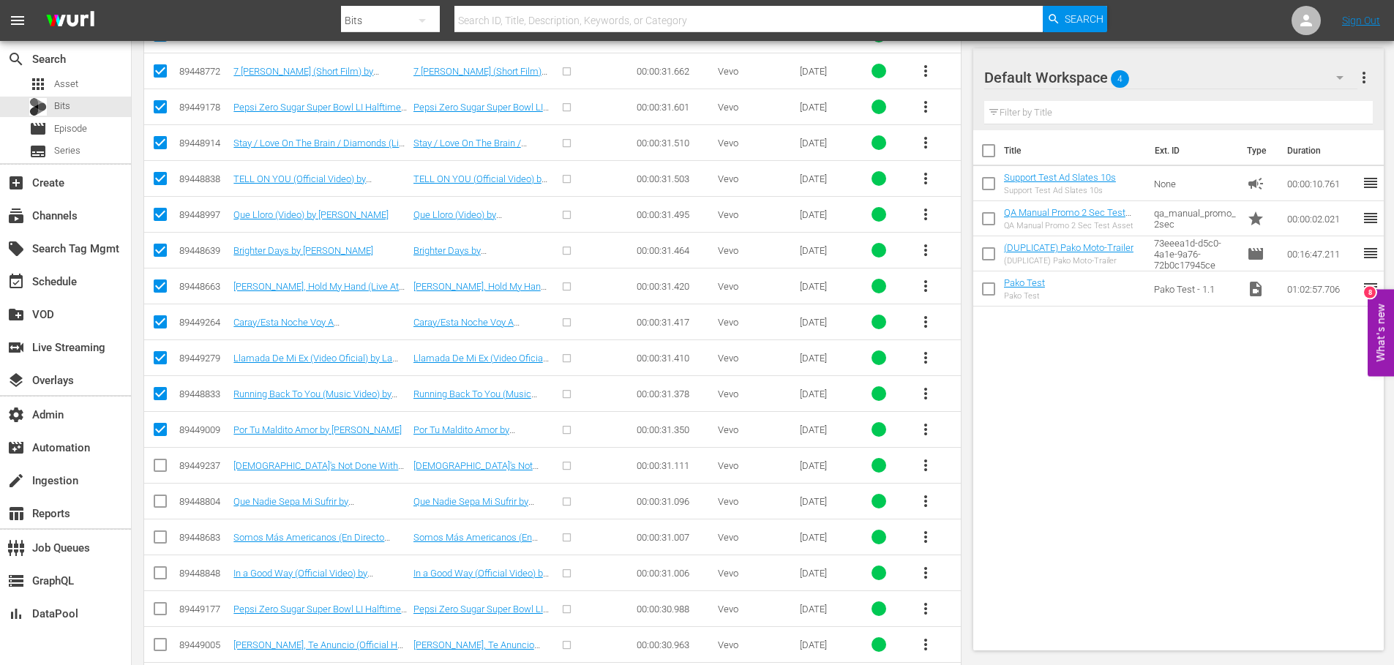
checkbox input "false"
click at [161, 392] on input "checkbox" at bounding box center [161, 397] width 18 height 18
checkbox input "false"
drag, startPoint x: 161, startPoint y: 359, endPoint x: 162, endPoint y: 343, distance: 16.9
click at [161, 359] on input "checkbox" at bounding box center [161, 361] width 18 height 18
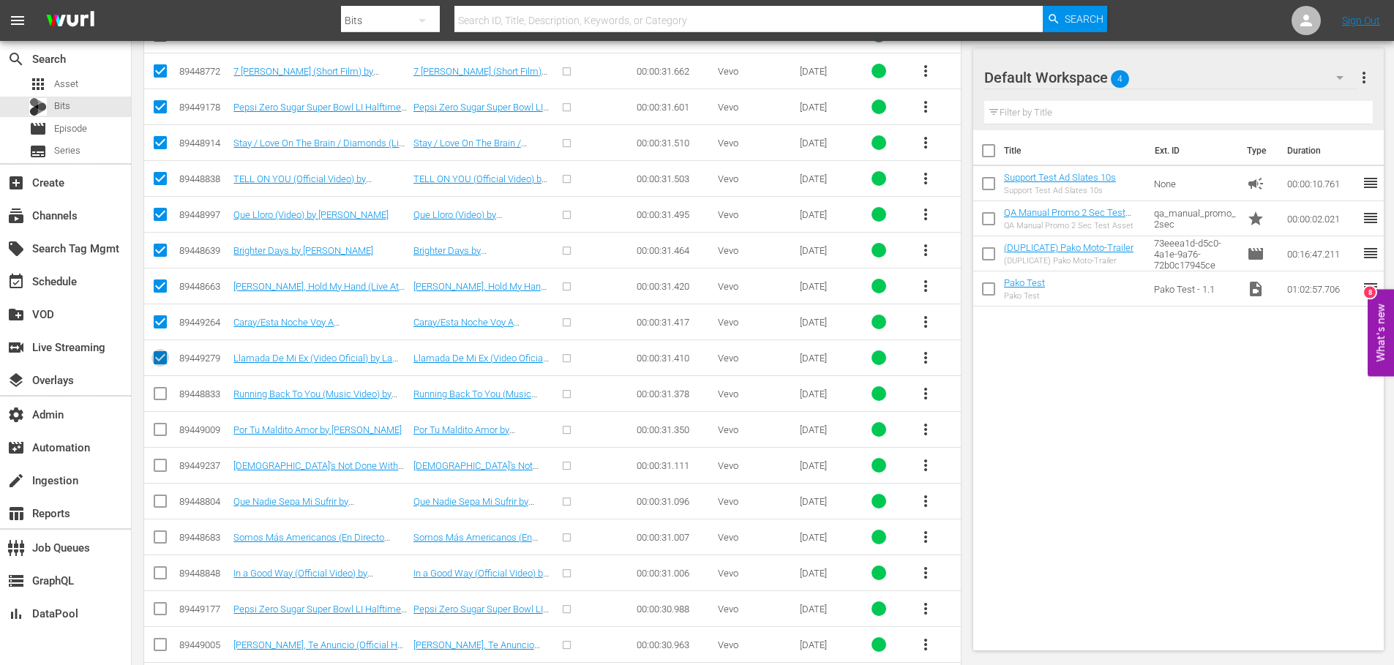
checkbox input "false"
click at [164, 326] on input "checkbox" at bounding box center [161, 325] width 18 height 18
checkbox input "false"
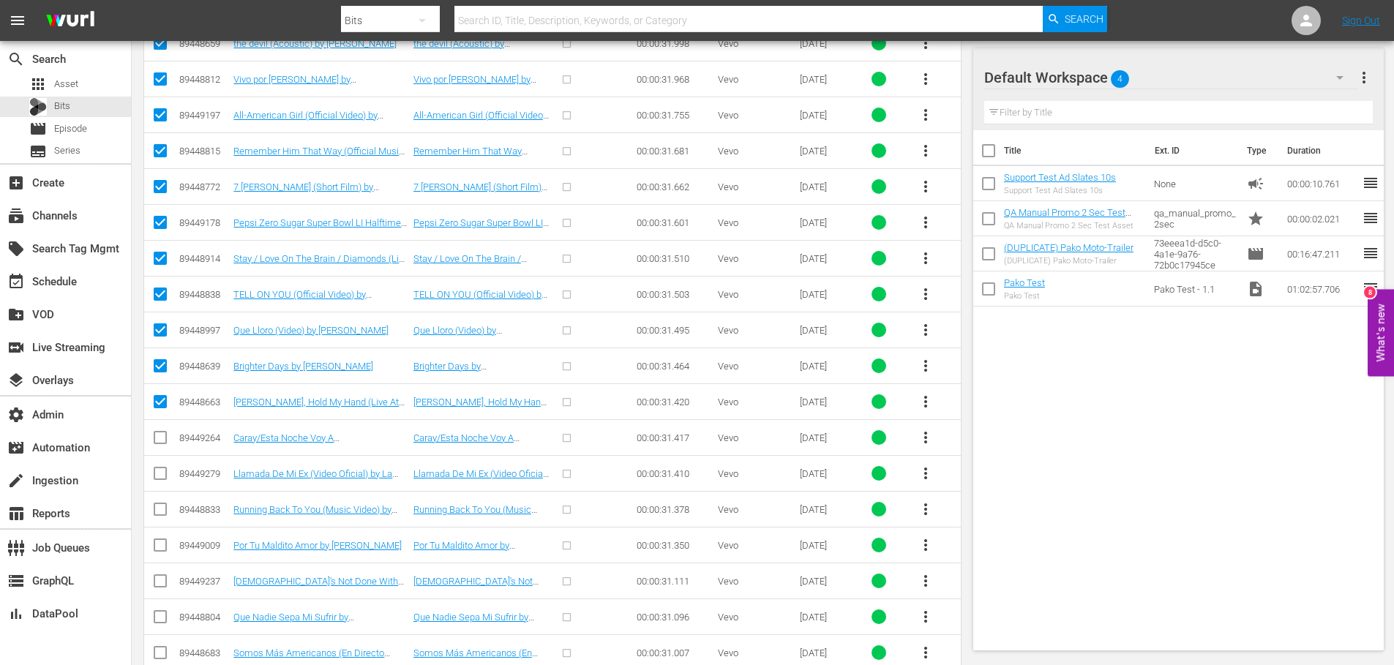
click at [158, 400] on input "checkbox" at bounding box center [161, 405] width 18 height 18
checkbox input "false"
click at [158, 367] on input "checkbox" at bounding box center [161, 369] width 18 height 18
checkbox input "false"
click at [158, 326] on input "checkbox" at bounding box center [161, 333] width 18 height 18
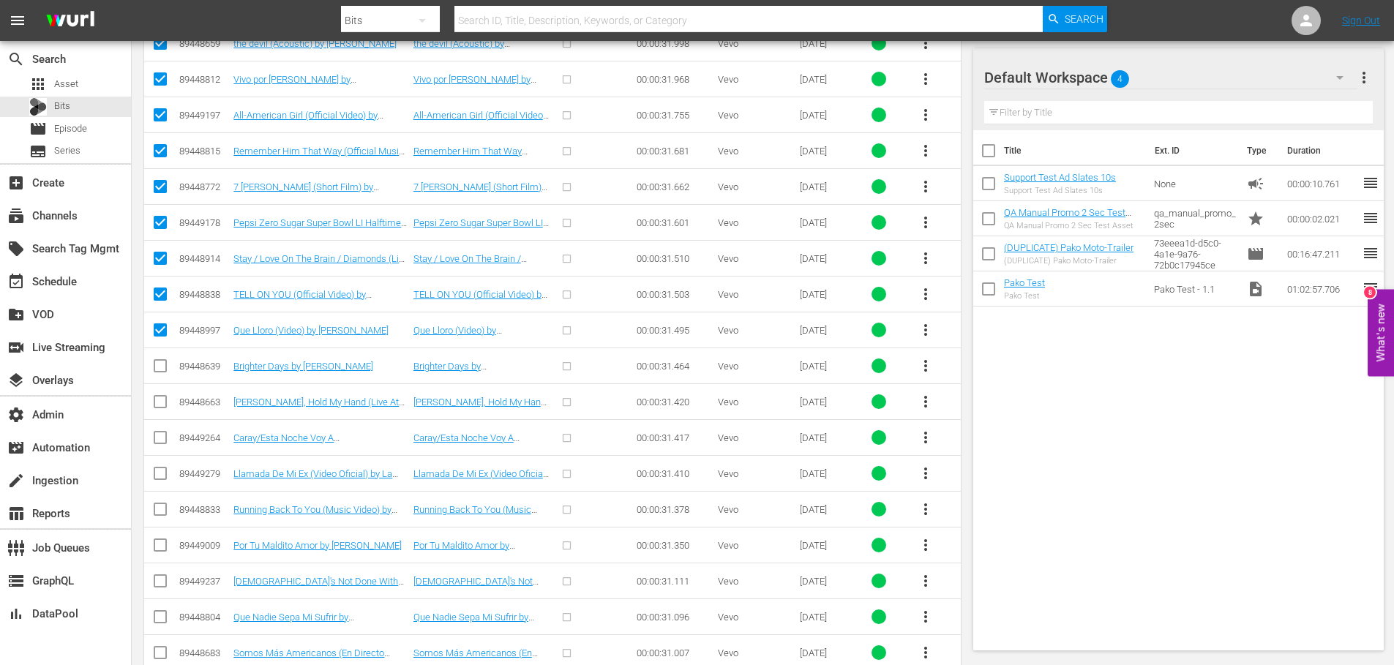
checkbox input "false"
drag, startPoint x: 159, startPoint y: 297, endPoint x: 213, endPoint y: 382, distance: 100.7
click at [159, 297] on input "checkbox" at bounding box center [161, 297] width 18 height 18
checkbox input "false"
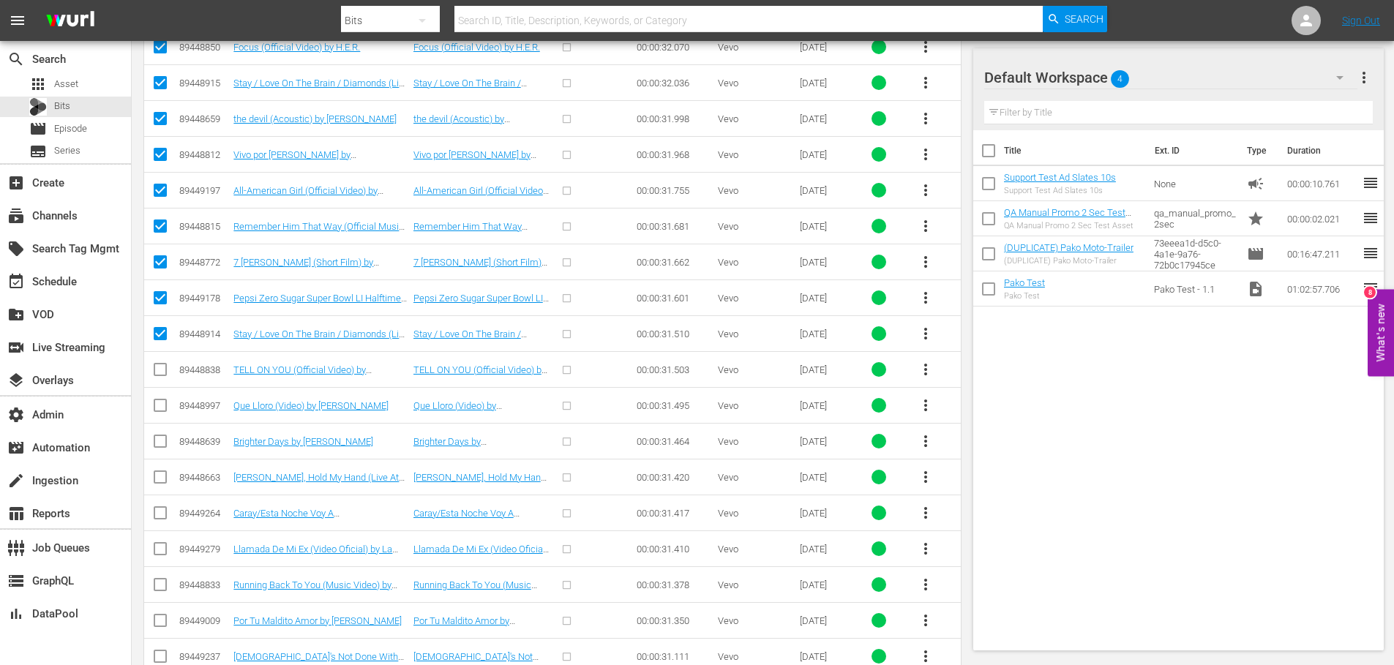
scroll to position [4205, 0]
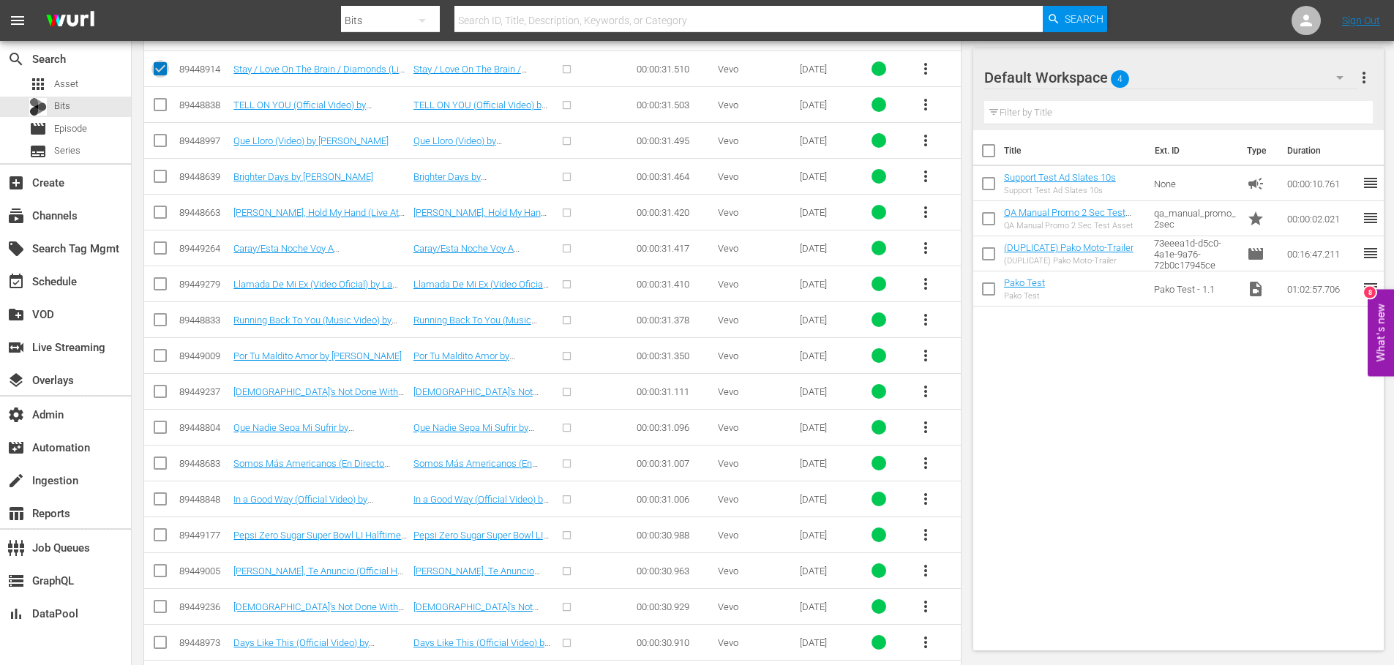
click at [165, 70] on input "checkbox" at bounding box center [161, 72] width 18 height 18
checkbox input "false"
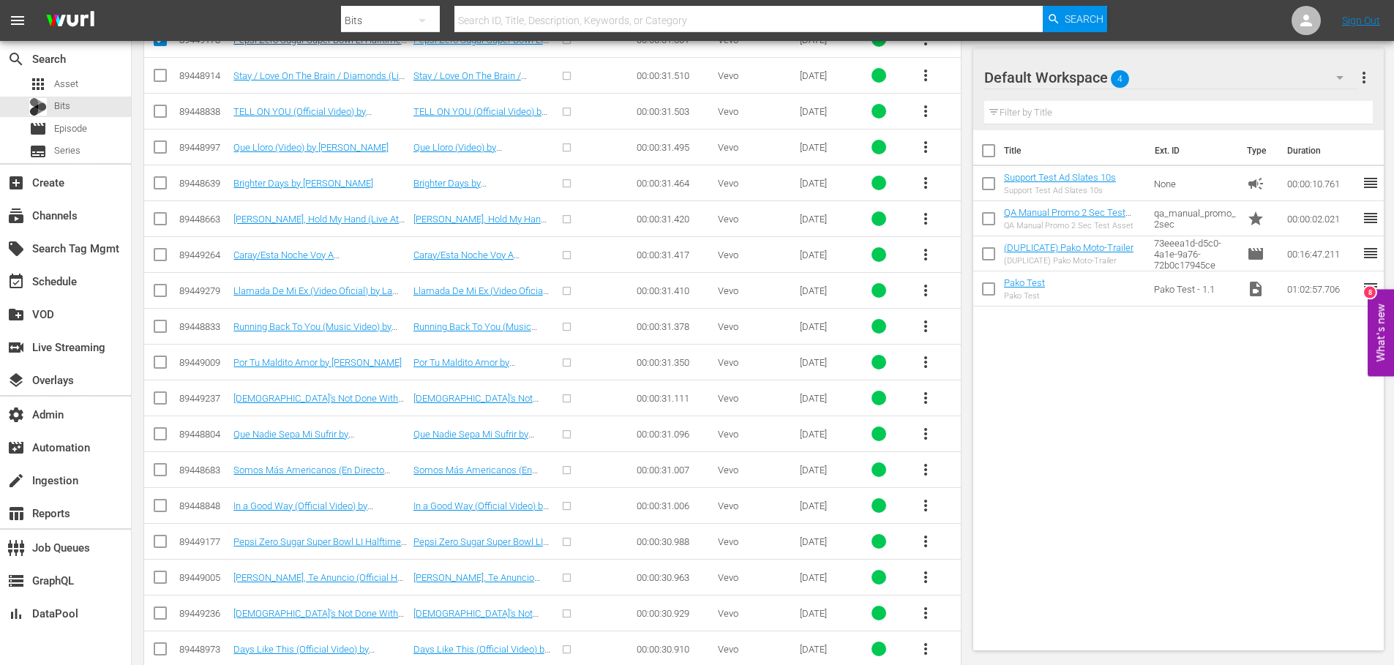
scroll to position [3824, 0]
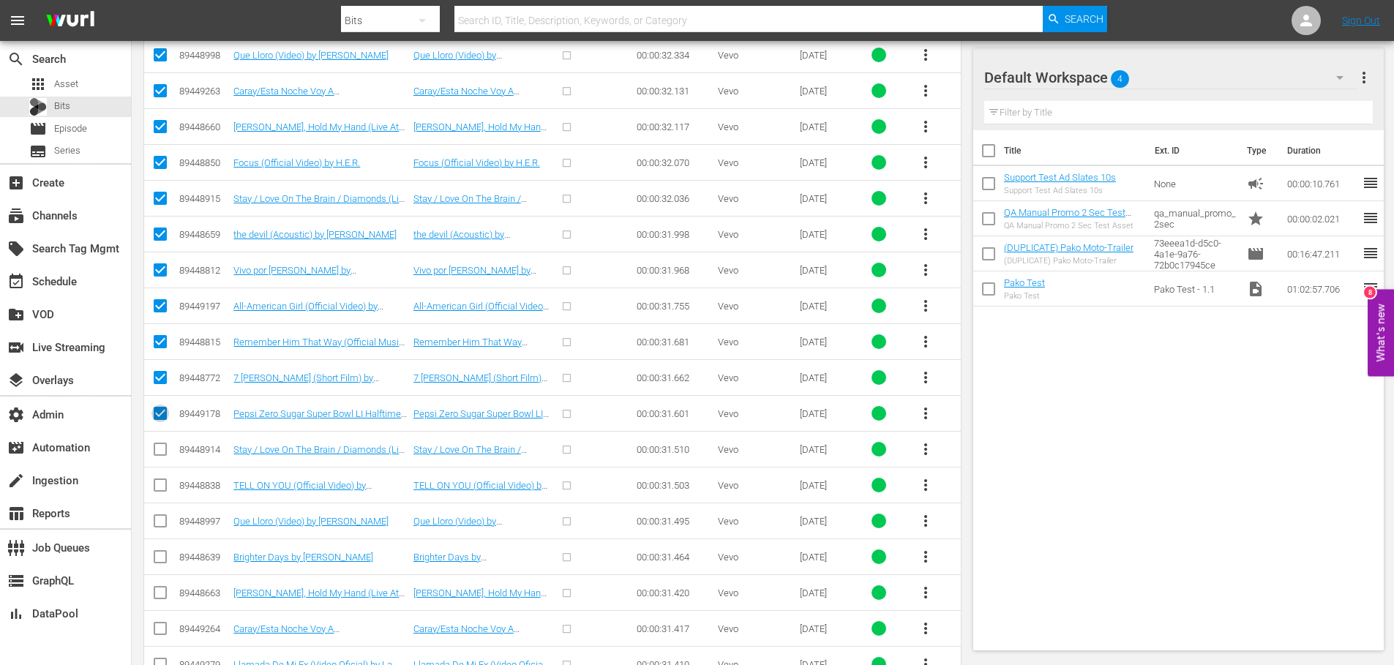
click at [161, 410] on input "checkbox" at bounding box center [161, 417] width 18 height 18
checkbox input "false"
click at [158, 374] on input "checkbox" at bounding box center [161, 381] width 18 height 18
checkbox input "false"
click at [162, 336] on input "checkbox" at bounding box center [161, 345] width 18 height 18
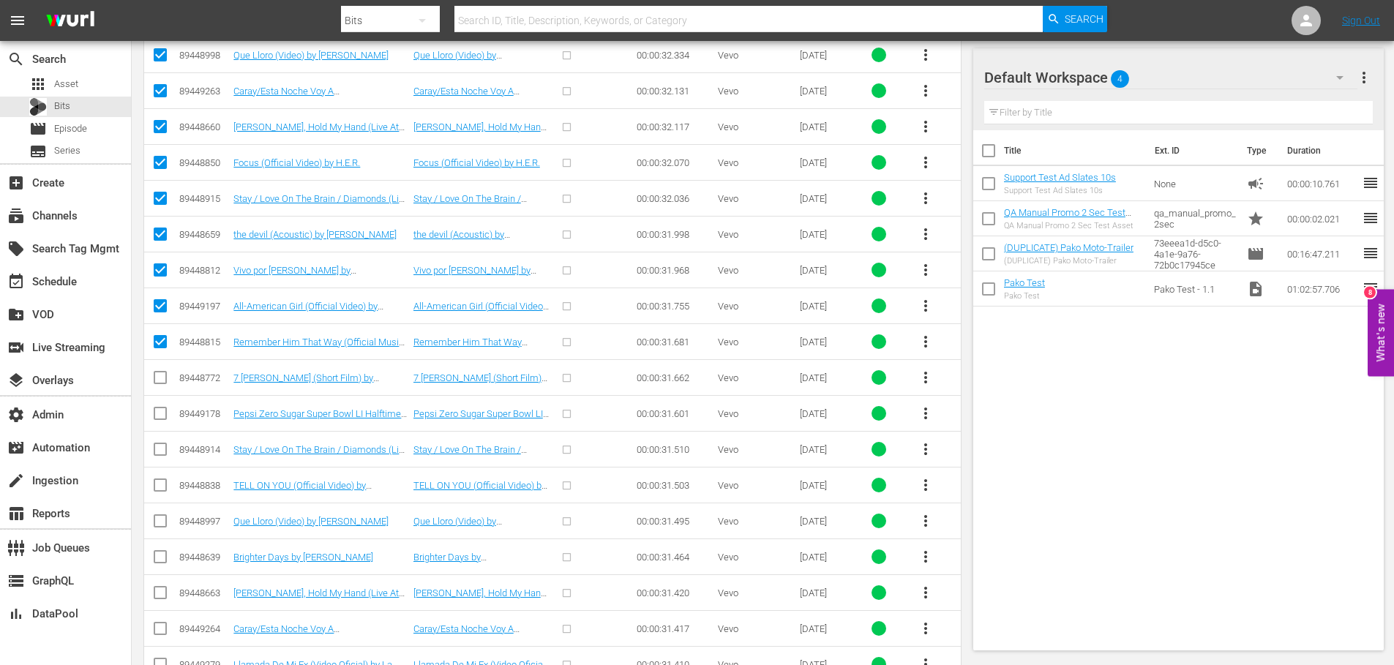
checkbox input "false"
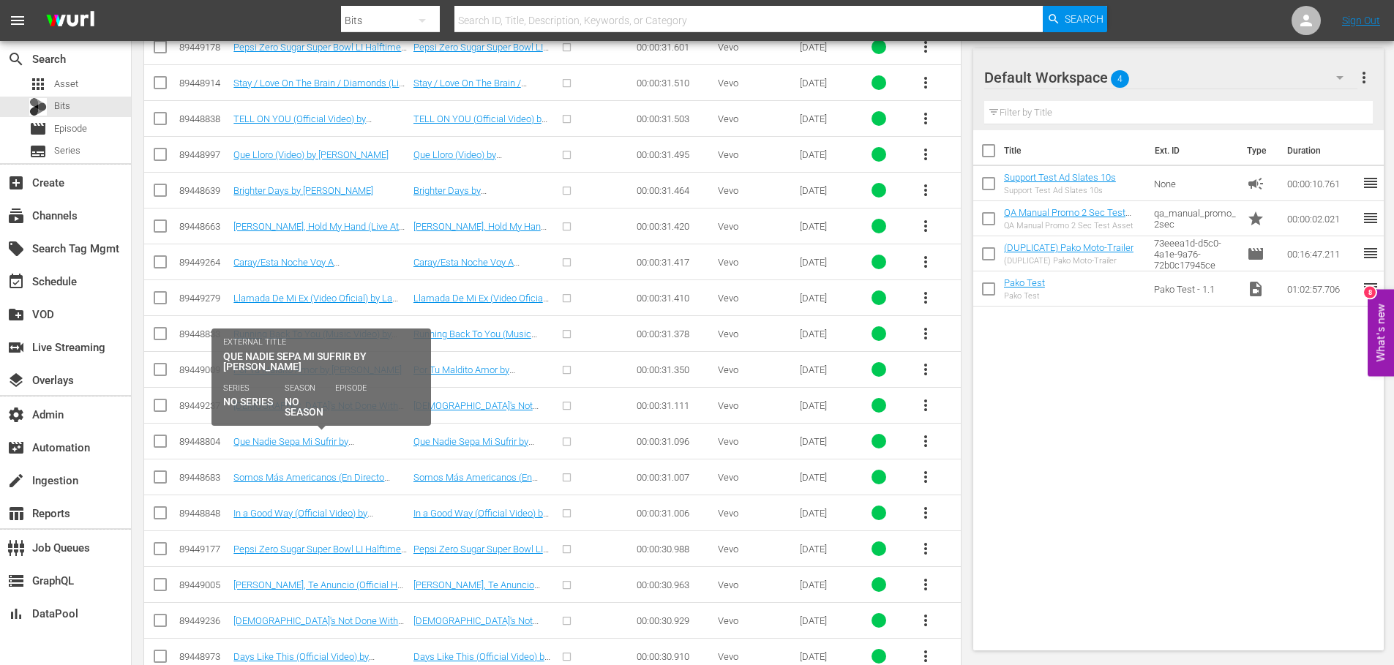
scroll to position [3896, 0]
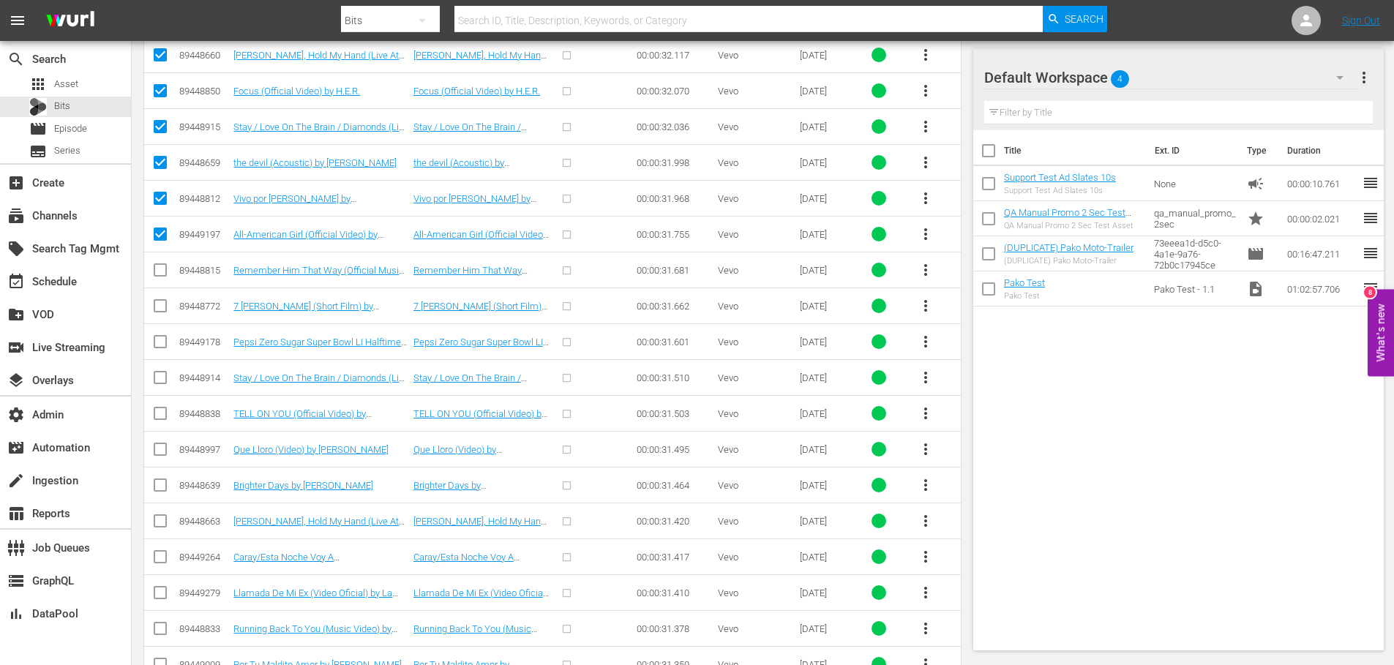
click at [159, 234] on input "checkbox" at bounding box center [161, 237] width 18 height 18
checkbox input "false"
click at [159, 198] on input "checkbox" at bounding box center [161, 202] width 18 height 18
checkbox input "false"
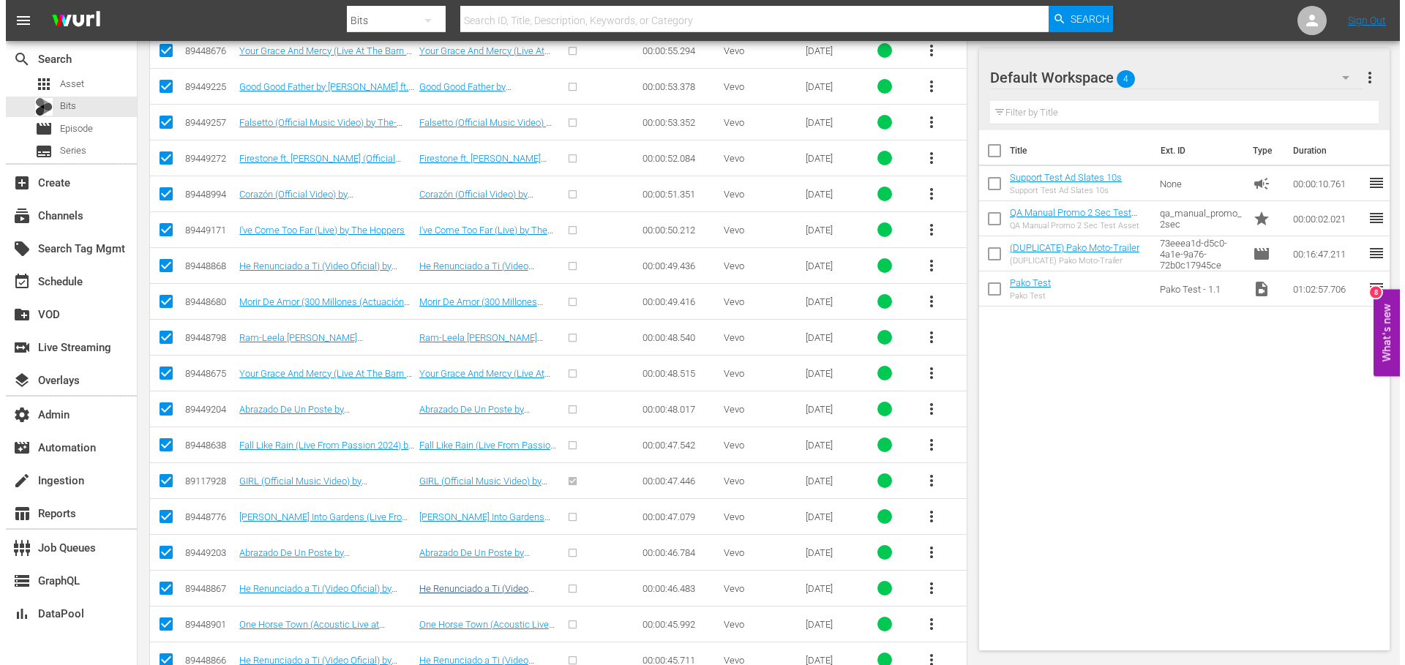
scroll to position [0, 0]
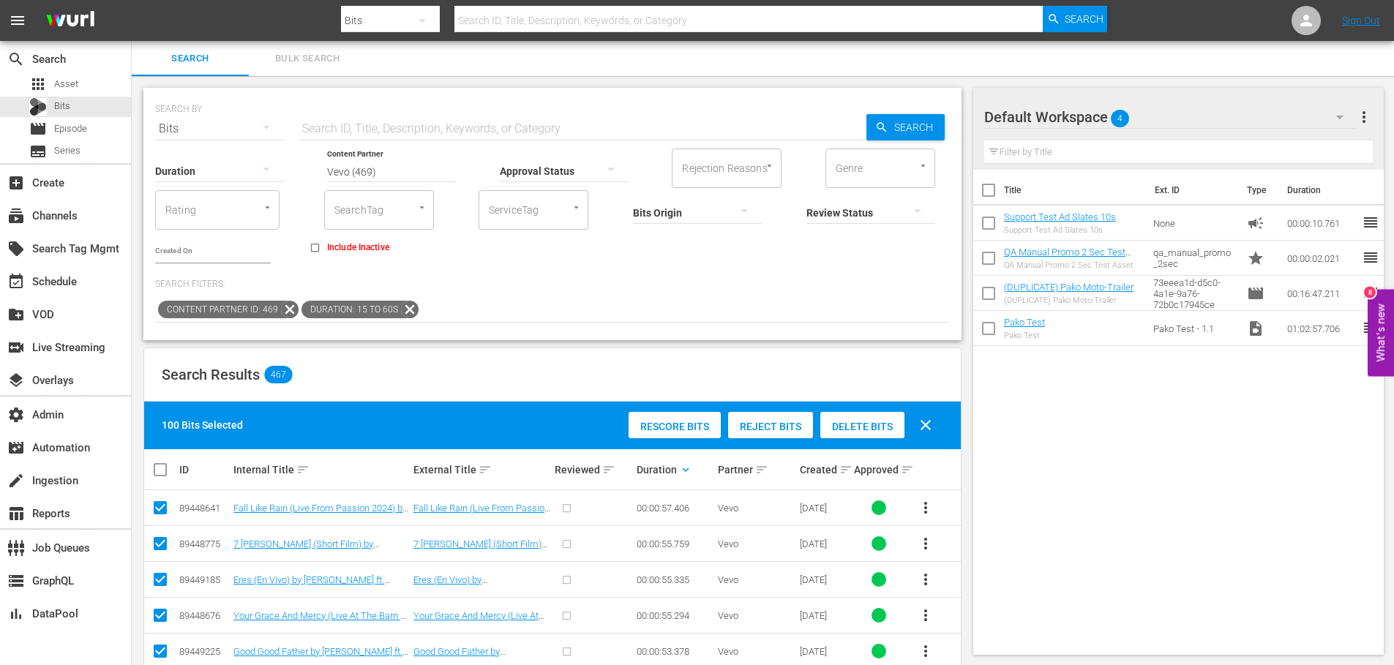
click at [765, 427] on span "Reject Bits" at bounding box center [770, 427] width 85 height 12
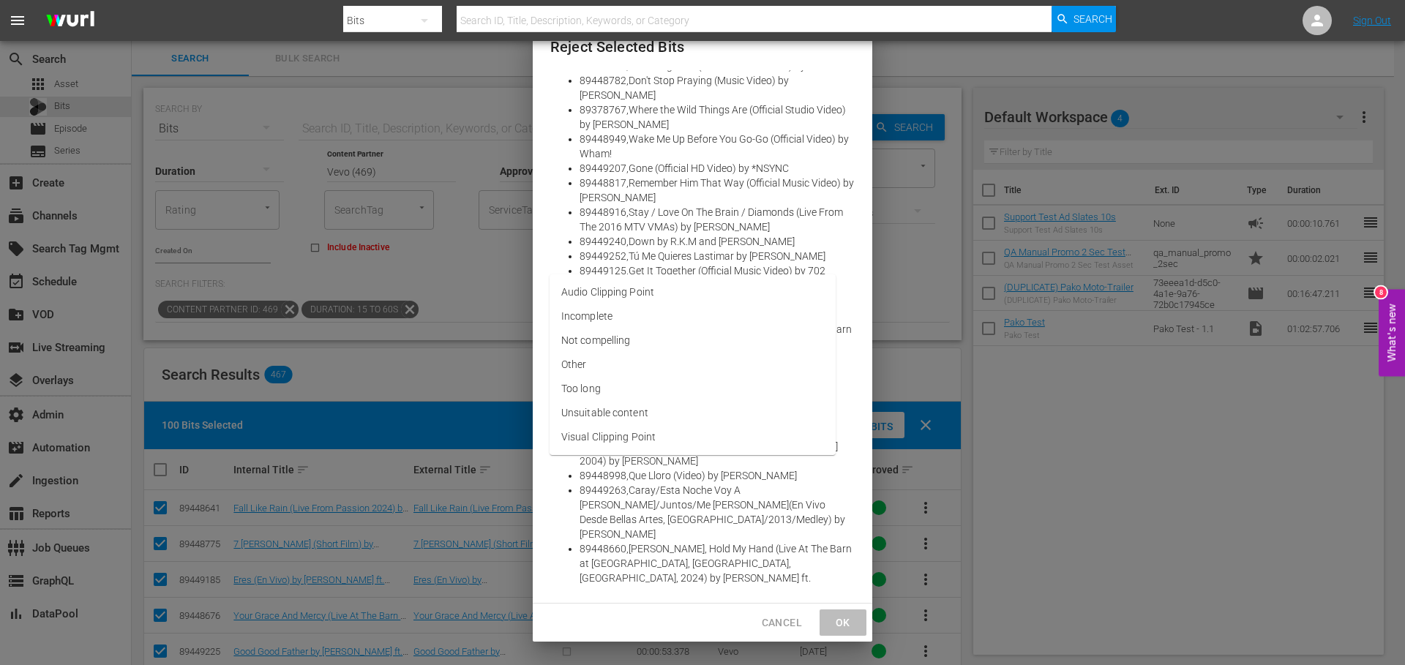
scroll to position [2184, 0]
click at [615, 384] on li "Too long" at bounding box center [693, 389] width 286 height 24
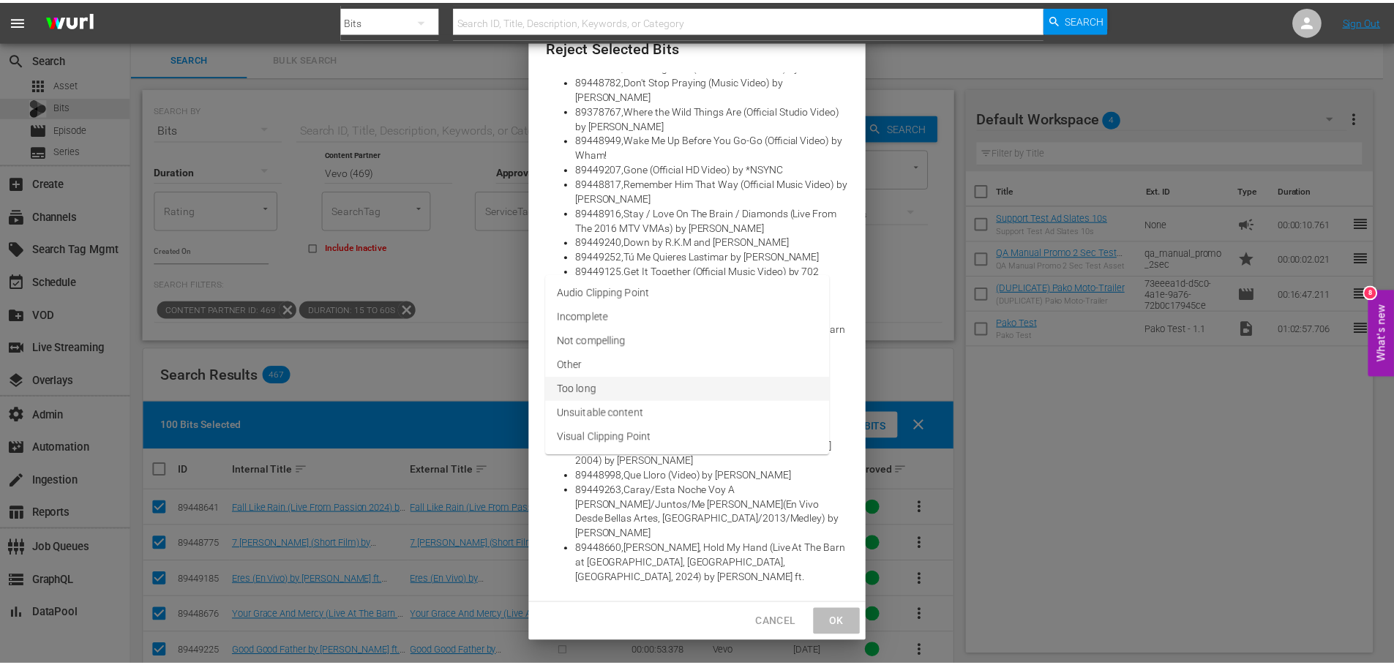
scroll to position [2170, 0]
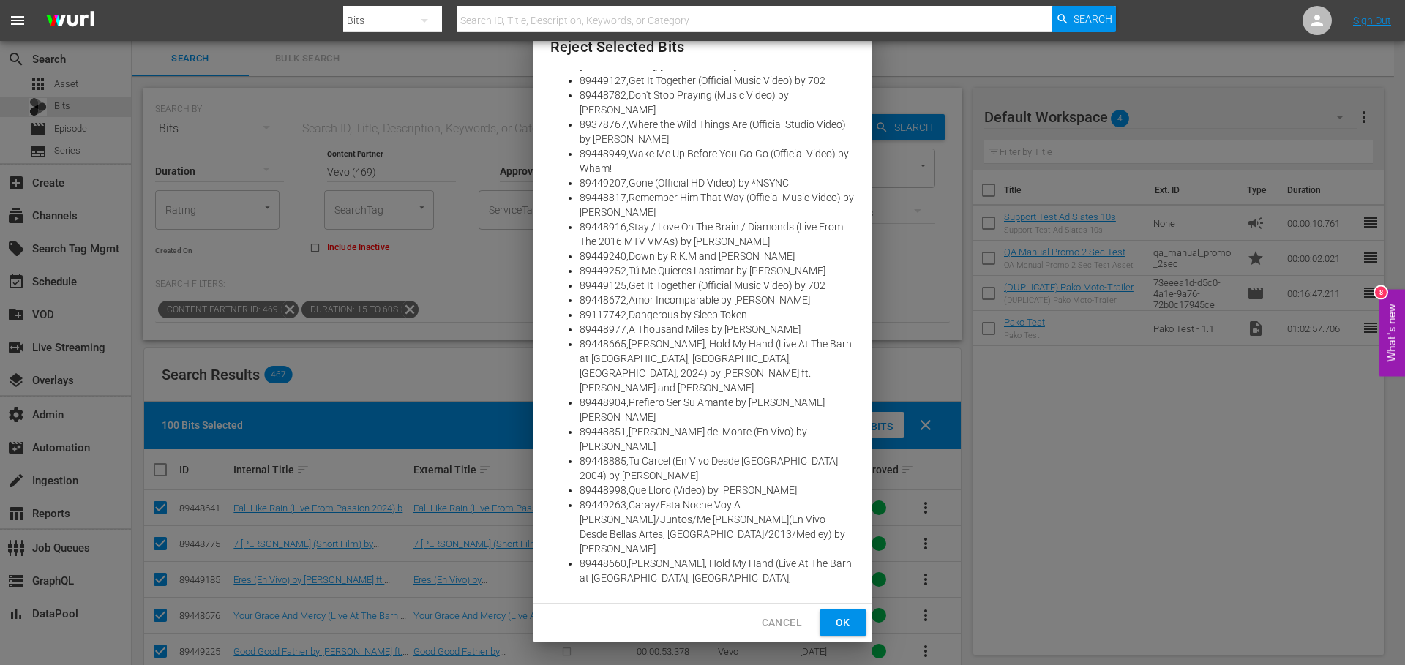
click at [850, 624] on span "Ok" at bounding box center [843, 623] width 23 height 18
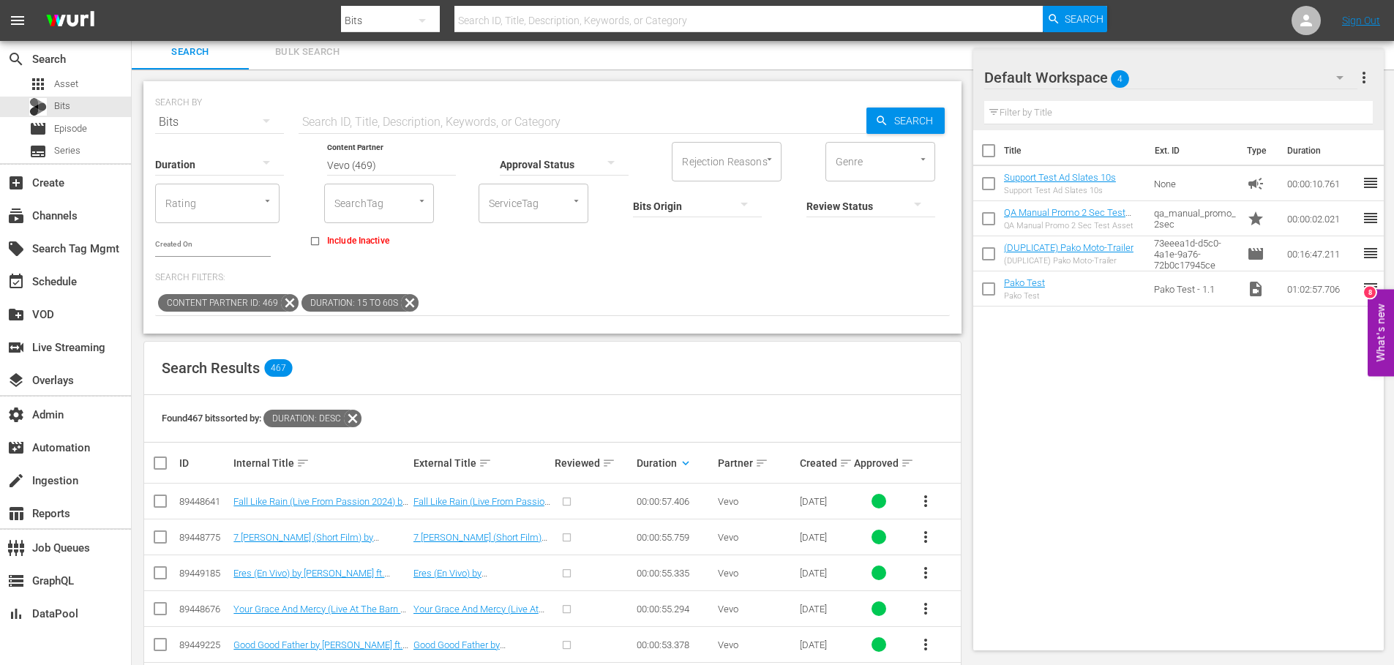
scroll to position [0, 0]
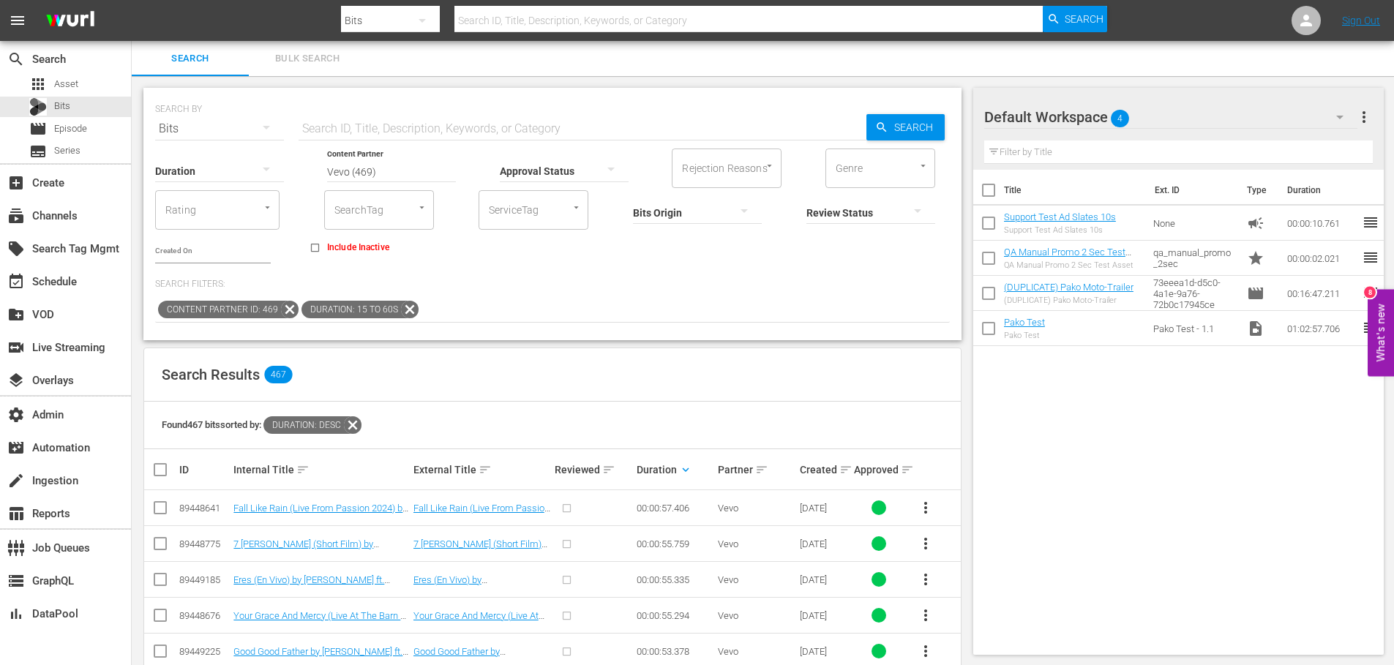
click at [834, 209] on div at bounding box center [871, 212] width 129 height 41
click at [746, 229] on div "REVIEWED NOT REVIEWED" at bounding box center [697, 332] width 1394 height 665
click at [730, 214] on button "button" at bounding box center [744, 210] width 35 height 35
drag, startPoint x: 796, startPoint y: 228, endPoint x: 791, endPoint y: 217, distance: 11.1
click at [796, 227] on div "Pre-Bits Generated Bits" at bounding box center [697, 332] width 1394 height 665
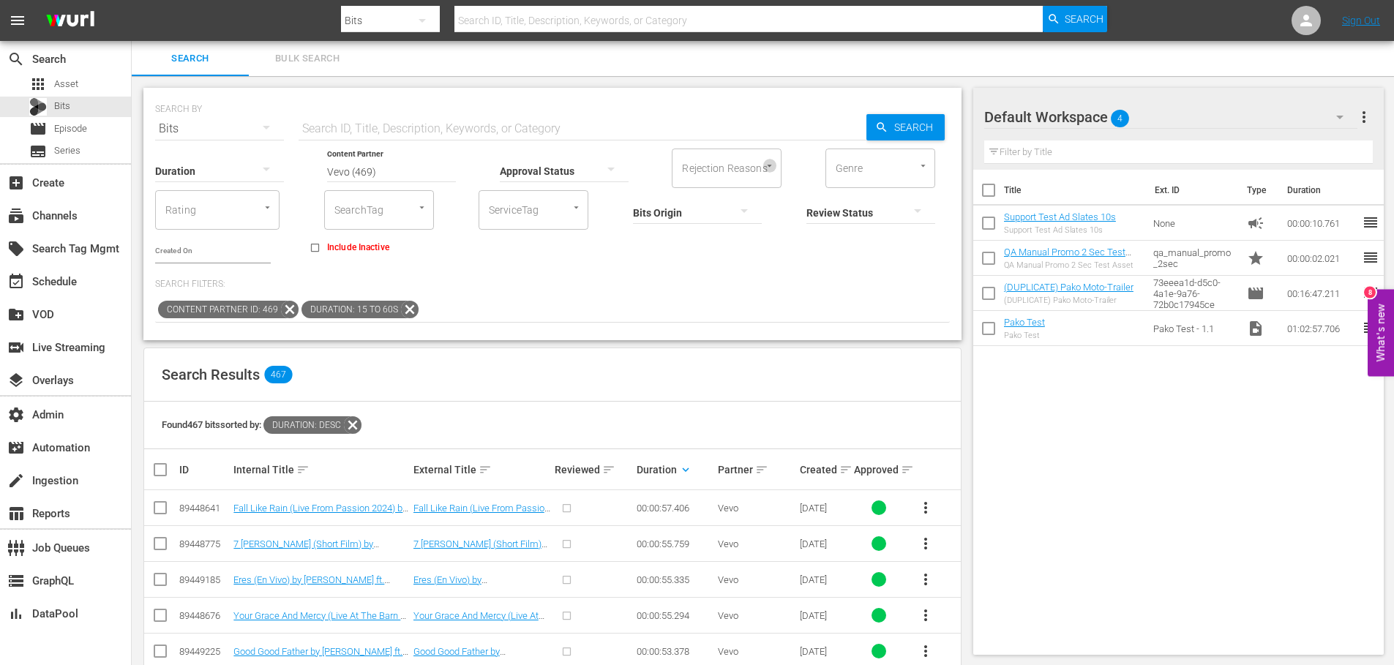
click at [772, 160] on icon "Open" at bounding box center [769, 165] width 11 height 11
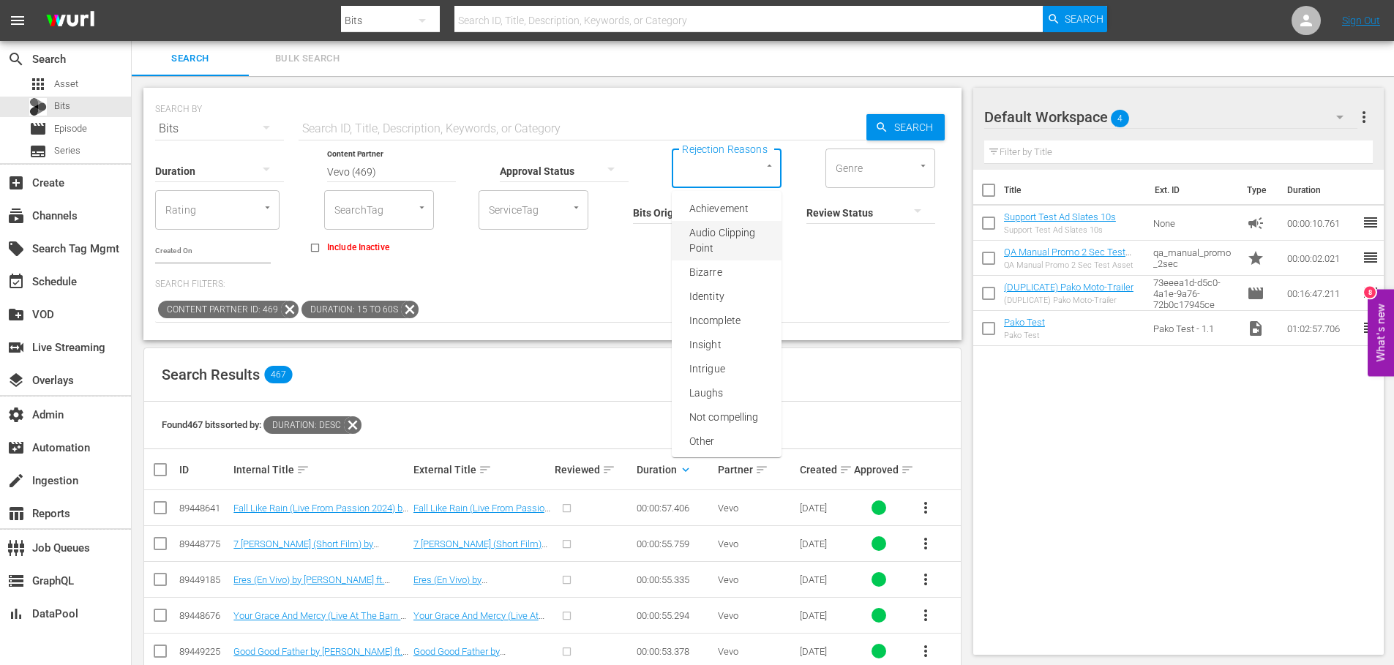
click at [662, 258] on div "Duration Content Partner Enter Search Term Vevo (469) Approval Status Rejection…" at bounding box center [552, 204] width 795 height 117
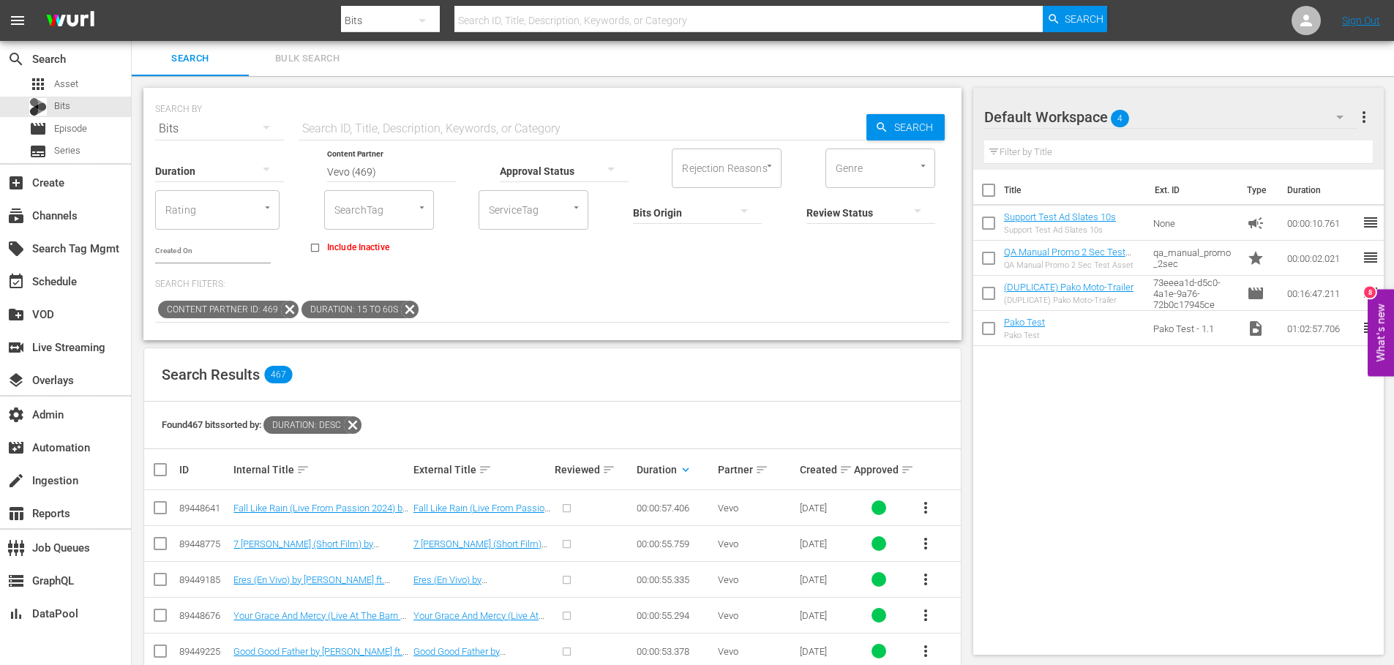
click at [832, 213] on div at bounding box center [871, 212] width 129 height 41
click at [755, 228] on div "REVIEWED NOT REVIEWED" at bounding box center [697, 332] width 1394 height 665
click at [613, 169] on icon "button" at bounding box center [611, 169] width 18 height 18
click at [575, 166] on div "APPROVED" at bounding box center [564, 168] width 129 height 23
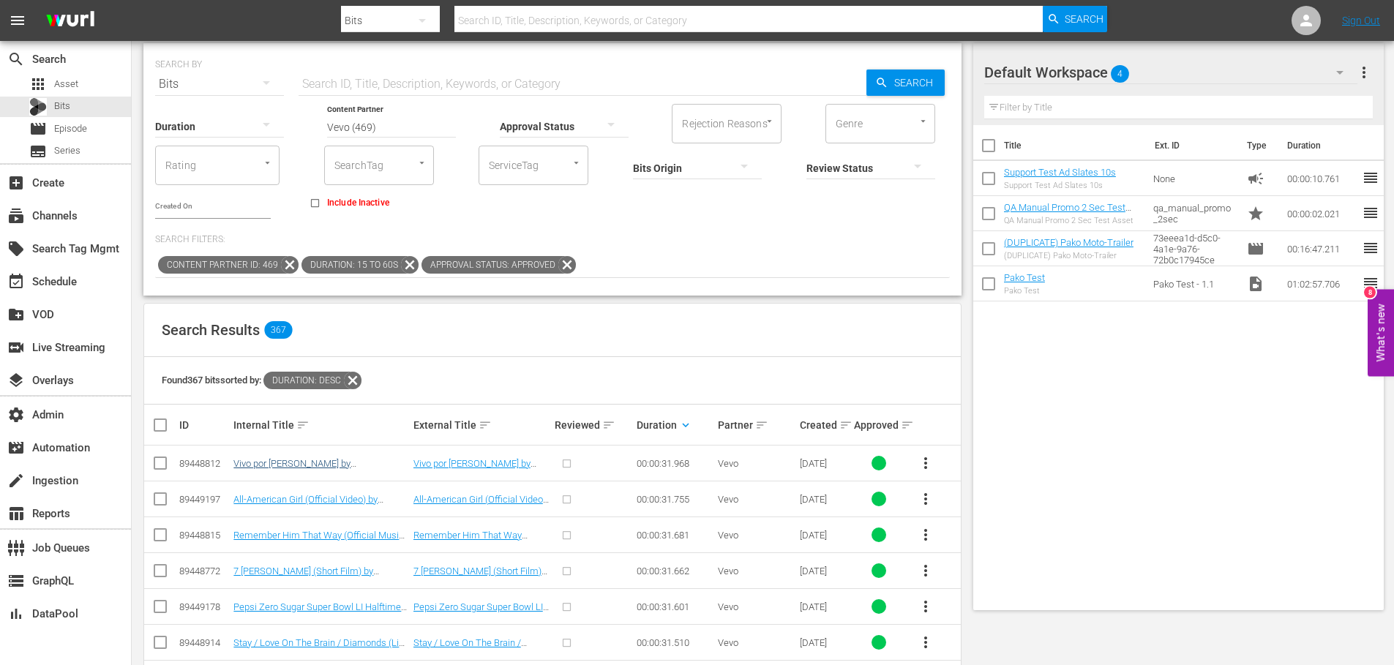
scroll to position [170, 0]
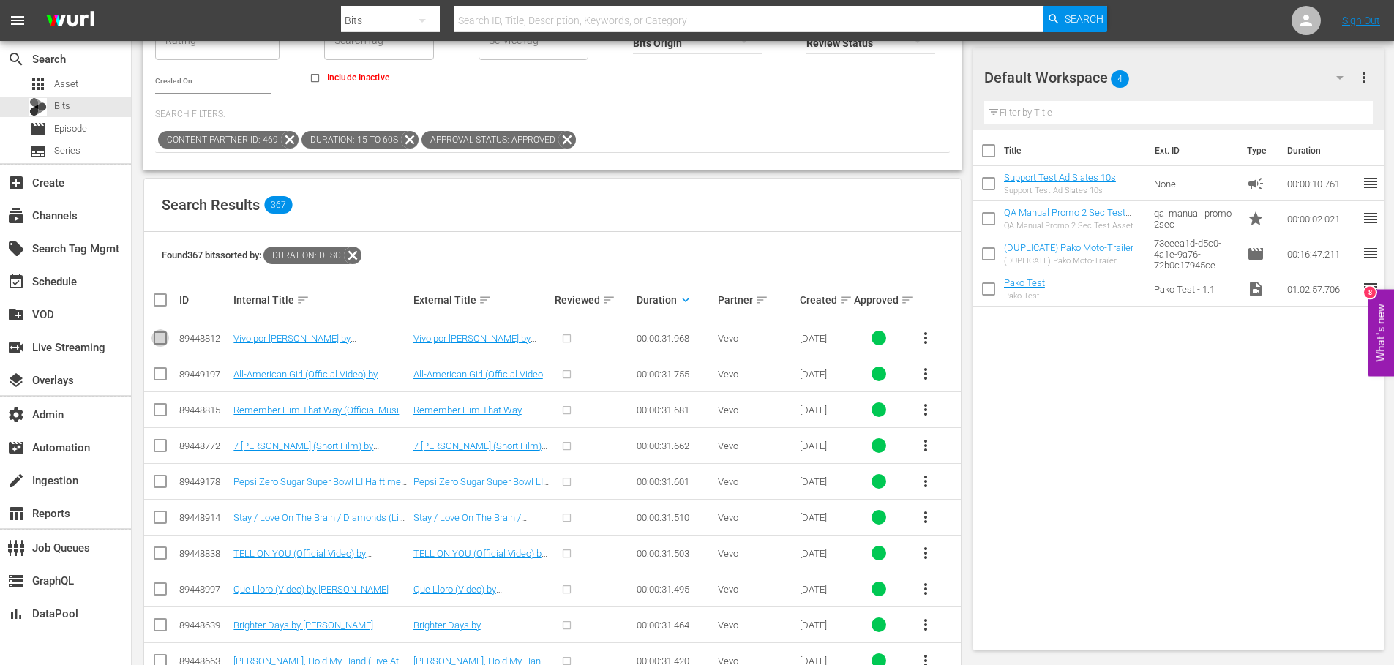
click at [160, 340] on input "checkbox" at bounding box center [161, 341] width 18 height 18
checkbox input "true"
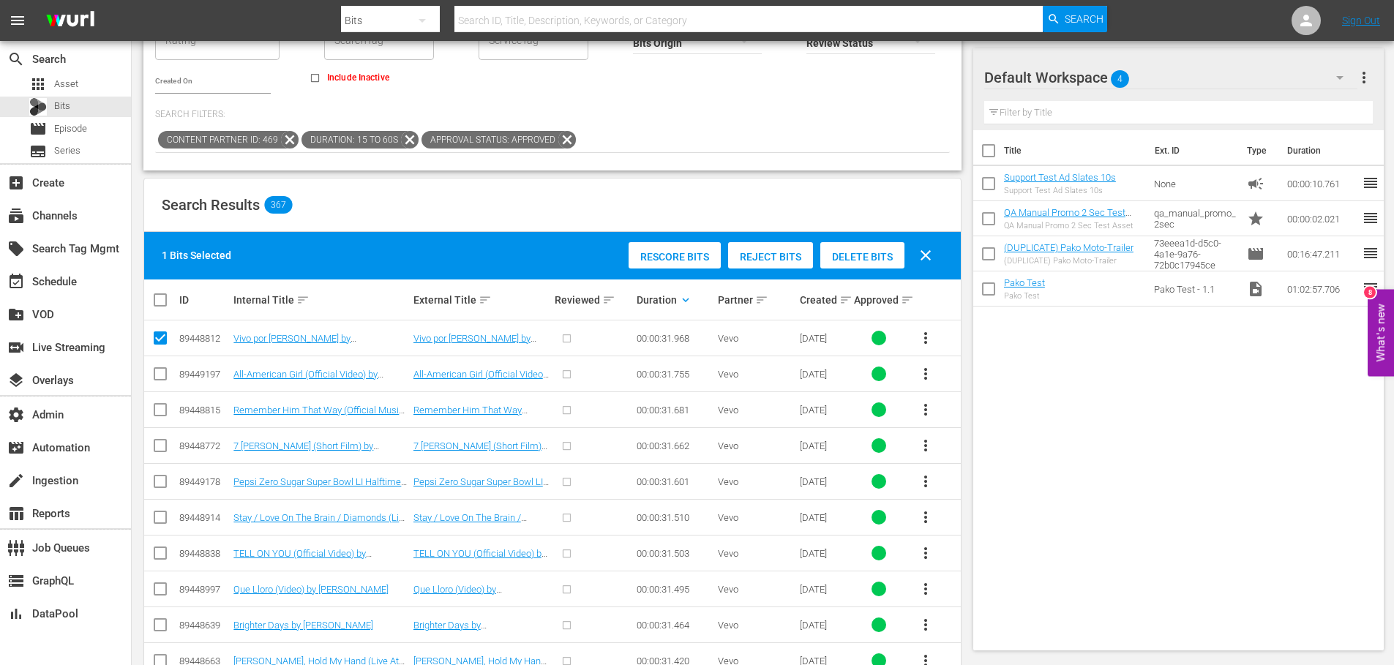
click at [165, 374] on input "checkbox" at bounding box center [161, 377] width 18 height 18
checkbox input "true"
click at [165, 411] on input "checkbox" at bounding box center [161, 413] width 18 height 18
checkbox input "true"
click at [166, 443] on span at bounding box center [161, 446] width 18 height 18
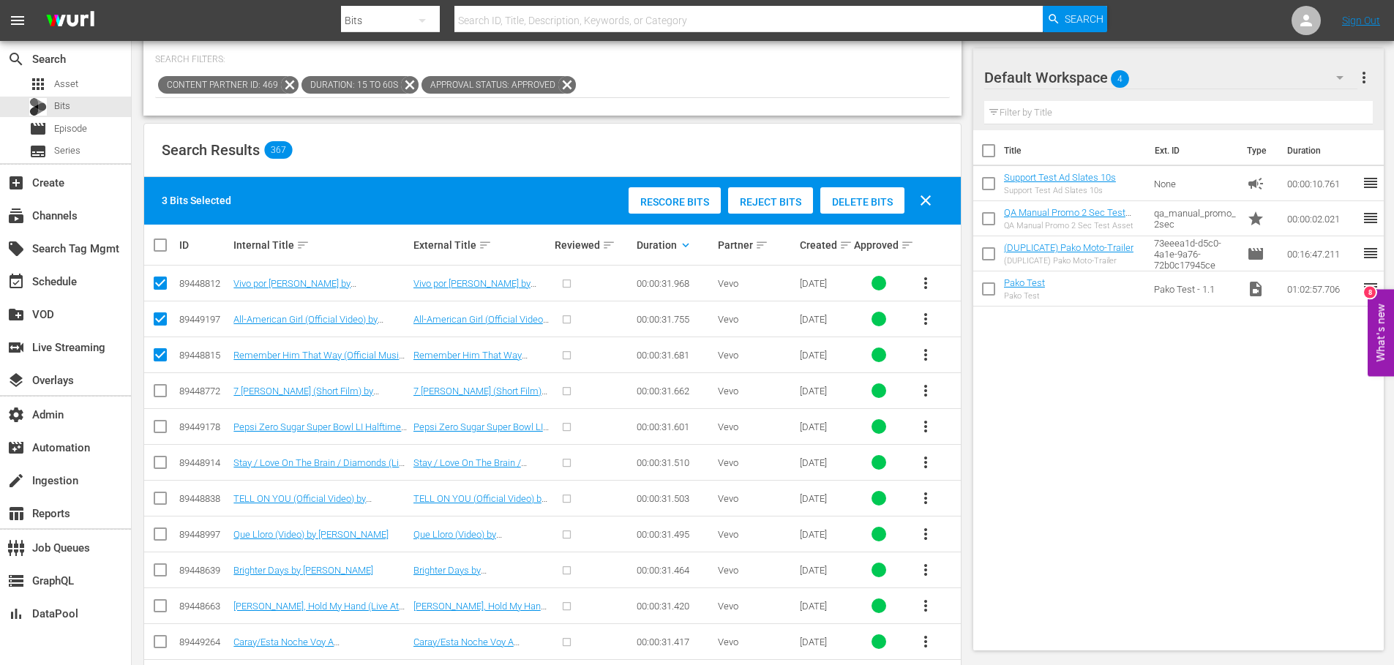
scroll to position [285, 0]
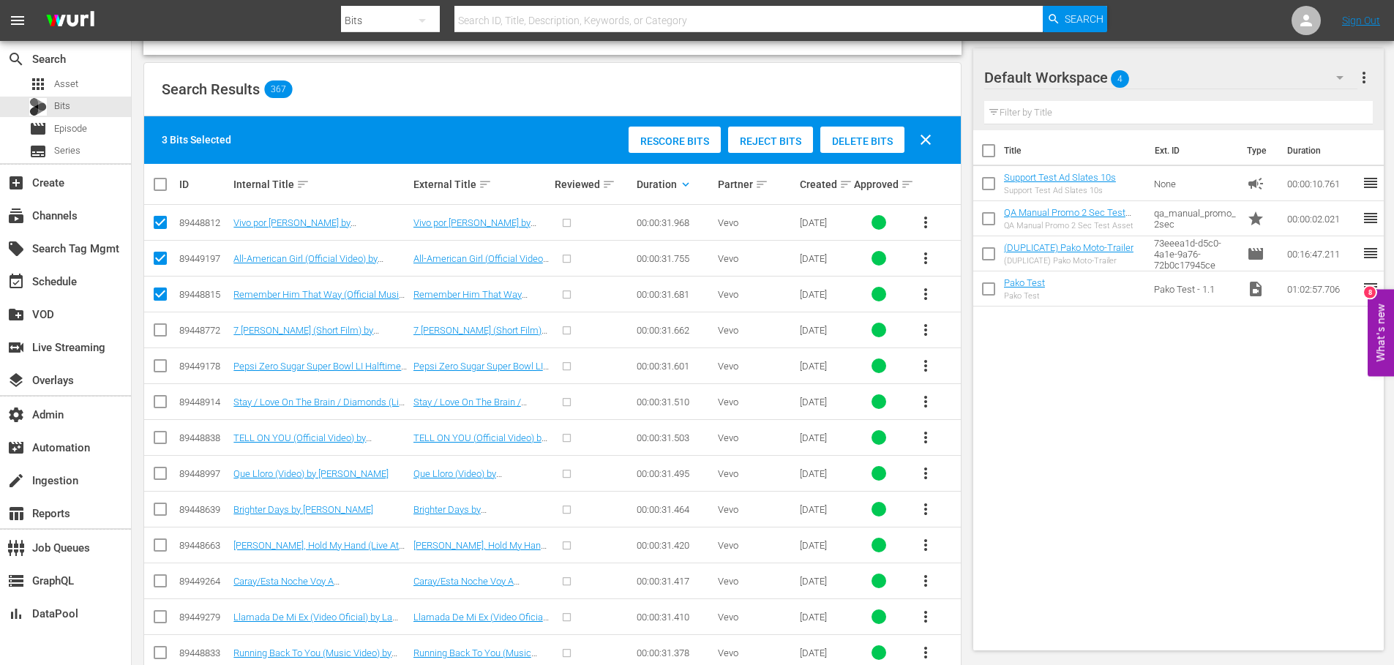
click at [154, 336] on input "checkbox" at bounding box center [161, 333] width 18 height 18
checkbox input "true"
click at [161, 367] on input "checkbox" at bounding box center [161, 369] width 18 height 18
checkbox input "true"
drag, startPoint x: 163, startPoint y: 401, endPoint x: 167, endPoint y: 430, distance: 29.5
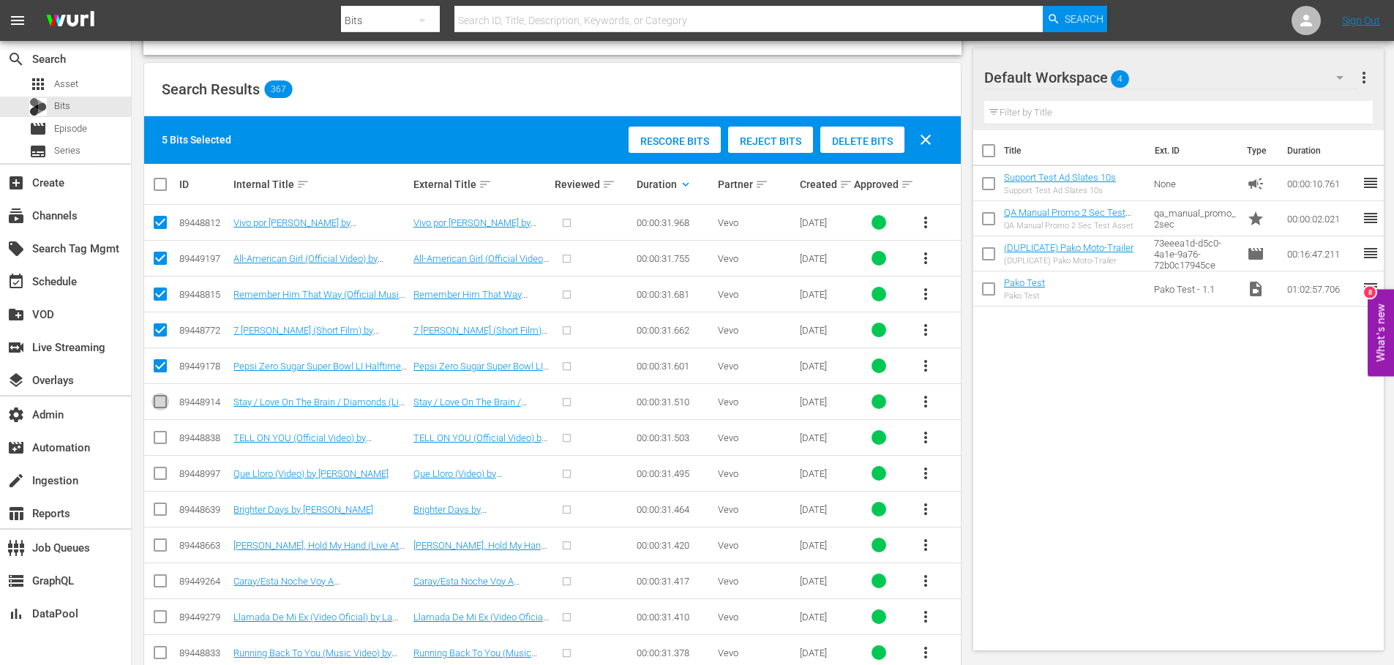
click at [163, 401] on input "checkbox" at bounding box center [161, 405] width 18 height 18
checkbox input "true"
click at [167, 435] on input "checkbox" at bounding box center [161, 441] width 18 height 18
checkbox input "true"
click at [164, 474] on input "checkbox" at bounding box center [161, 477] width 18 height 18
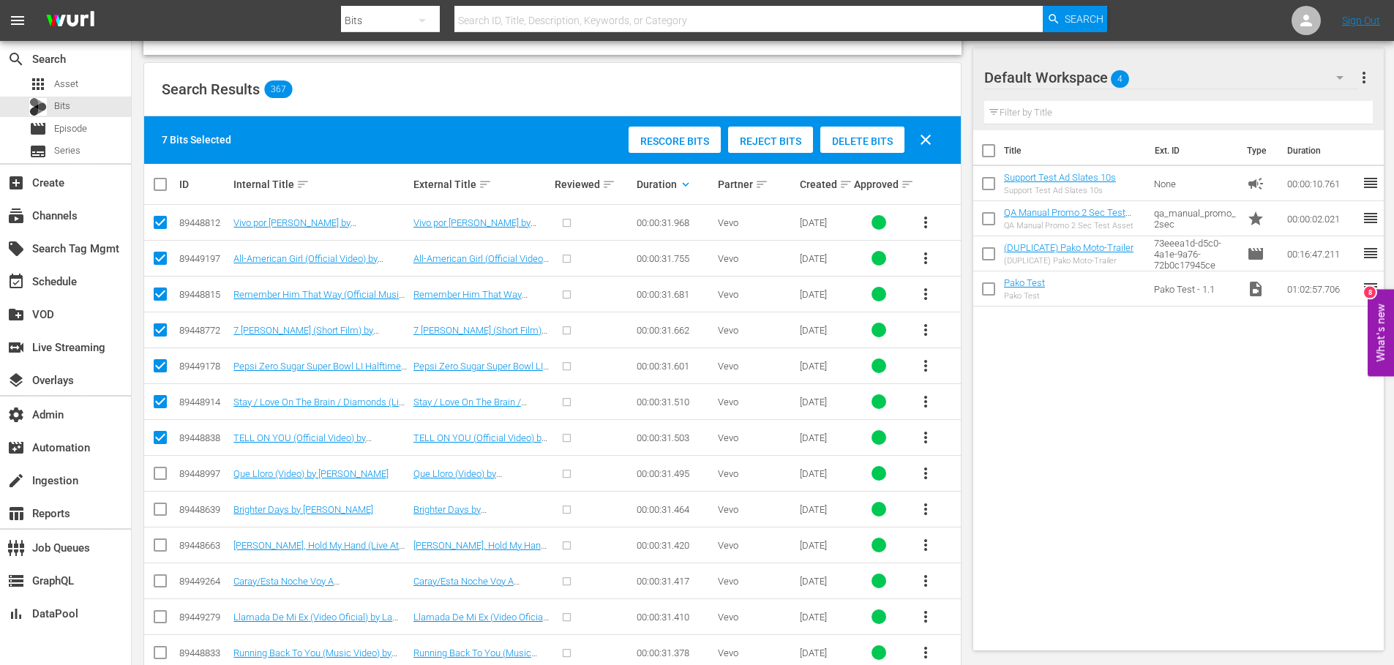
checkbox input "true"
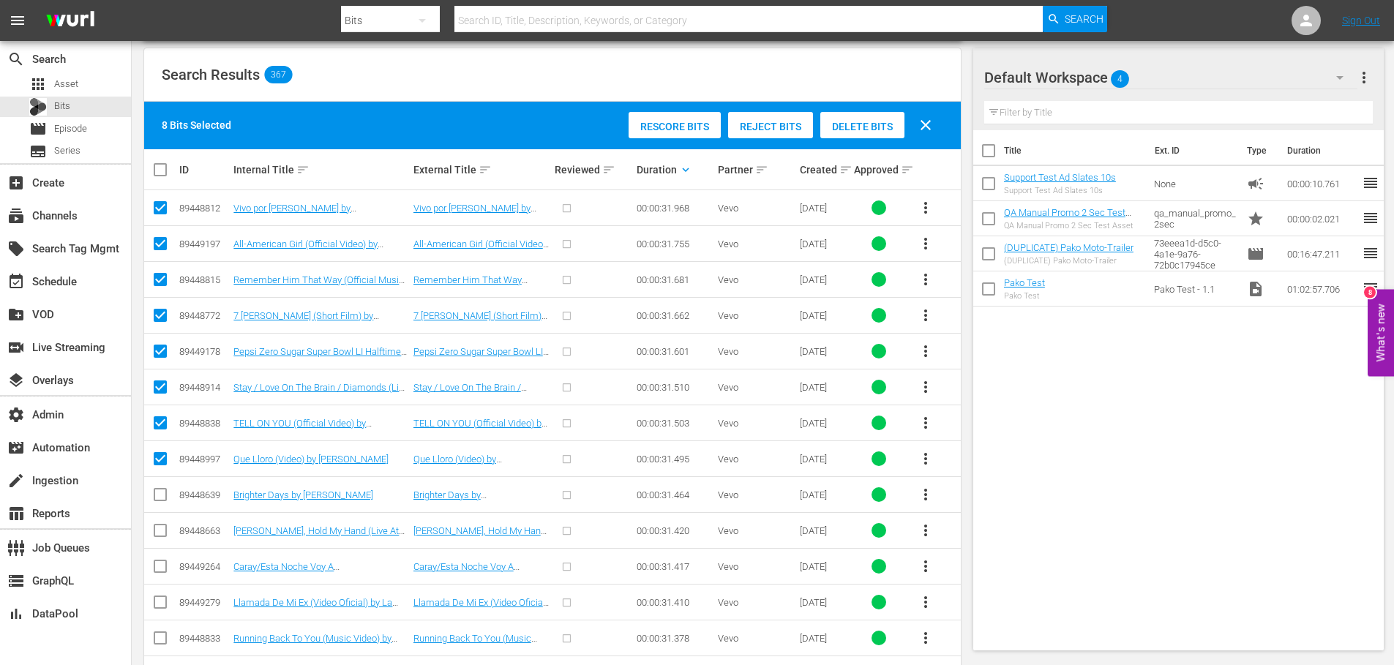
scroll to position [406, 0]
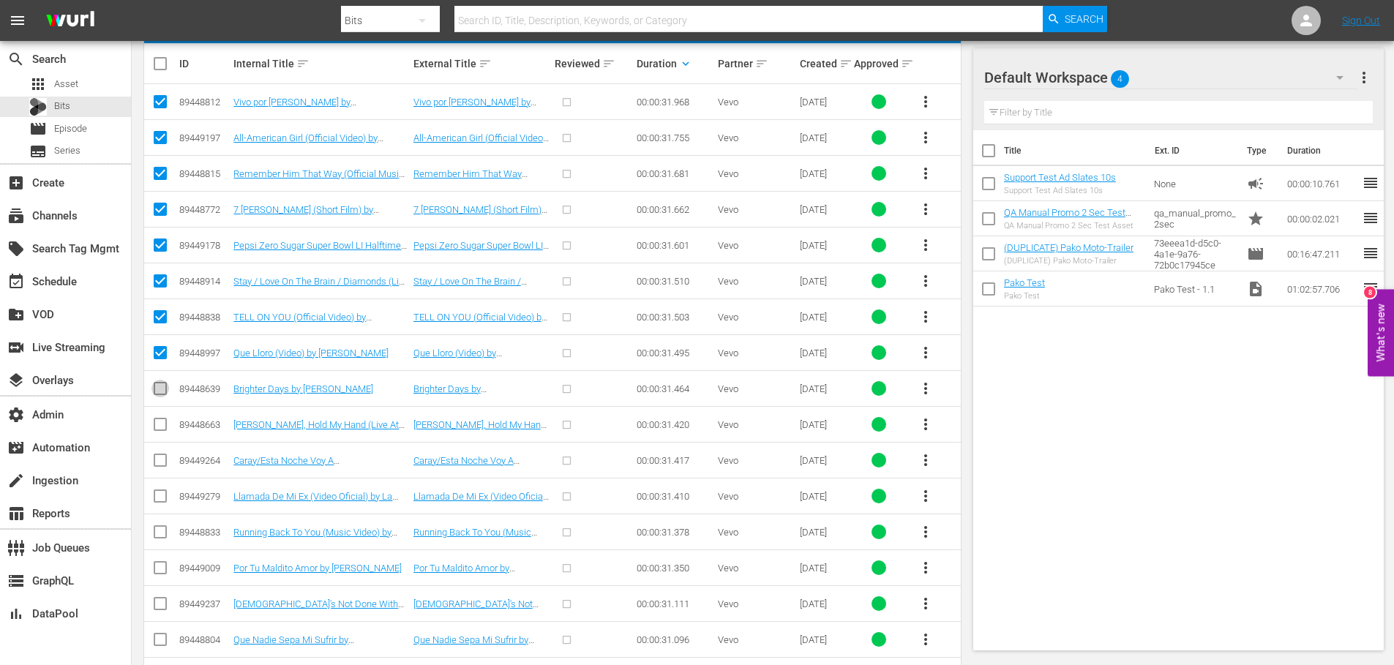
click at [156, 387] on input "checkbox" at bounding box center [161, 392] width 18 height 18
checkbox input "true"
click at [166, 421] on input "checkbox" at bounding box center [161, 428] width 18 height 18
checkbox input "true"
click at [158, 460] on input "checkbox" at bounding box center [161, 464] width 18 height 18
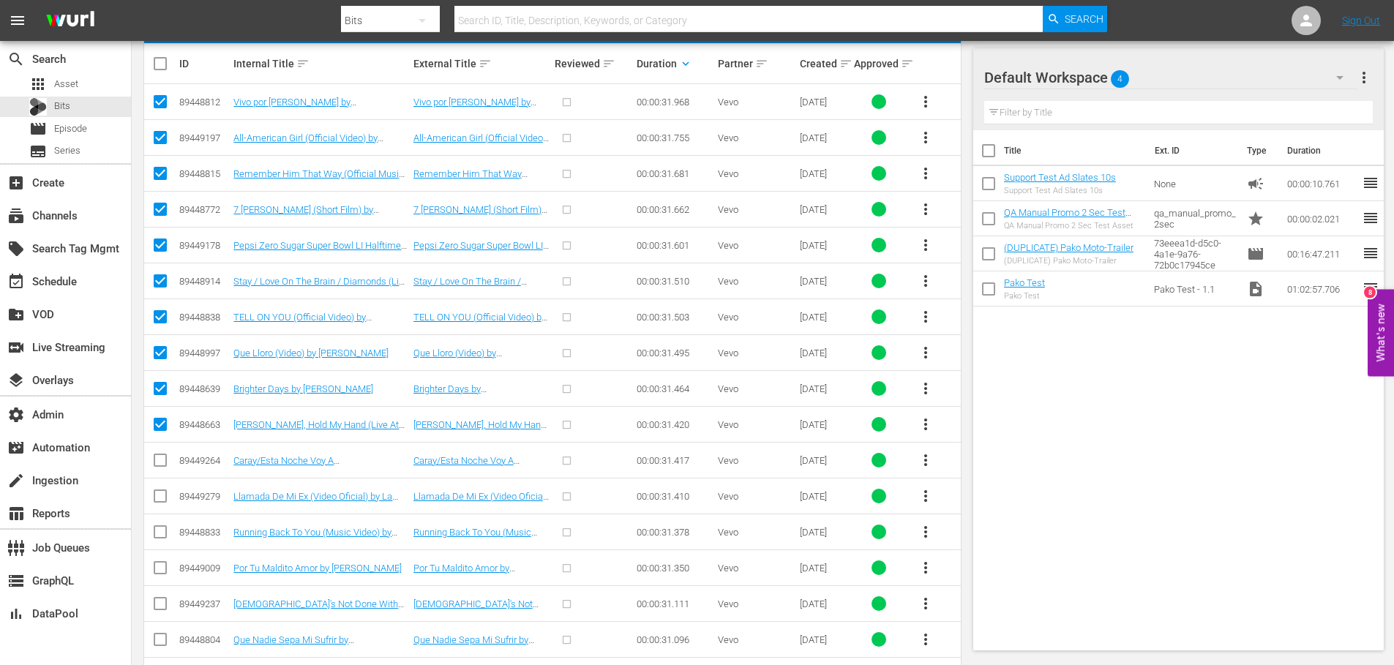
checkbox input "true"
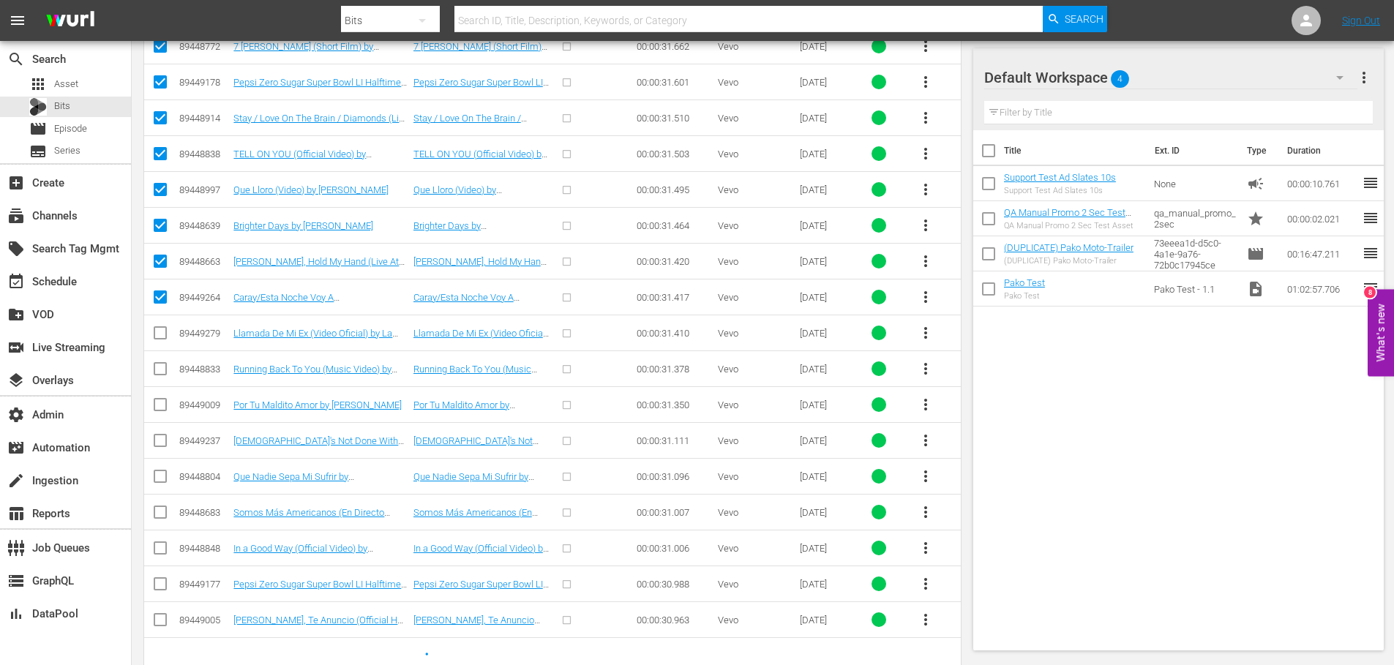
scroll to position [605, 0]
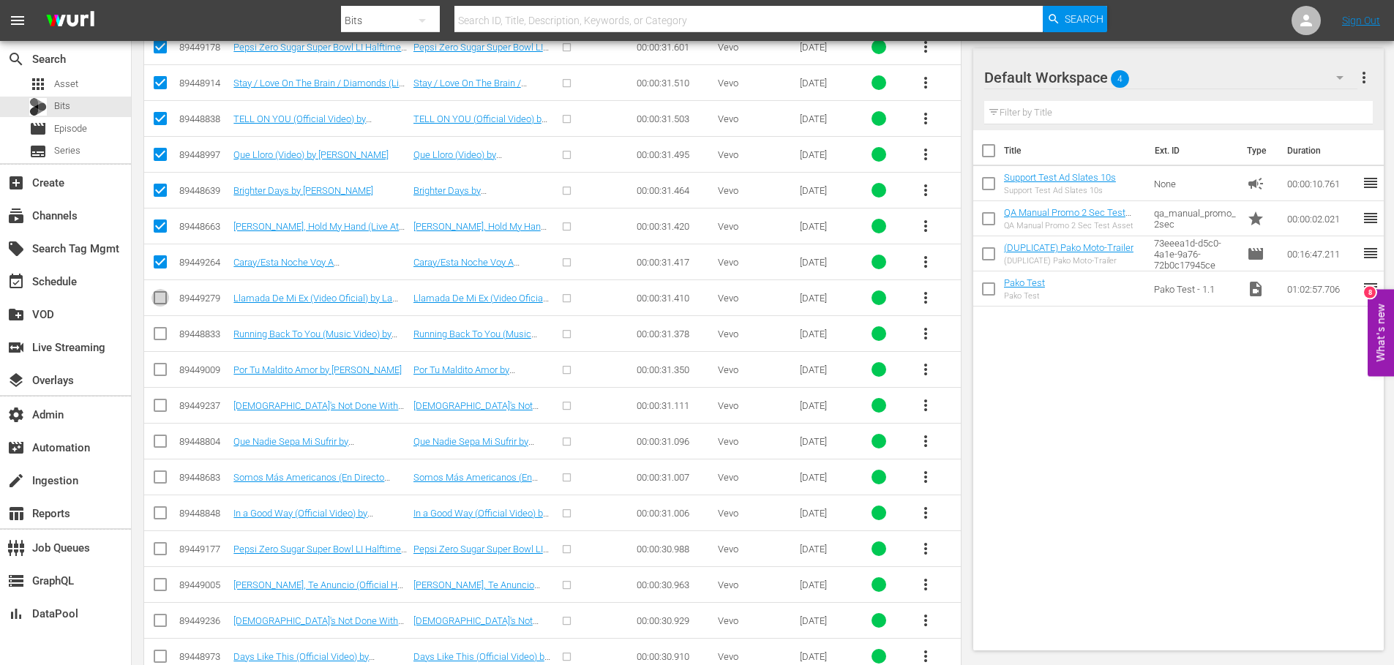
drag, startPoint x: 157, startPoint y: 301, endPoint x: 159, endPoint y: 334, distance: 33.0
click at [157, 300] on input "checkbox" at bounding box center [161, 301] width 18 height 18
checkbox input "true"
click at [159, 338] on input "checkbox" at bounding box center [161, 337] width 18 height 18
checkbox input "true"
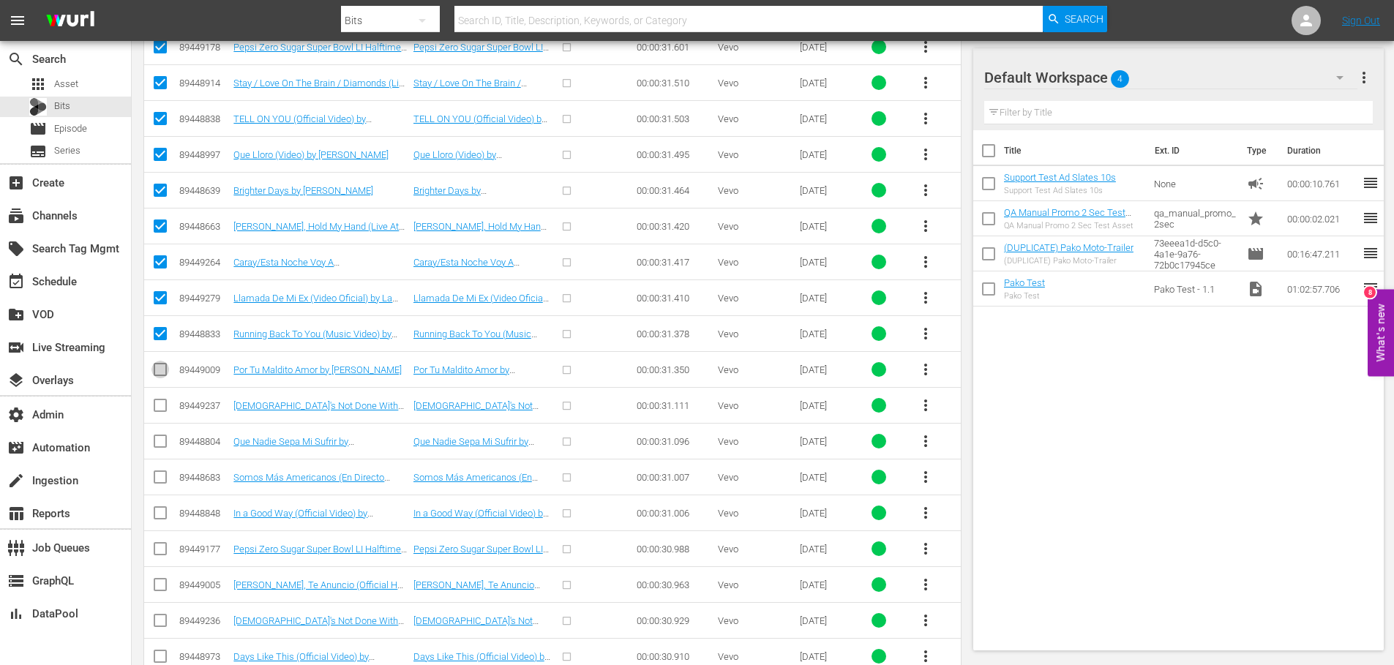
click at [163, 369] on input "checkbox" at bounding box center [161, 373] width 18 height 18
checkbox input "true"
click at [163, 409] on input "checkbox" at bounding box center [161, 409] width 18 height 18
checkbox input "true"
click at [163, 440] on input "checkbox" at bounding box center [161, 445] width 18 height 18
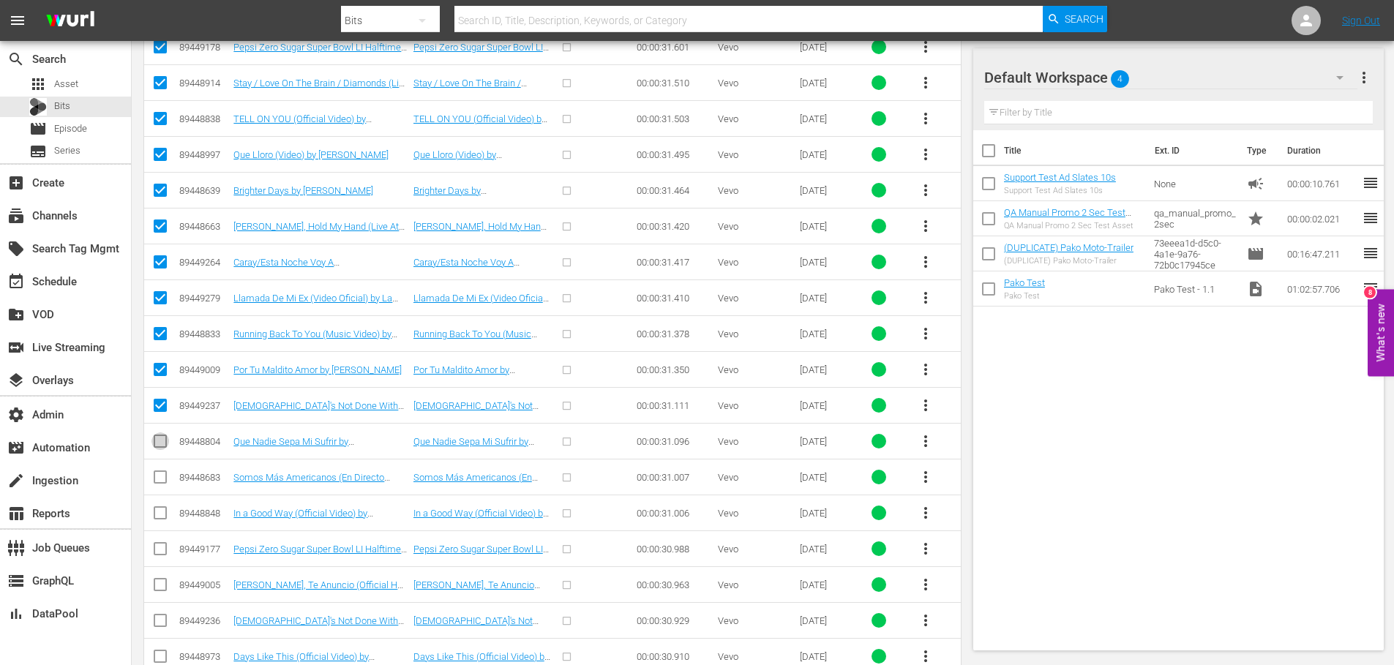
checkbox input "true"
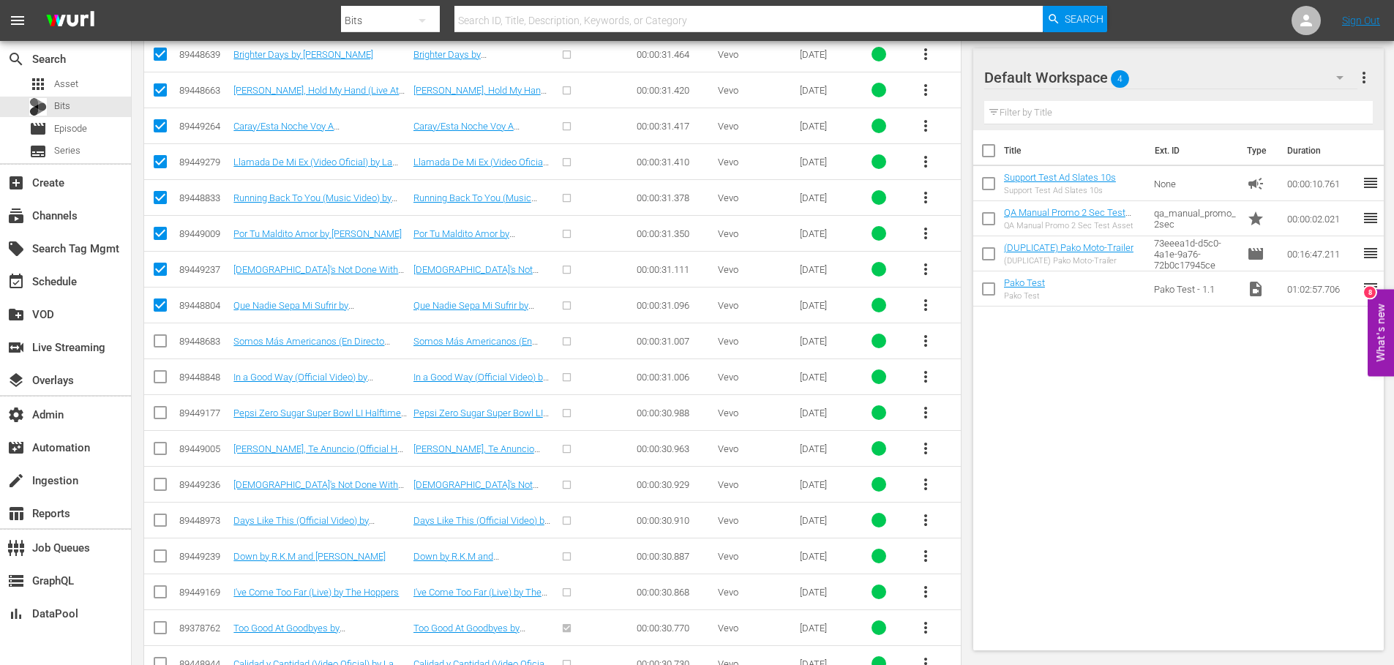
scroll to position [741, 0]
click at [156, 344] on input "checkbox" at bounding box center [161, 344] width 18 height 18
click at [160, 381] on input "checkbox" at bounding box center [161, 379] width 18 height 18
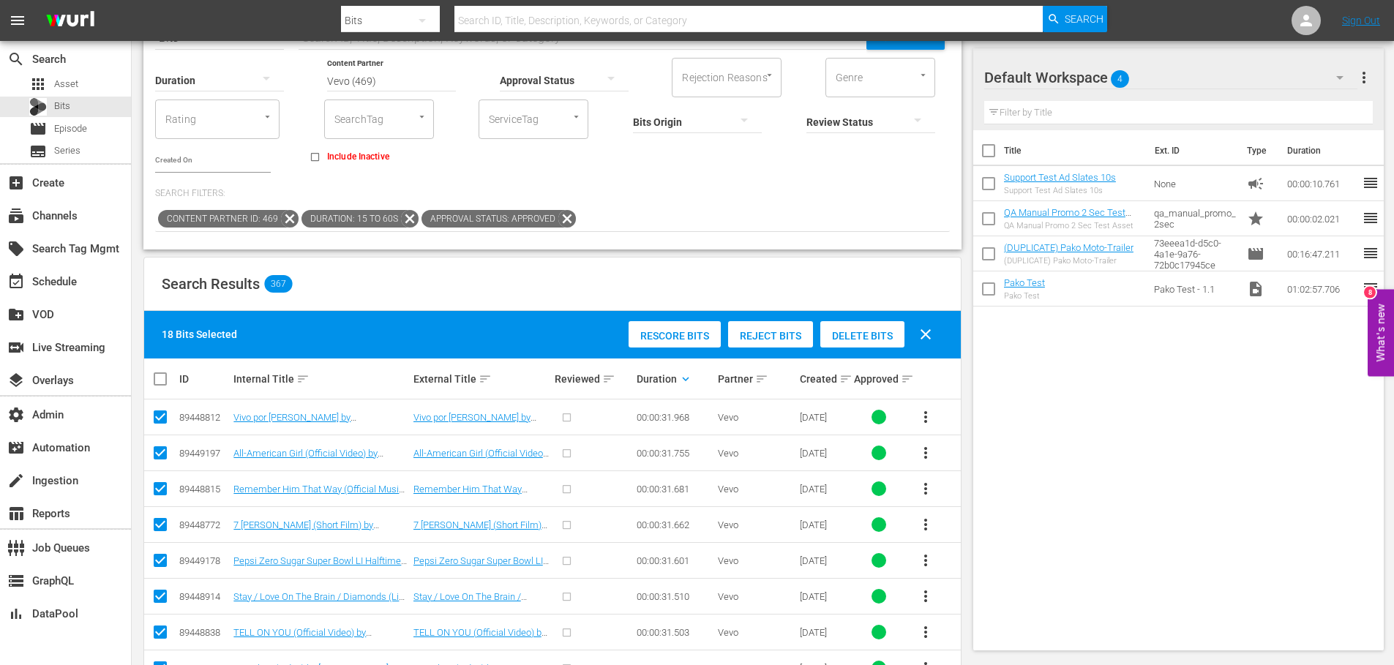
scroll to position [0, 0]
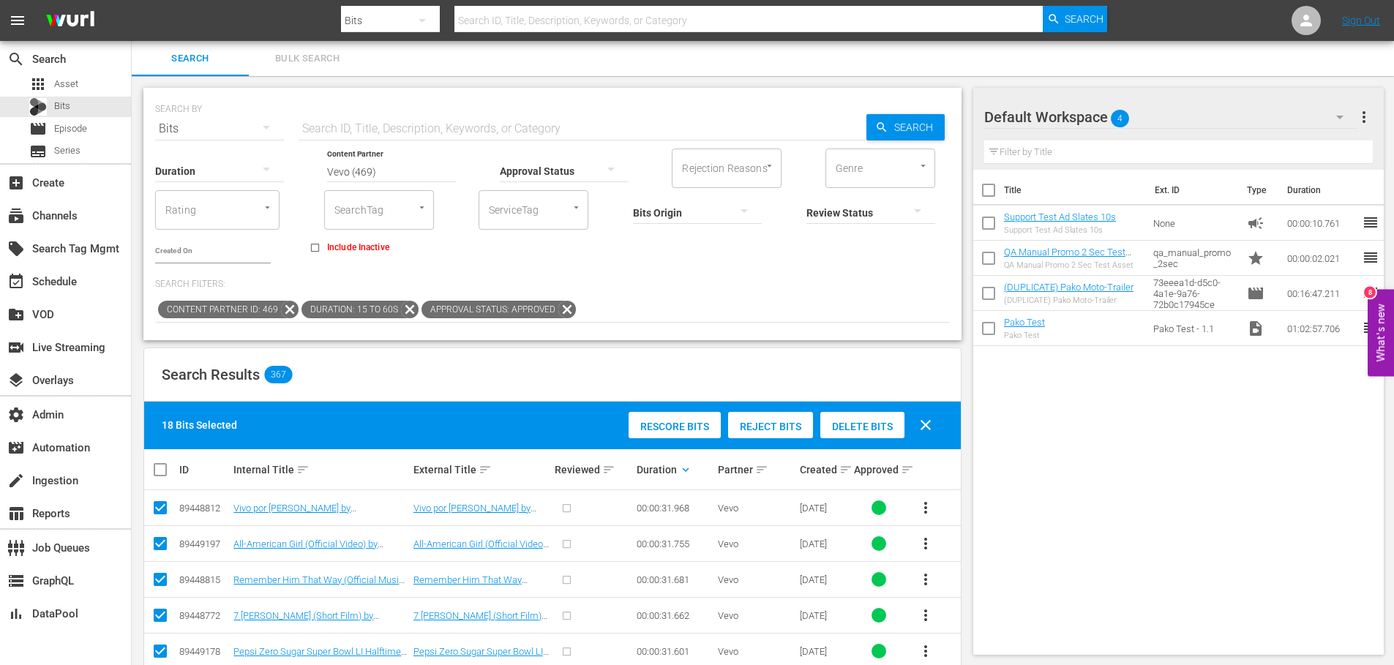
click at [784, 427] on span "Reject Bits" at bounding box center [770, 427] width 85 height 12
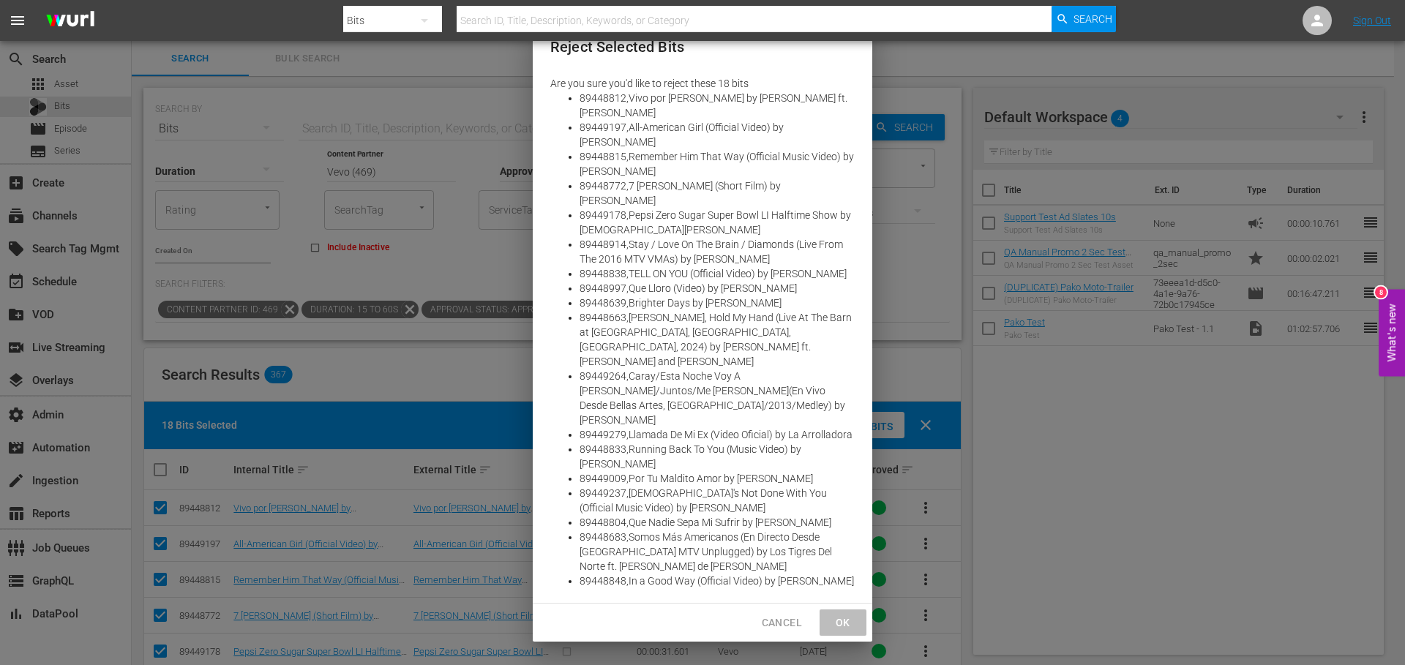
click at [653, 614] on input "Rejection Reasons" at bounding box center [678, 627] width 243 height 26
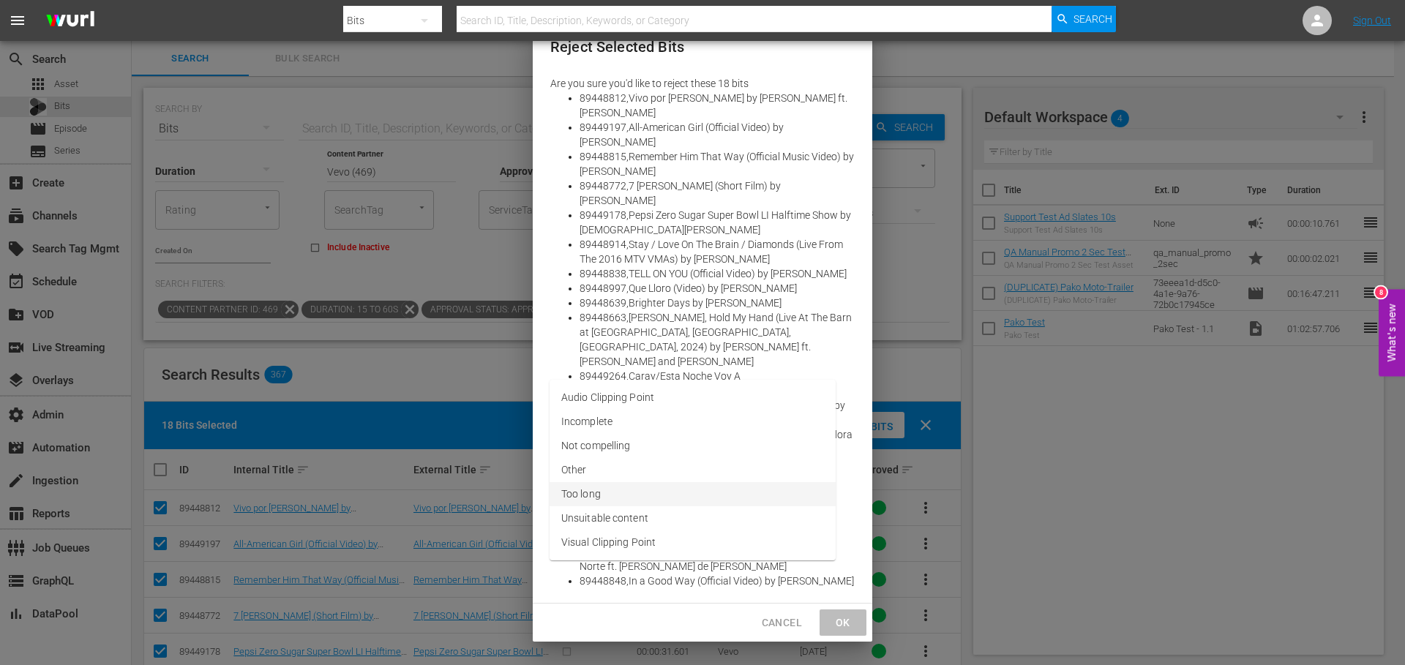
click at [613, 498] on li "Too long" at bounding box center [693, 494] width 286 height 24
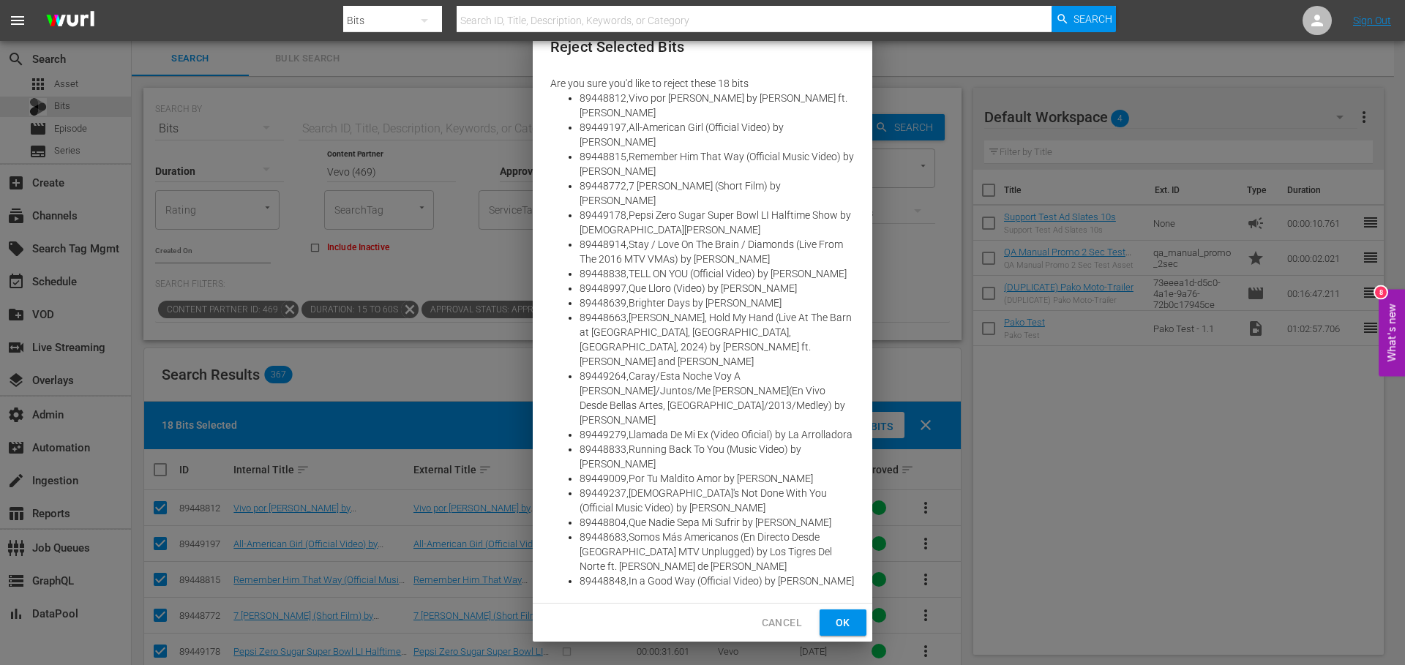
click at [837, 618] on span "Ok" at bounding box center [843, 623] width 23 height 18
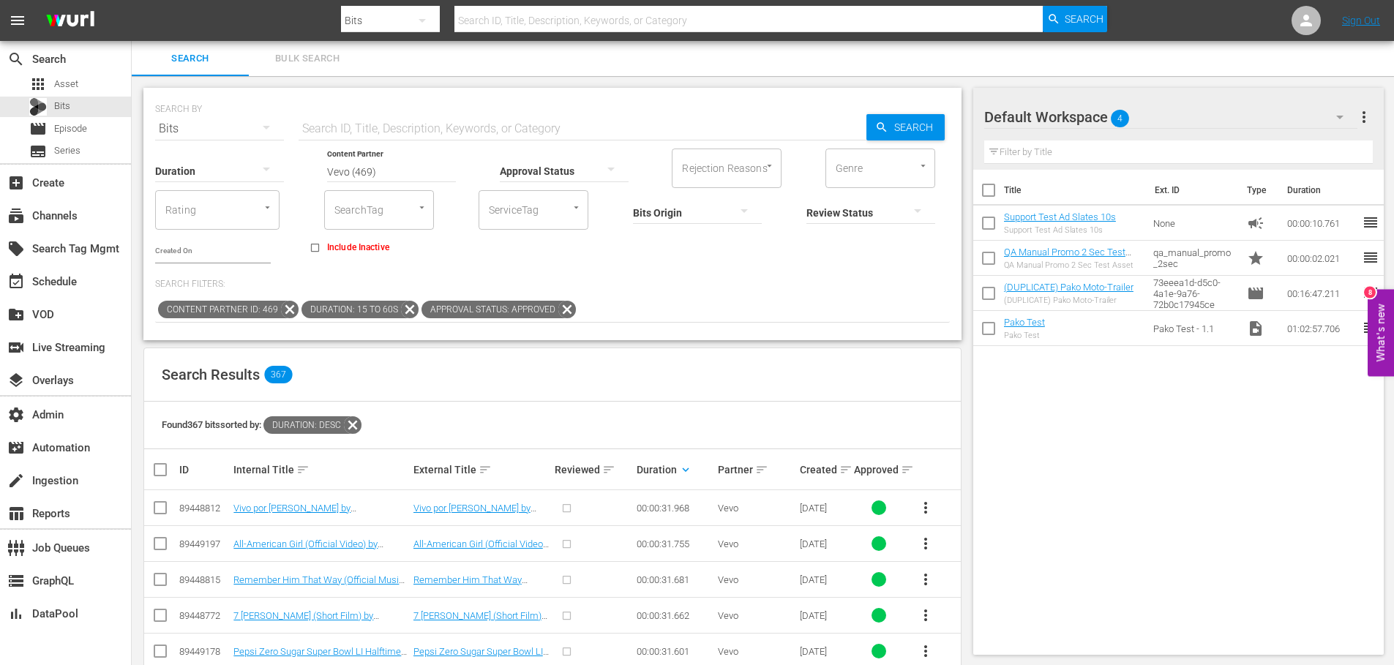
click at [561, 313] on icon at bounding box center [567, 309] width 19 height 19
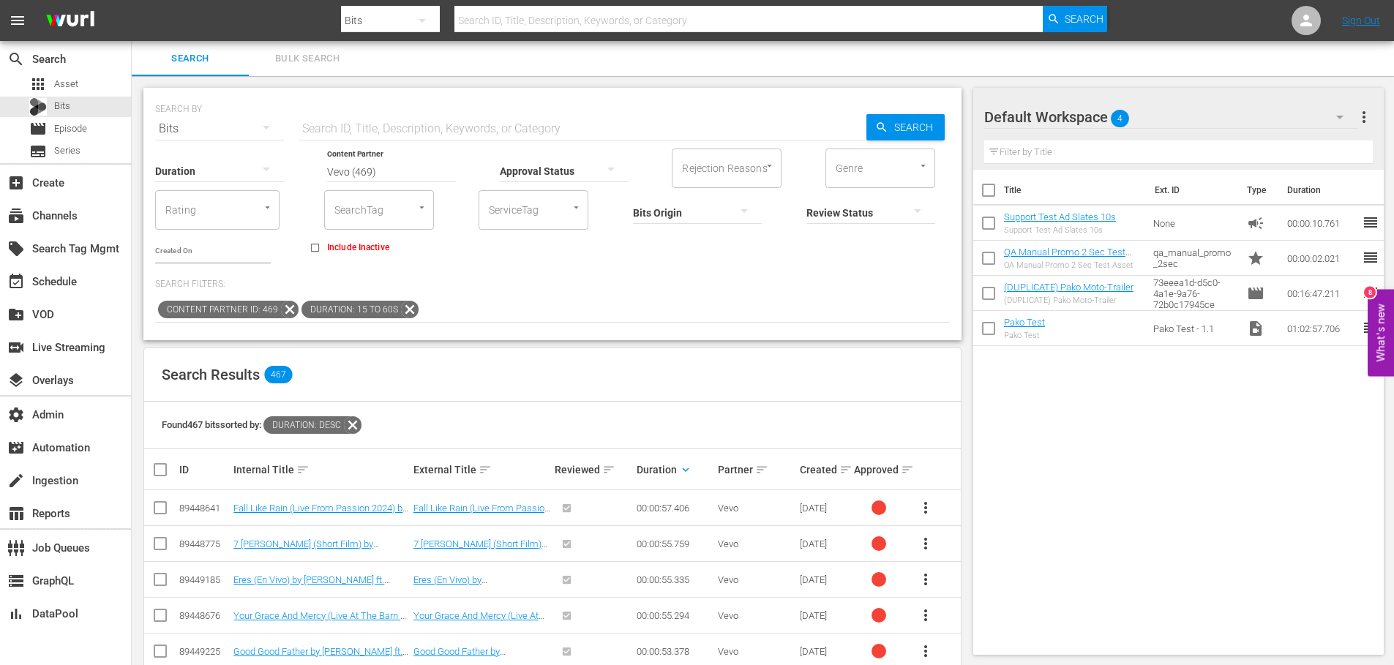
click at [758, 171] on div at bounding box center [763, 165] width 26 height 15
click at [771, 168] on icon "Open" at bounding box center [769, 165] width 11 height 11
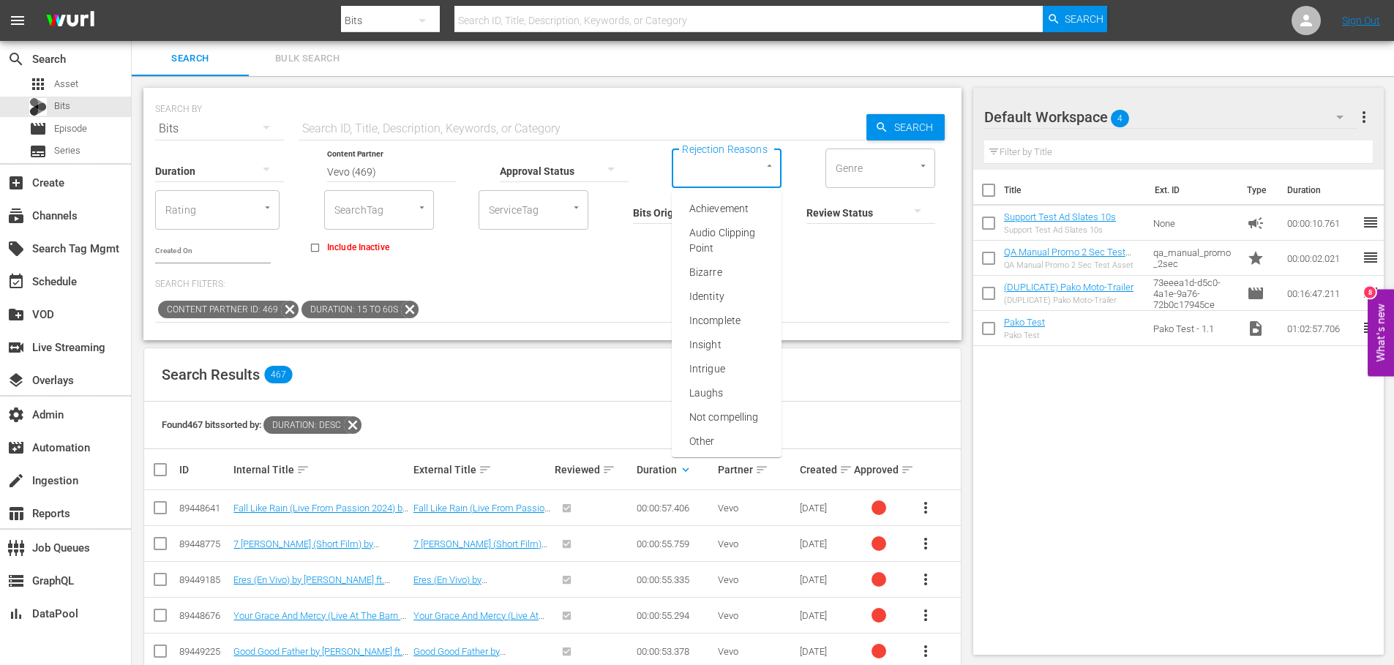
drag, startPoint x: 622, startPoint y: 261, endPoint x: 613, endPoint y: 249, distance: 15.2
click at [621, 260] on div "Duration Content Partner Enter Search Term Vevo (469) Approval Status Rejection…" at bounding box center [552, 204] width 795 height 117
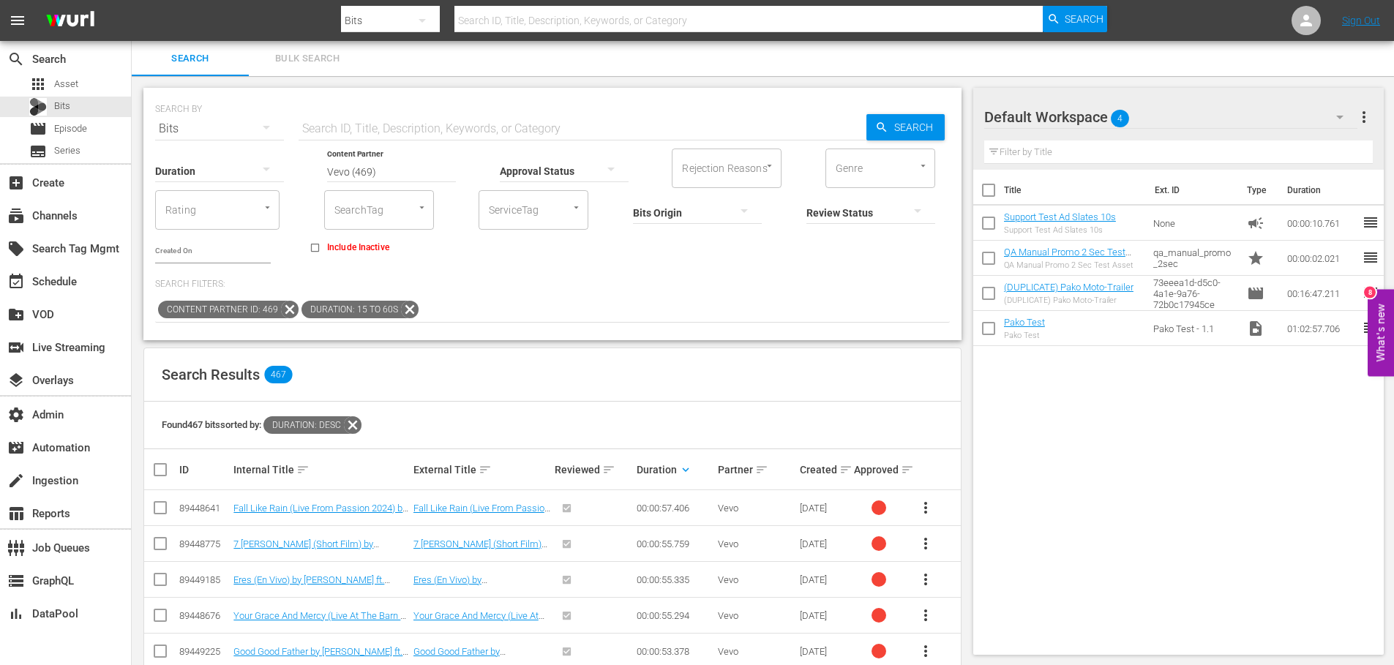
click at [597, 168] on button "button" at bounding box center [611, 169] width 35 height 35
click at [542, 173] on div "APPROVED" at bounding box center [564, 168] width 129 height 23
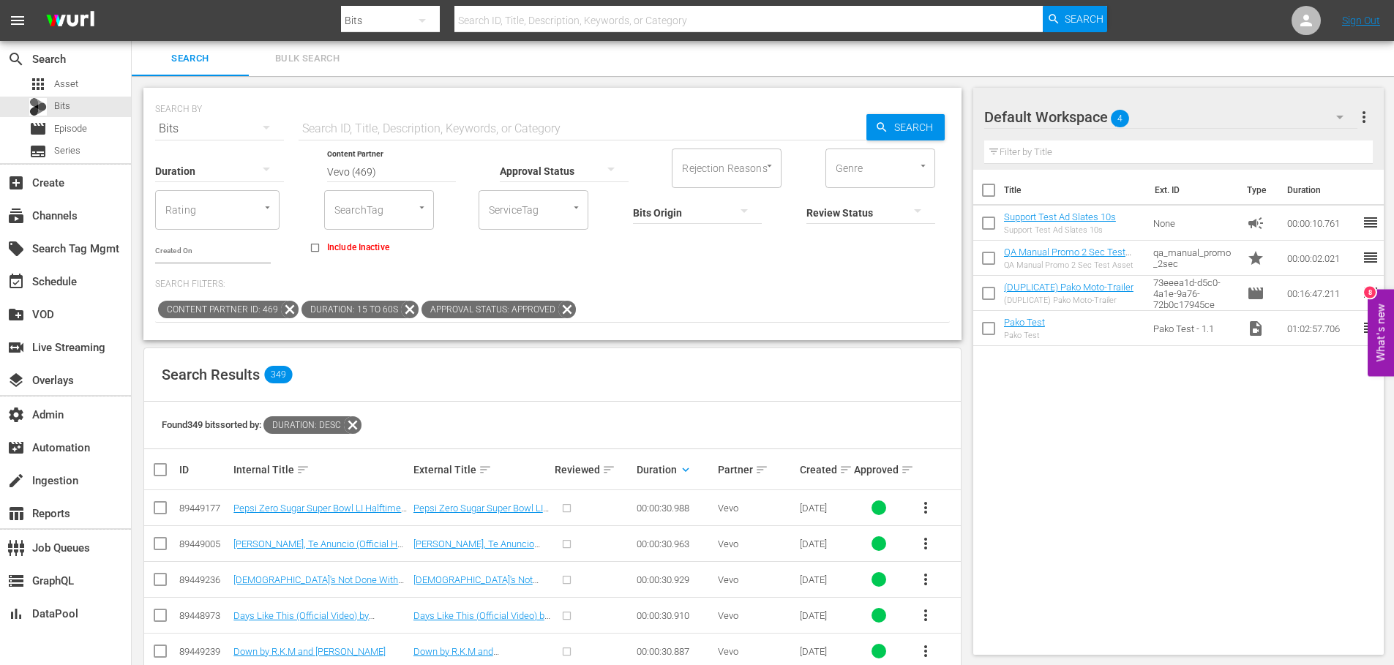
click at [355, 124] on input "text" at bounding box center [583, 128] width 568 height 35
paste input "89449052"
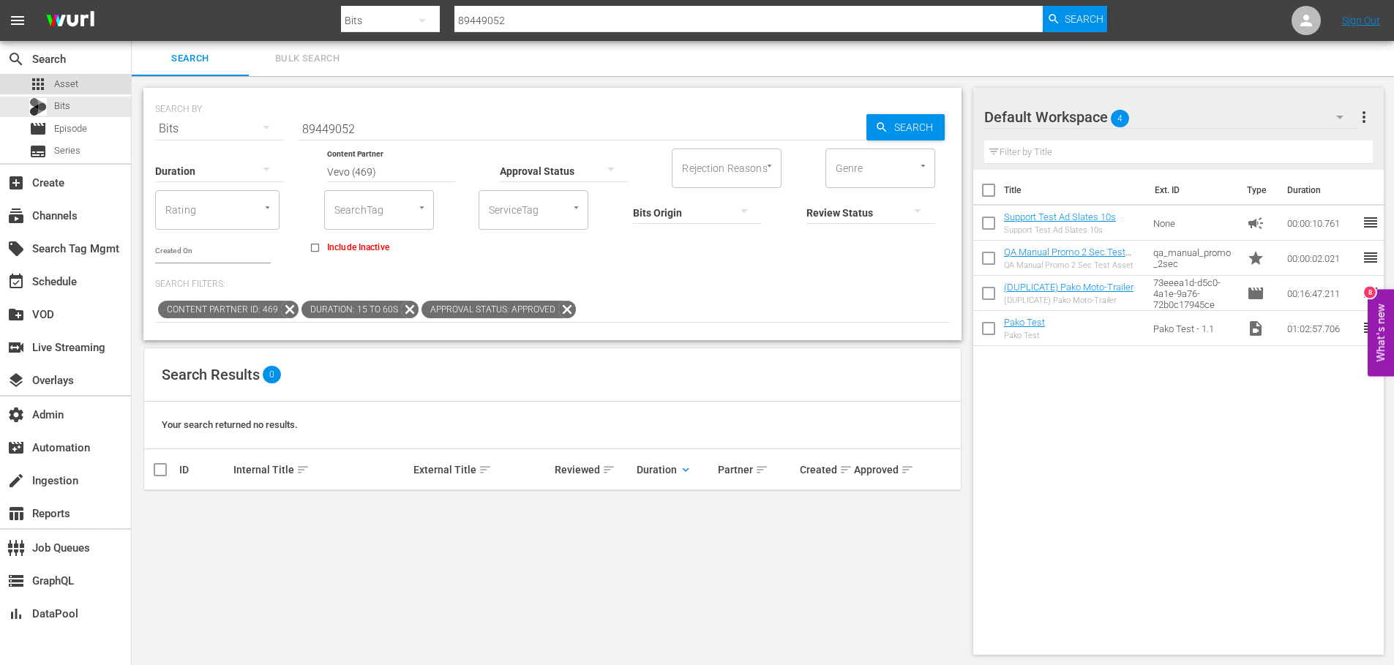
click at [70, 84] on span "Asset" at bounding box center [66, 84] width 24 height 15
